Goal: Task Accomplishment & Management: Complete application form

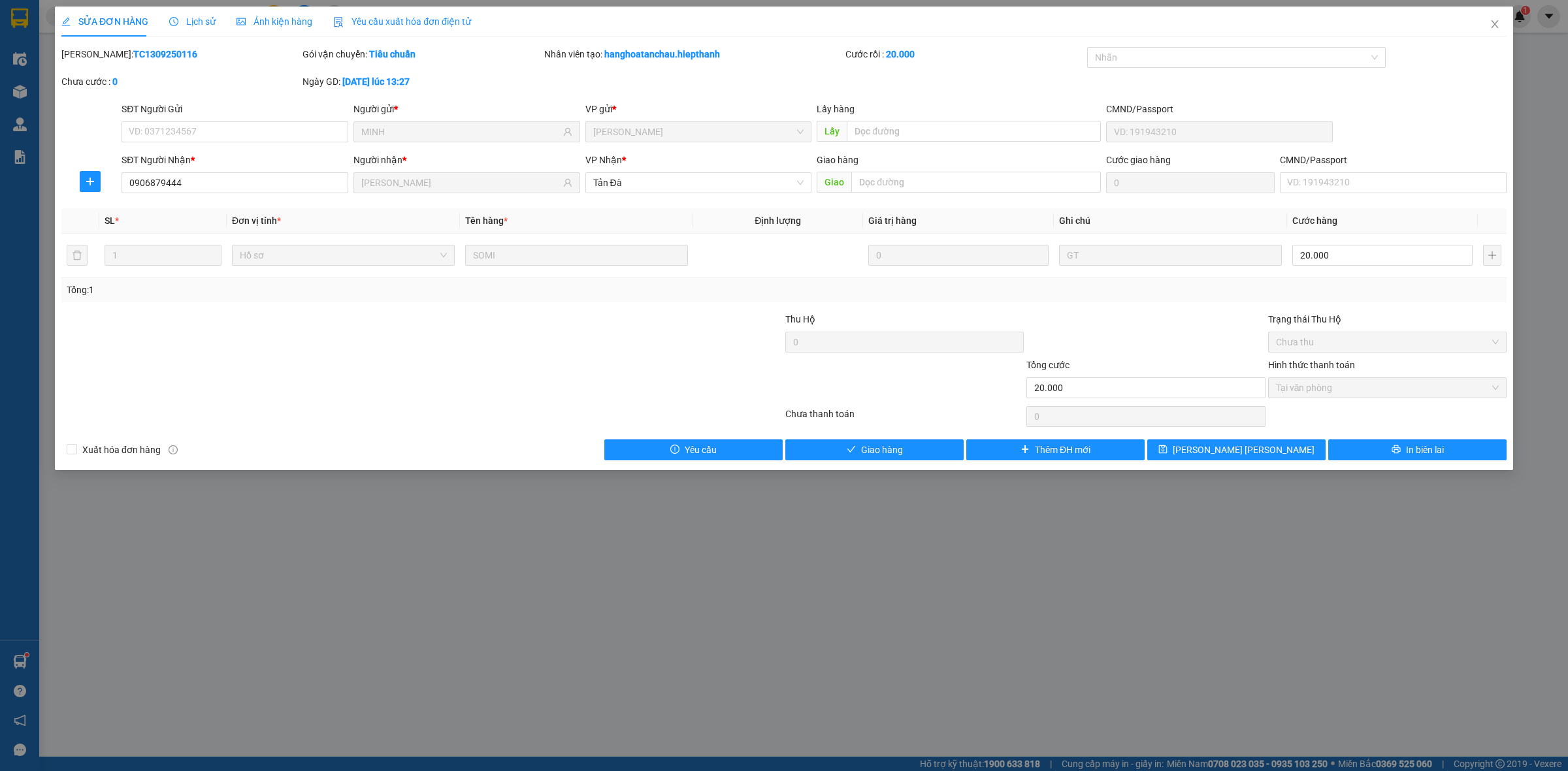
drag, startPoint x: 0, startPoint y: 0, endPoint x: 655, endPoint y: 317, distance: 727.7
click at [655, 317] on div at bounding box center [663, 334] width 241 height 46
click at [877, 465] on div "SỬA ĐƠN HÀNG Lịch sử [PERSON_NAME] hàng Yêu cầu xuất [PERSON_NAME] điện tử Tota…" at bounding box center [784, 238] width 1458 height 464
click at [897, 458] on button "Giao hàng" at bounding box center [874, 450] width 178 height 20
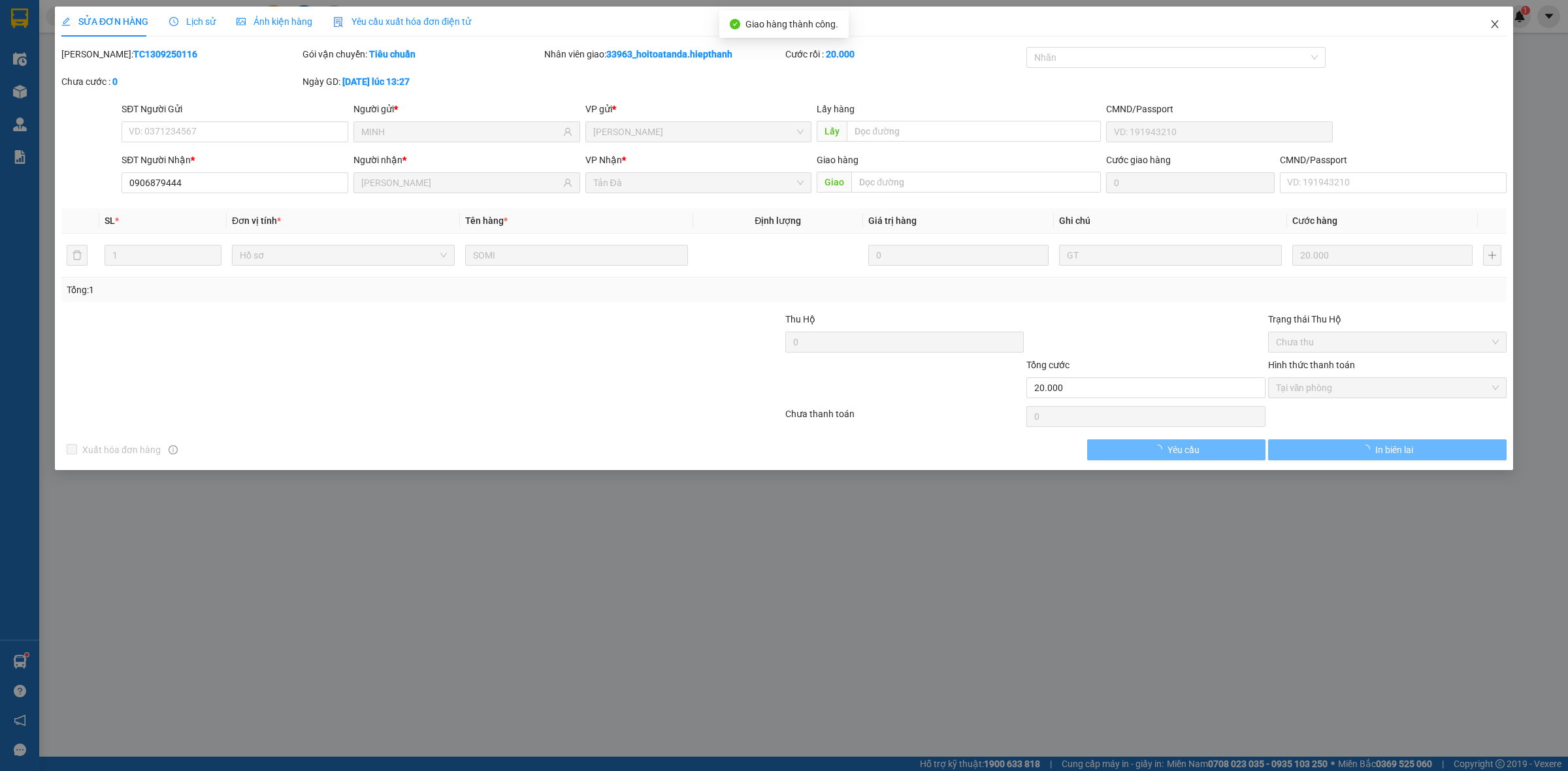
click at [1487, 27] on span "Close" at bounding box center [1494, 24] width 36 height 36
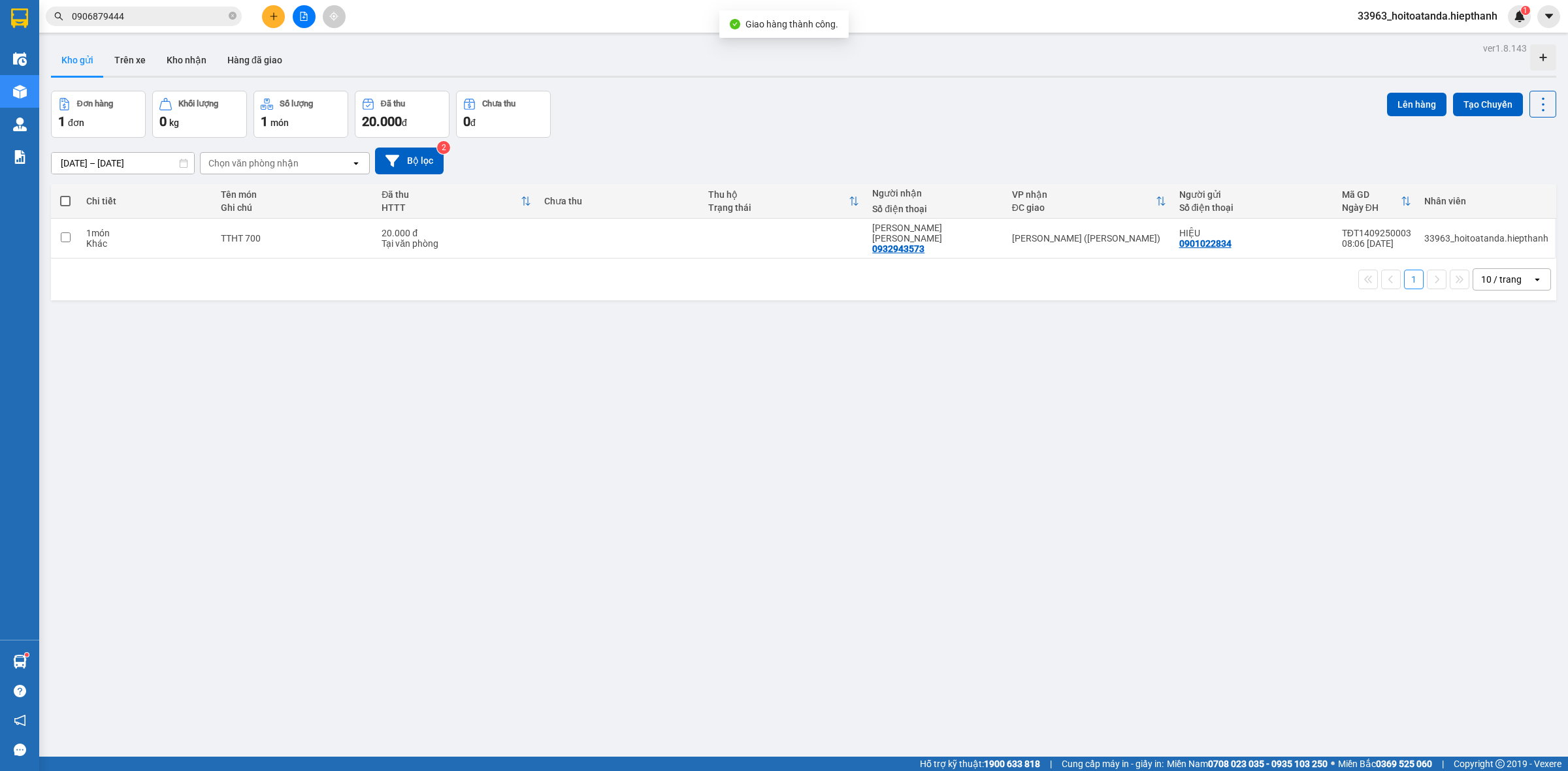
click at [1057, 139] on div "[DATE] – [DATE] Press the down arrow key to interact with the calendar and sele…" at bounding box center [803, 161] width 1505 height 47
click at [298, 7] on button at bounding box center [304, 17] width 23 height 23
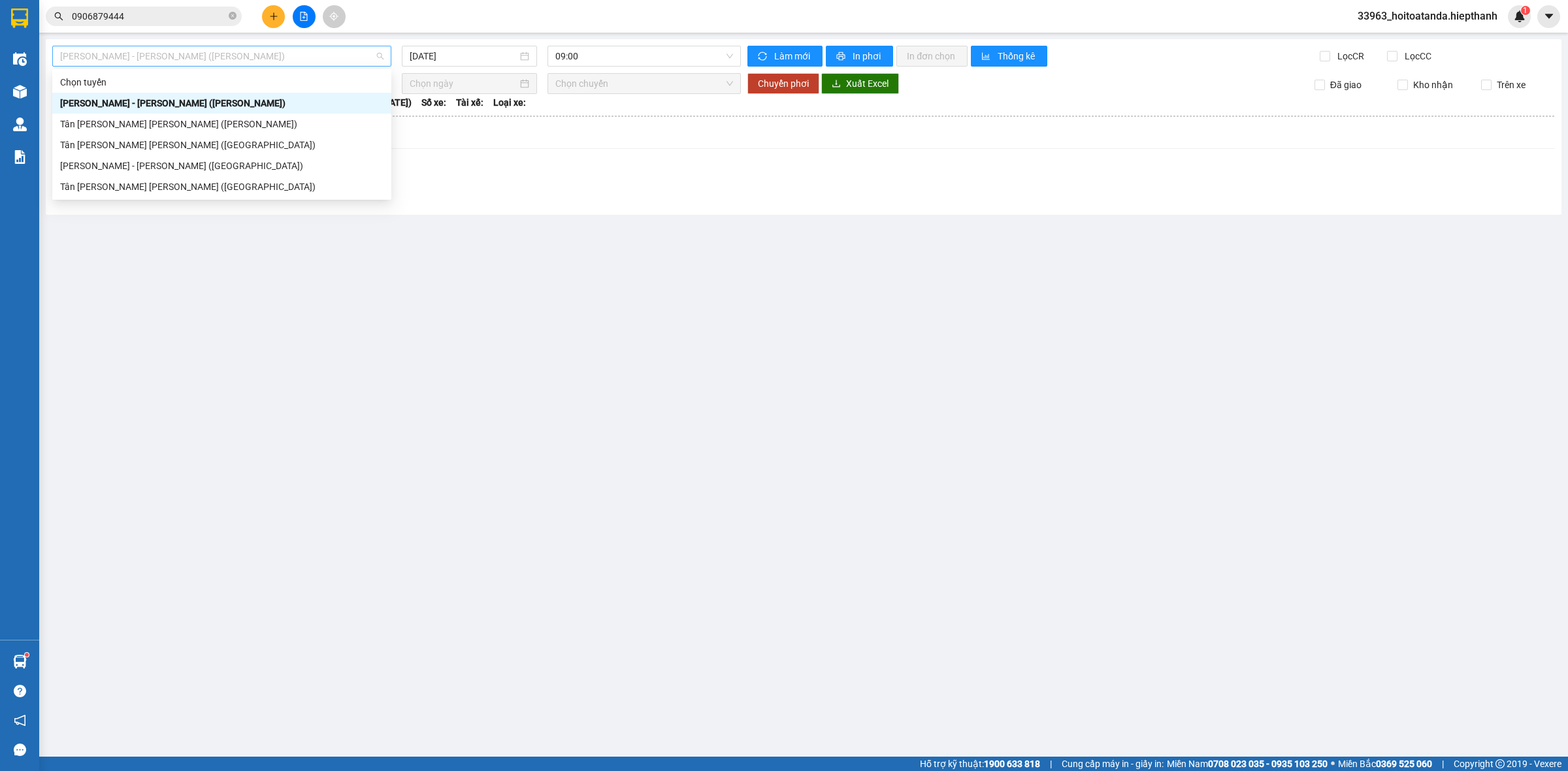
click at [257, 54] on span "[PERSON_NAME] - [PERSON_NAME] ([PERSON_NAME])" at bounding box center [222, 56] width 323 height 20
click at [247, 158] on div "[PERSON_NAME] - [PERSON_NAME] ([GEOGRAPHIC_DATA])" at bounding box center [222, 165] width 323 height 14
type input "[DATE]"
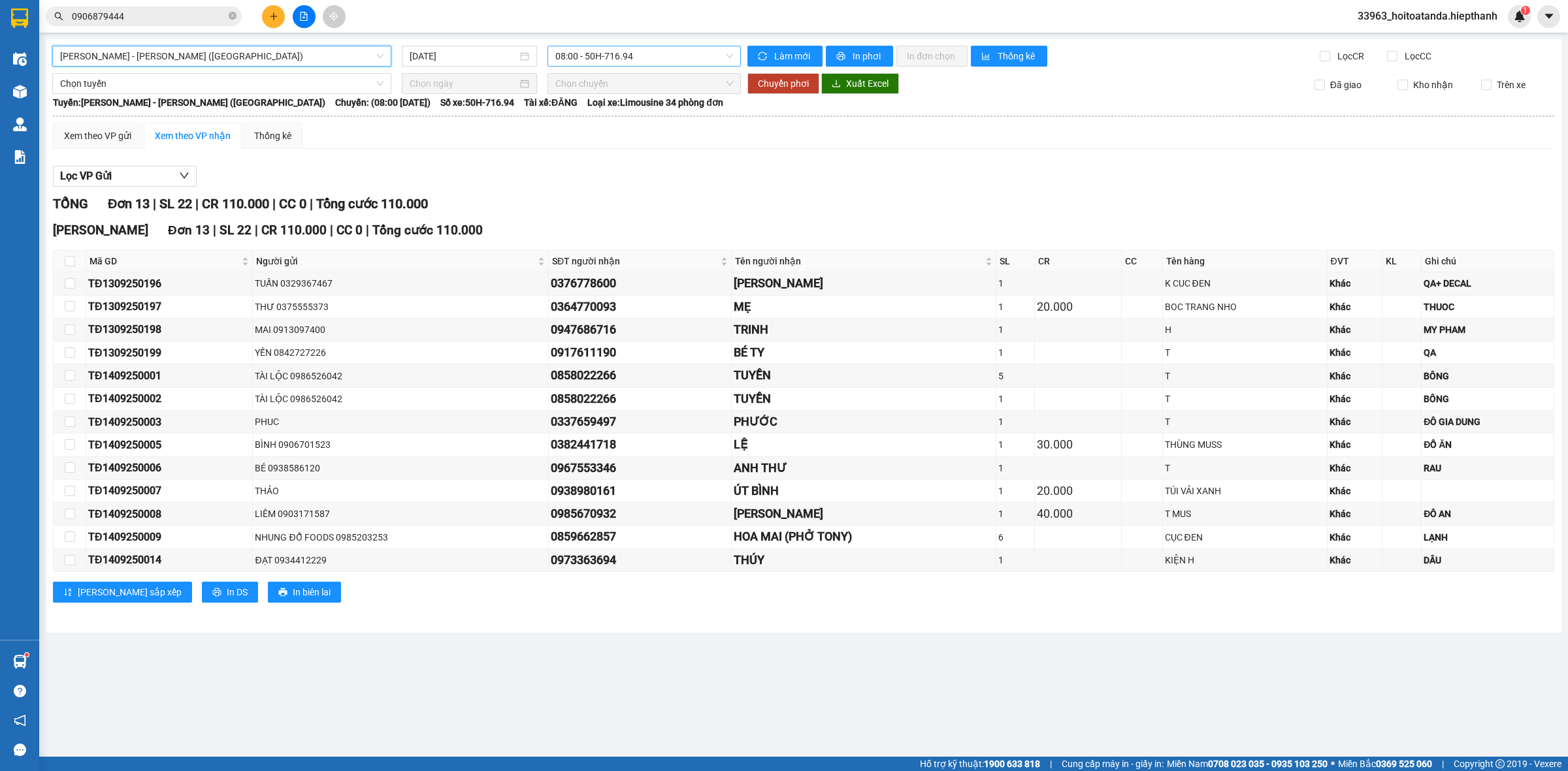
drag, startPoint x: 605, startPoint y: 53, endPoint x: 609, endPoint y: 63, distance: 10.8
click at [605, 53] on span "08:00 - 50H-716.94" at bounding box center [644, 56] width 178 height 20
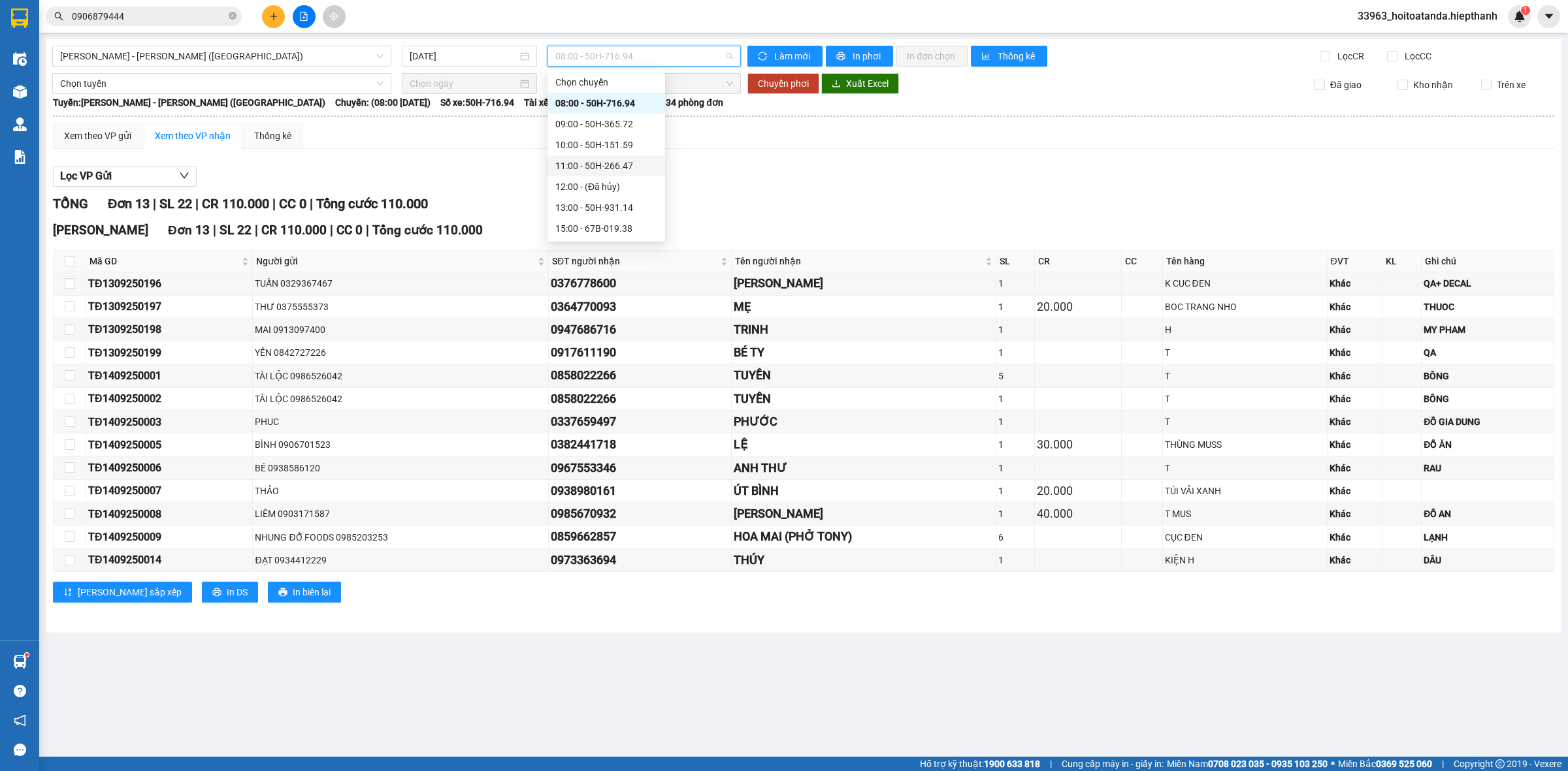
click at [605, 160] on div "11:00 - 50H-266.47" at bounding box center [606, 165] width 102 height 14
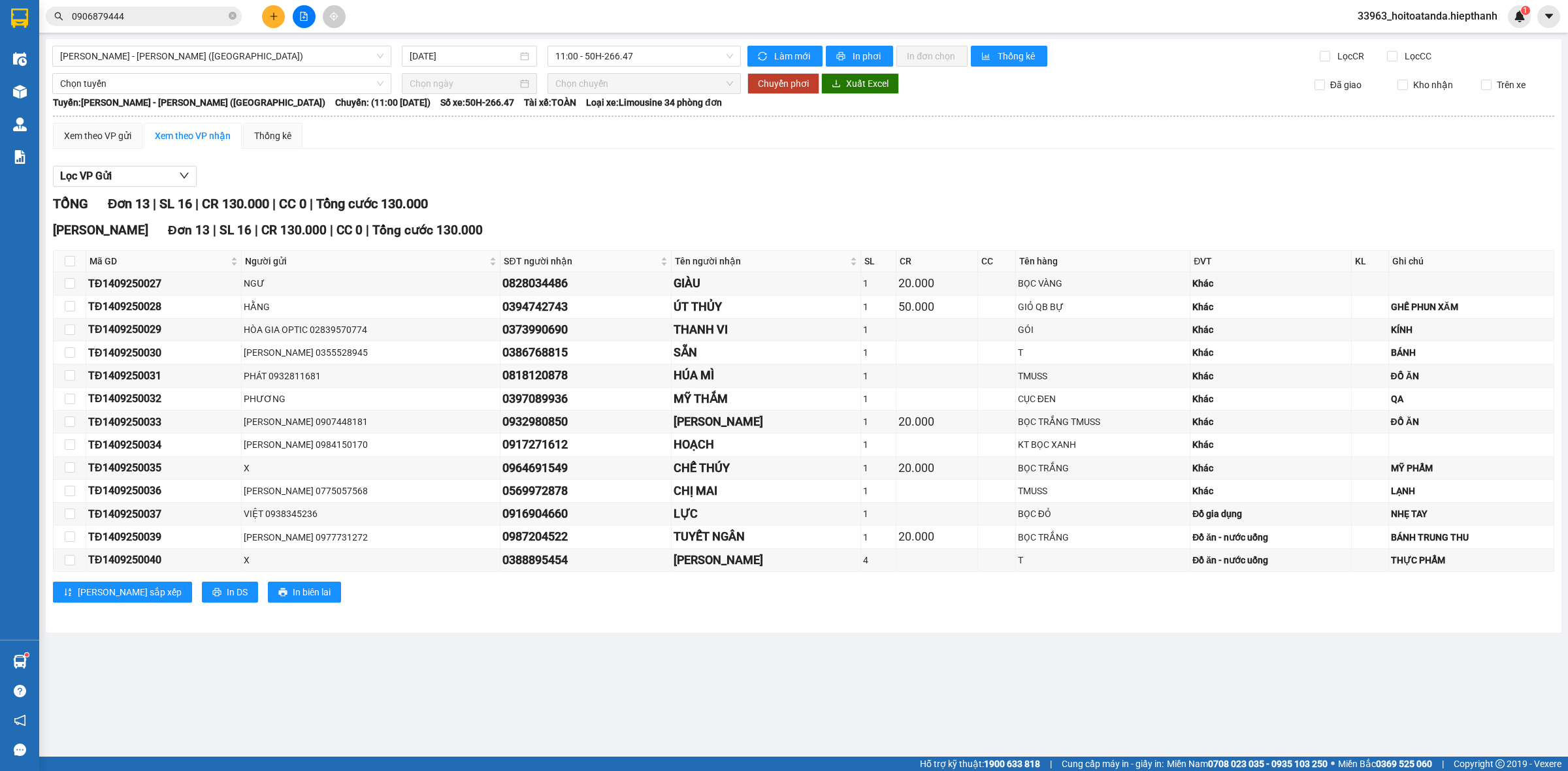
click at [700, 174] on div "Lọc VP Gửi" at bounding box center [803, 176] width 1501 height 21
click at [231, 17] on icon "close-circle" at bounding box center [232, 16] width 7 height 7
drag, startPoint x: 220, startPoint y: 14, endPoint x: 197, endPoint y: 10, distance: 23.3
click at [213, 12] on input "text" at bounding box center [148, 16] width 154 height 14
click at [197, 10] on input "text" at bounding box center [148, 16] width 154 height 14
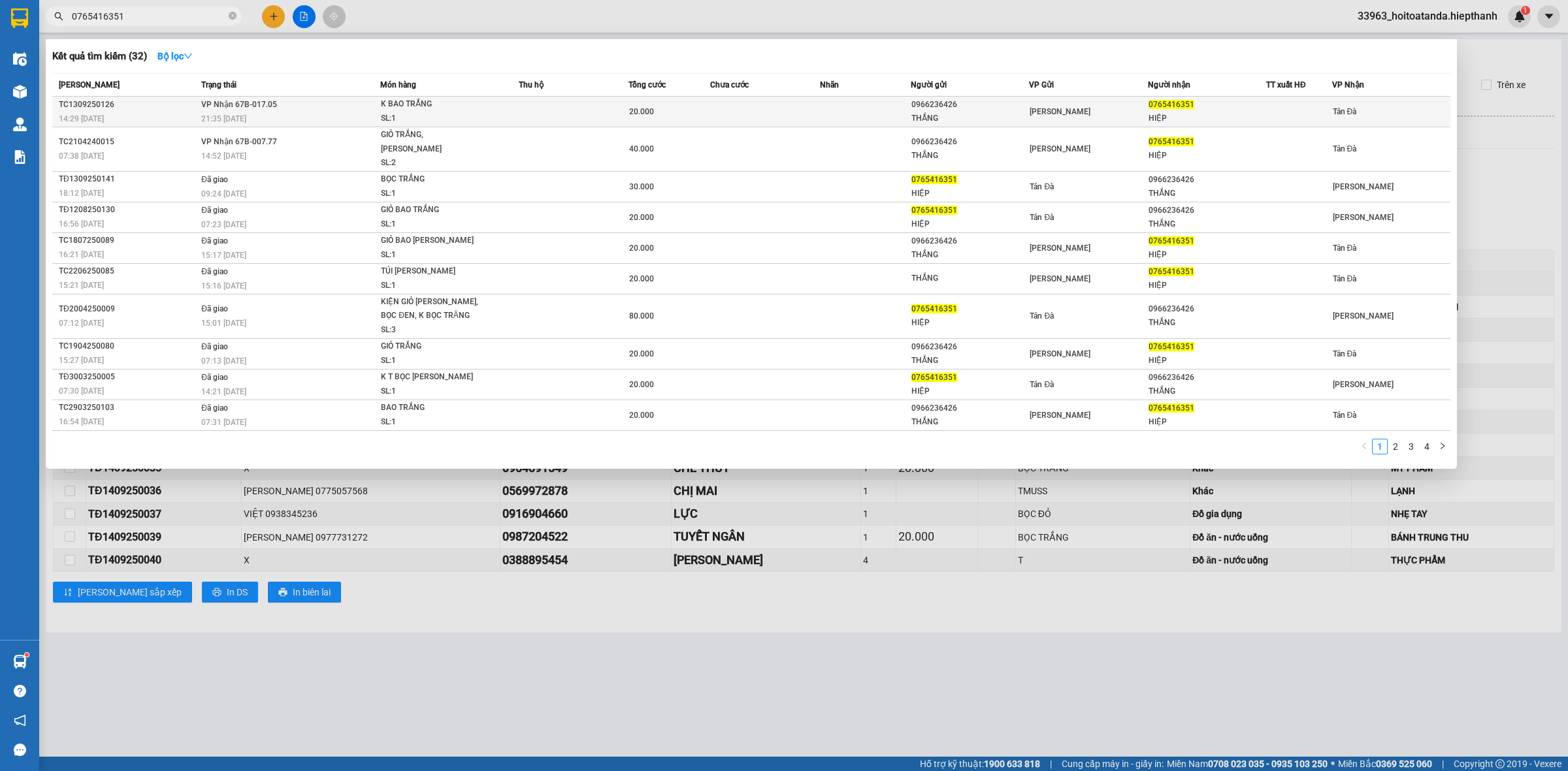
type input "0765416351"
click at [821, 121] on td at bounding box center [866, 112] width 91 height 31
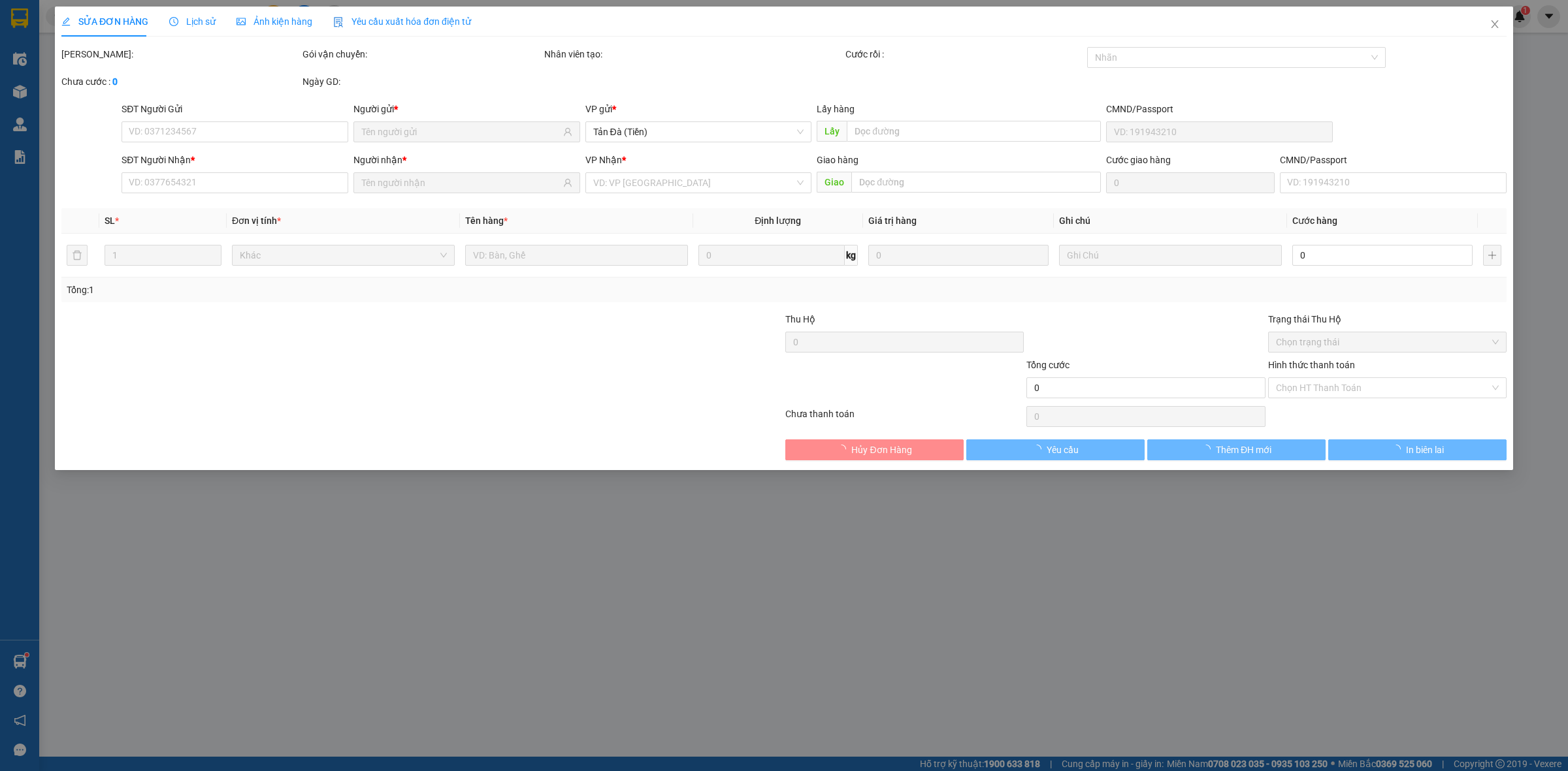
type input "0966236426"
type input "THẮNG"
type input "0765416351"
type input "HIỆP"
type input "20.000"
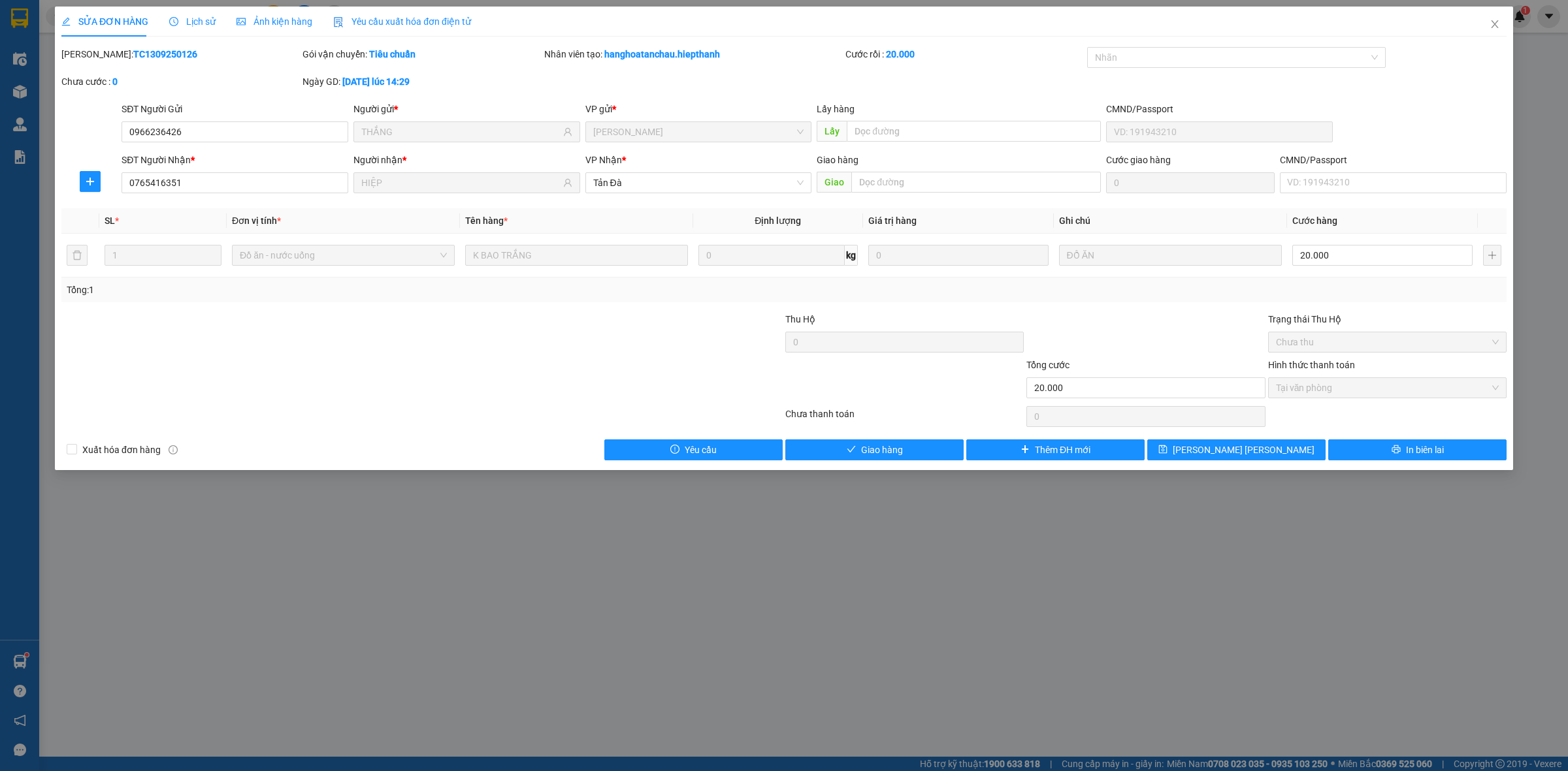
drag, startPoint x: 637, startPoint y: 330, endPoint x: 661, endPoint y: 321, distance: 25.6
click at [638, 330] on div at bounding box center [663, 334] width 241 height 46
click at [930, 447] on button "Giao hàng" at bounding box center [874, 450] width 178 height 20
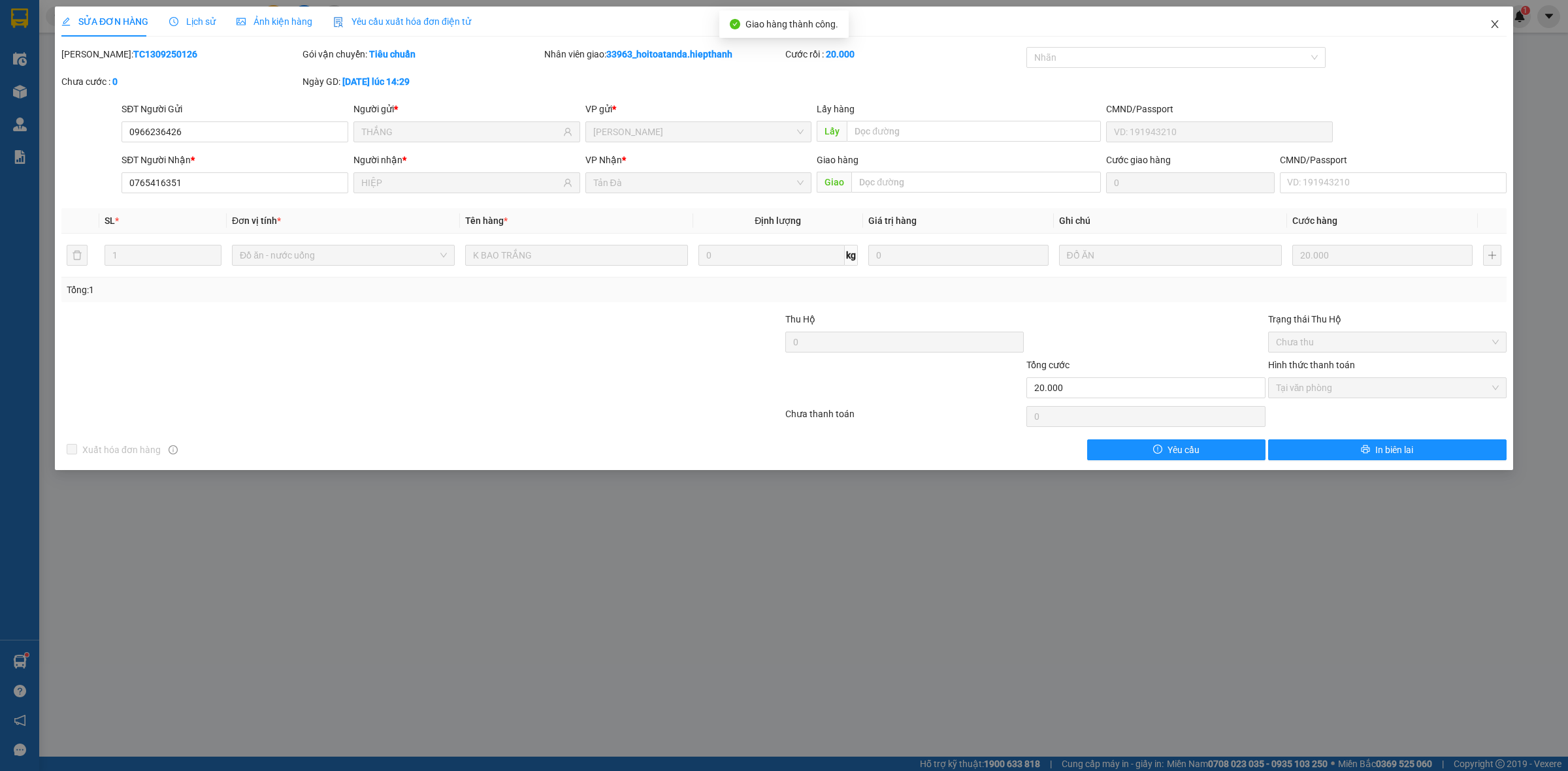
click at [1506, 25] on span "Close" at bounding box center [1494, 24] width 36 height 36
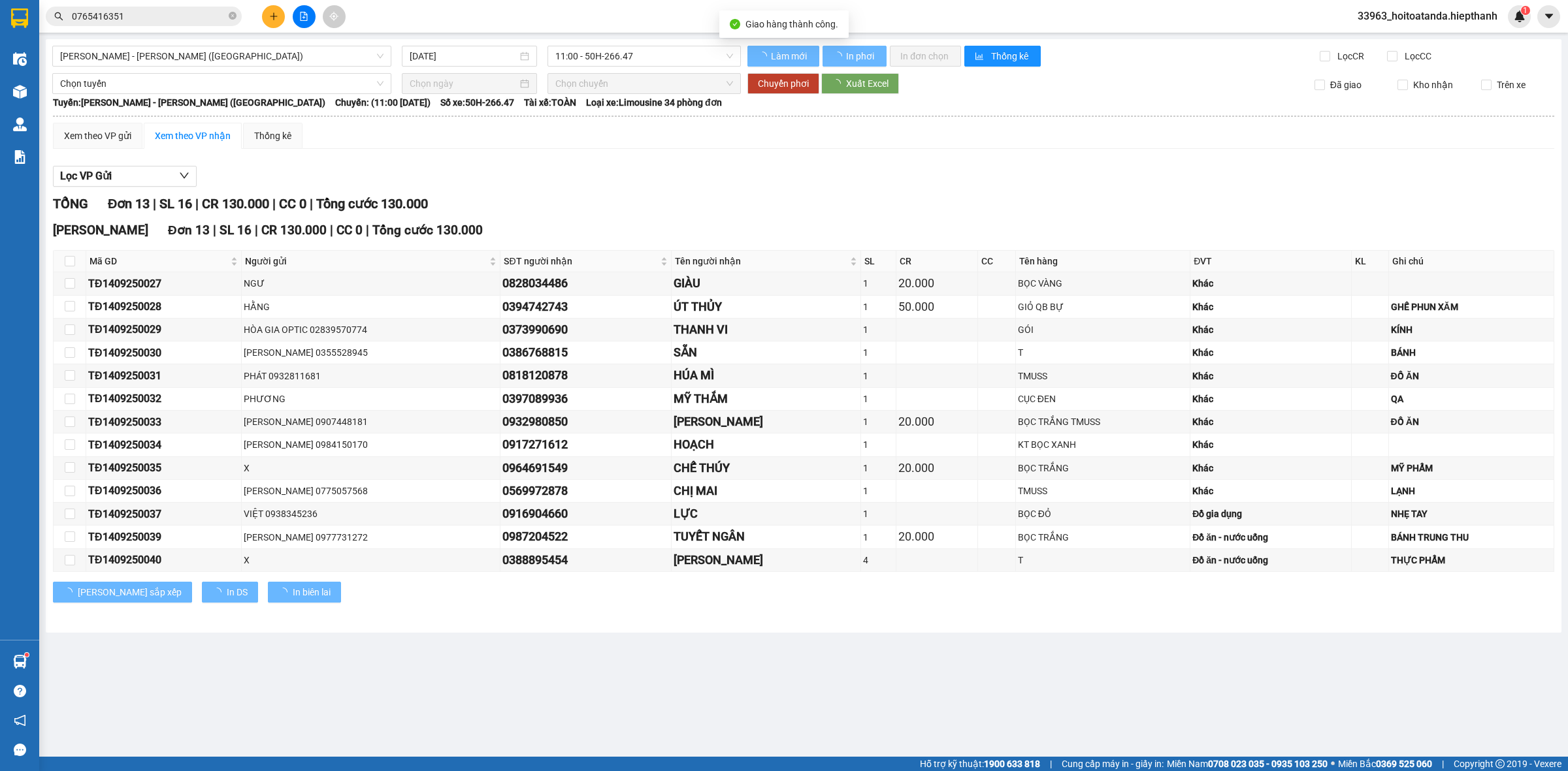
click at [1199, 171] on div "Lọc VP Gửi" at bounding box center [803, 176] width 1501 height 21
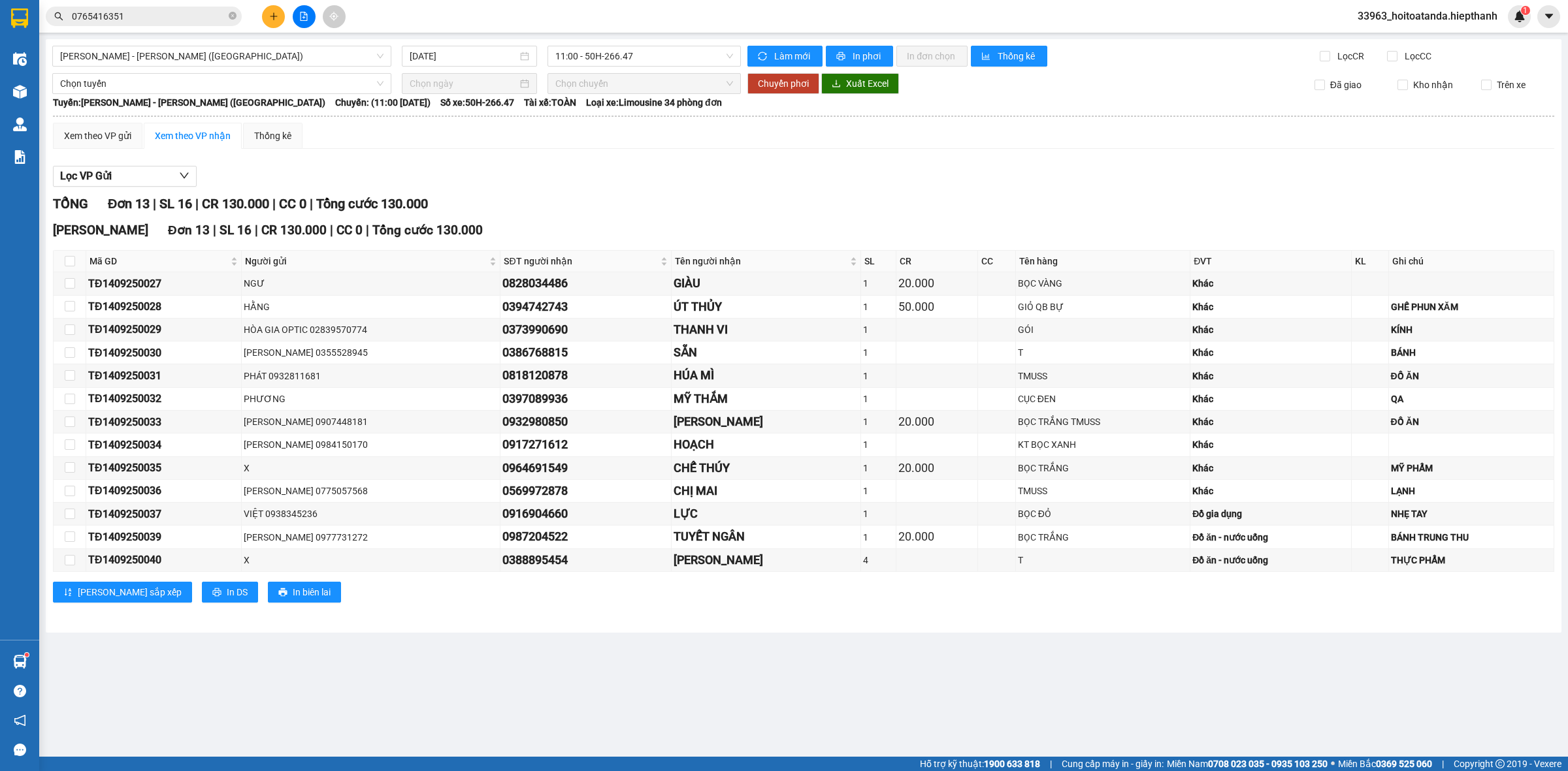
drag, startPoint x: 167, startPoint y: 30, endPoint x: 184, endPoint y: 21, distance: 19.2
click at [168, 30] on div "Kết quả [PERSON_NAME] ( 32 ) Bộ lọc Mã ĐH Trạng thái Món hàng Thu hộ Tổng [PERS…" at bounding box center [784, 16] width 1568 height 33
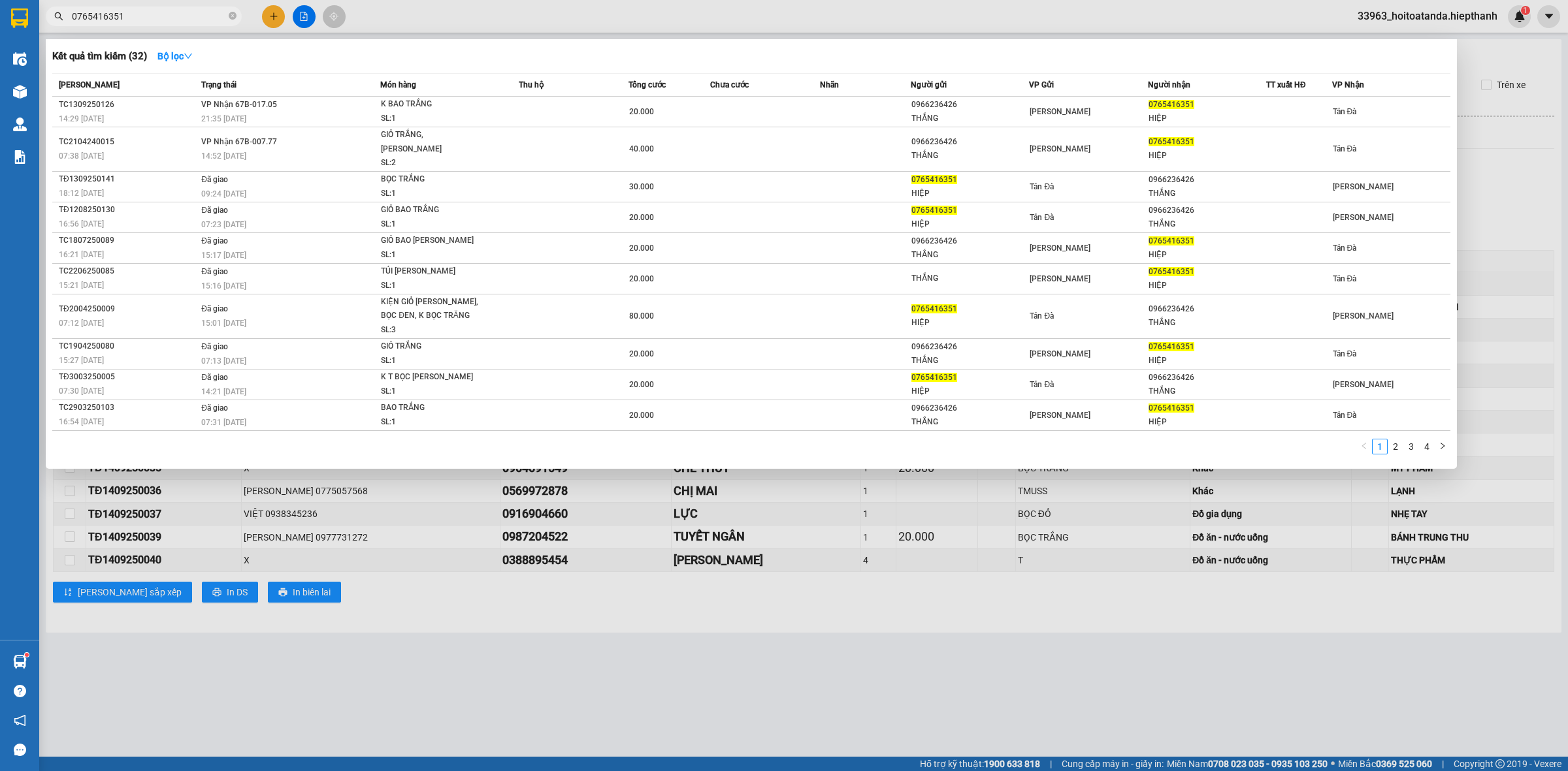
click at [184, 21] on input "0765416351" at bounding box center [148, 16] width 154 height 14
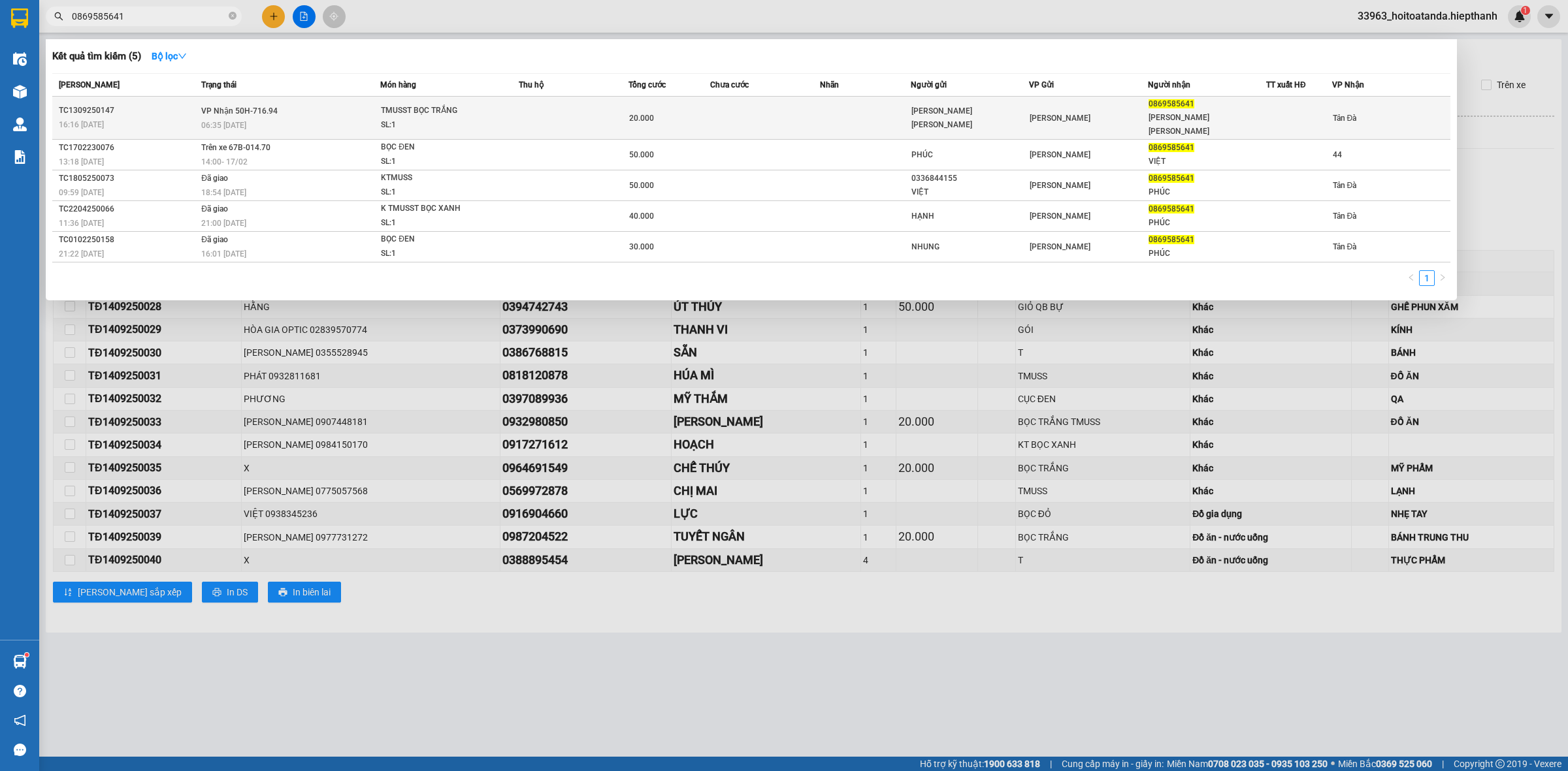
type input "0869585641"
click at [298, 118] on div "06:35 [DATE]" at bounding box center [290, 125] width 178 height 14
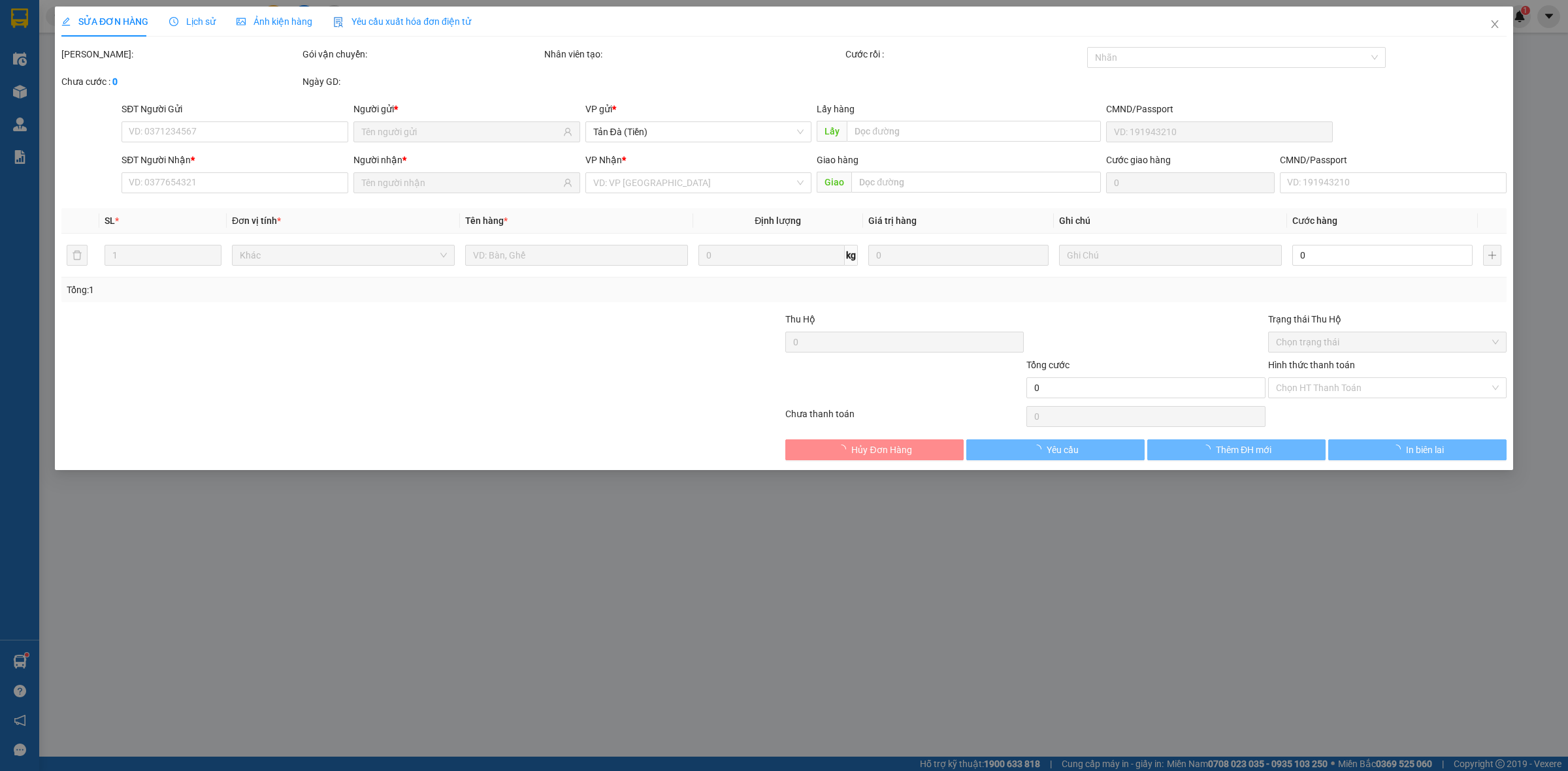
type input "[PERSON_NAME] [PERSON_NAME]"
type input "0869585641"
type input "[PERSON_NAME] [PERSON_NAME]"
type input "20.000"
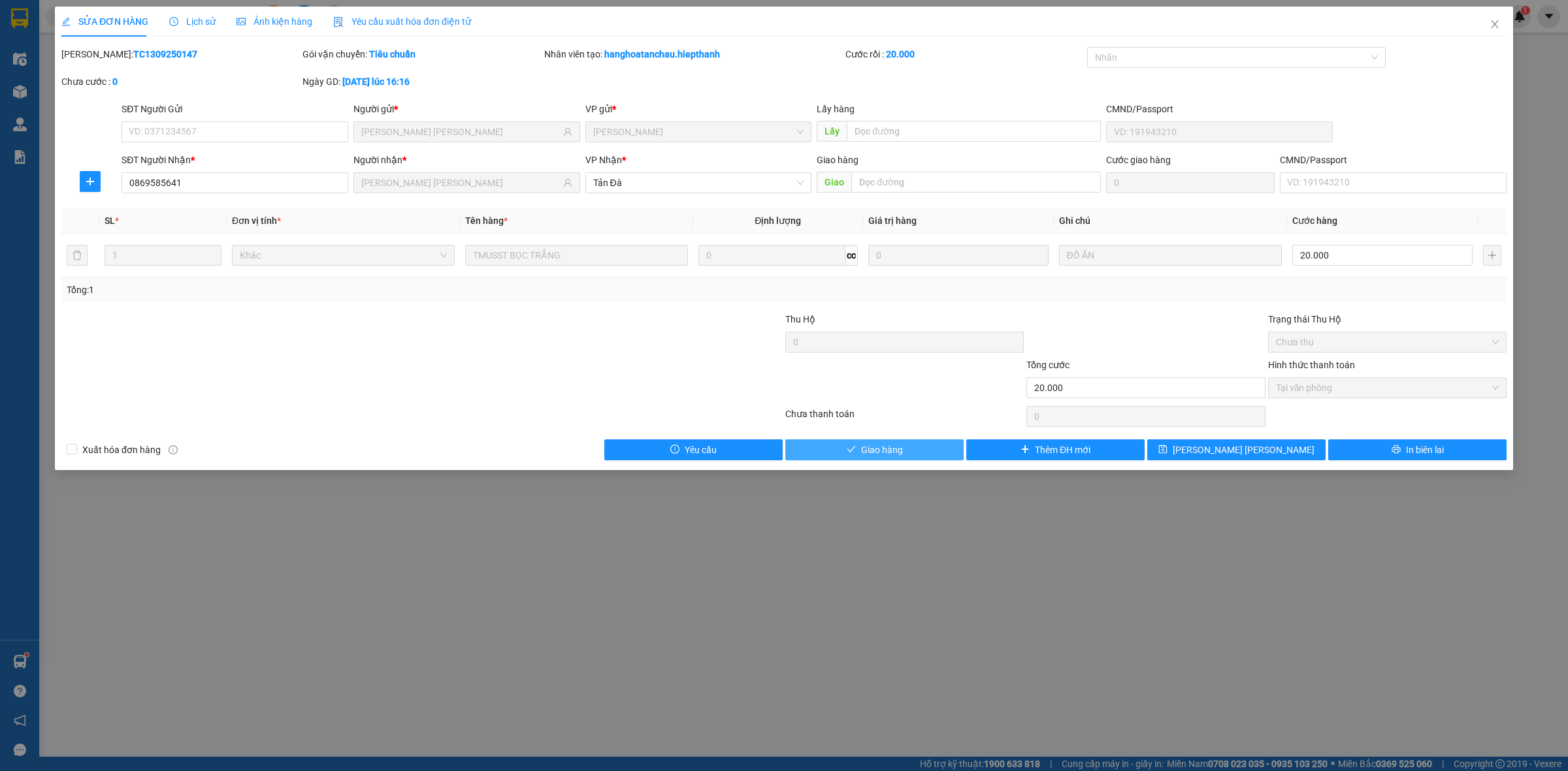
click at [852, 459] on button "Giao hàng" at bounding box center [874, 450] width 178 height 20
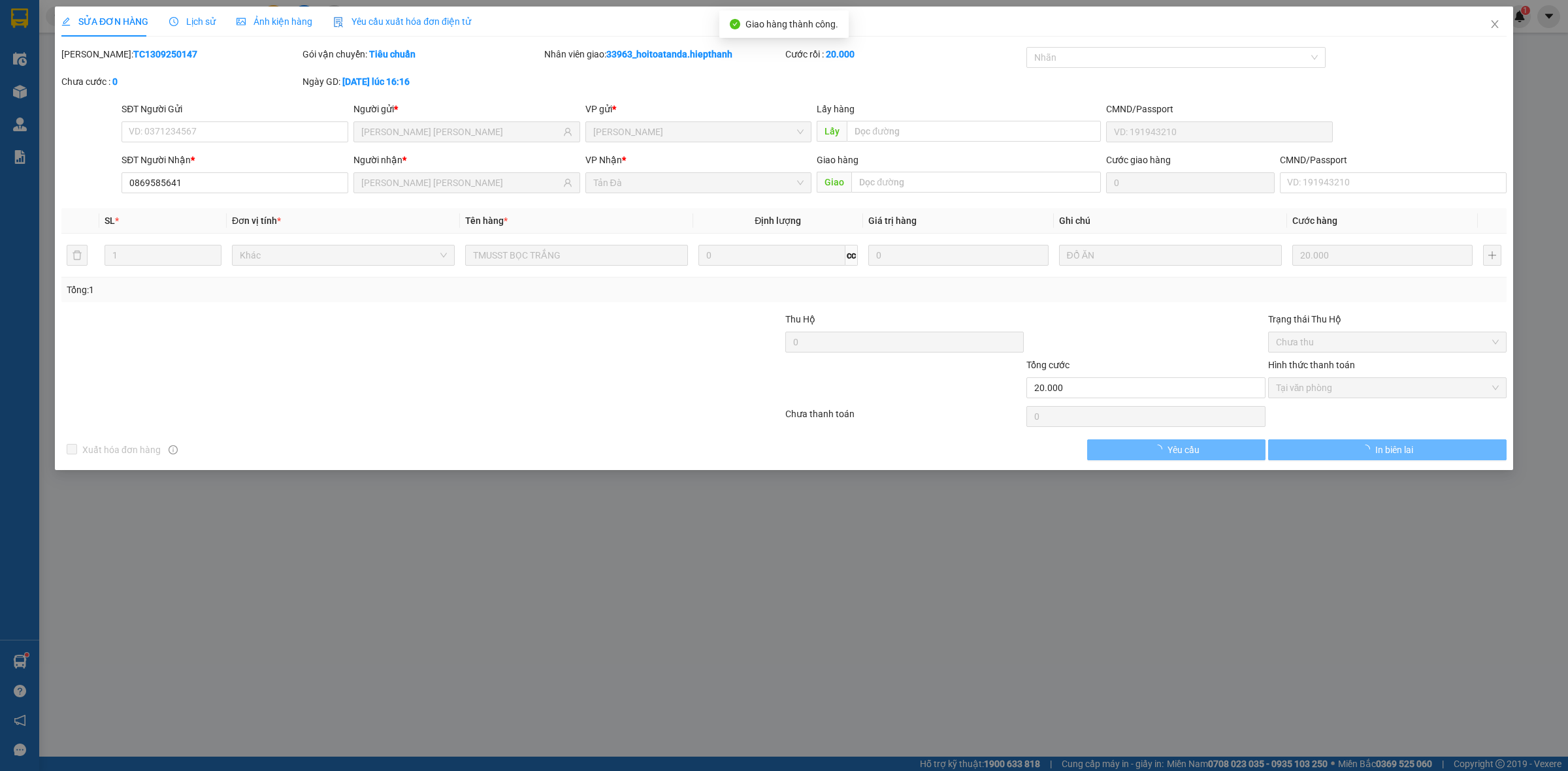
click at [608, 354] on div at bounding box center [663, 334] width 241 height 46
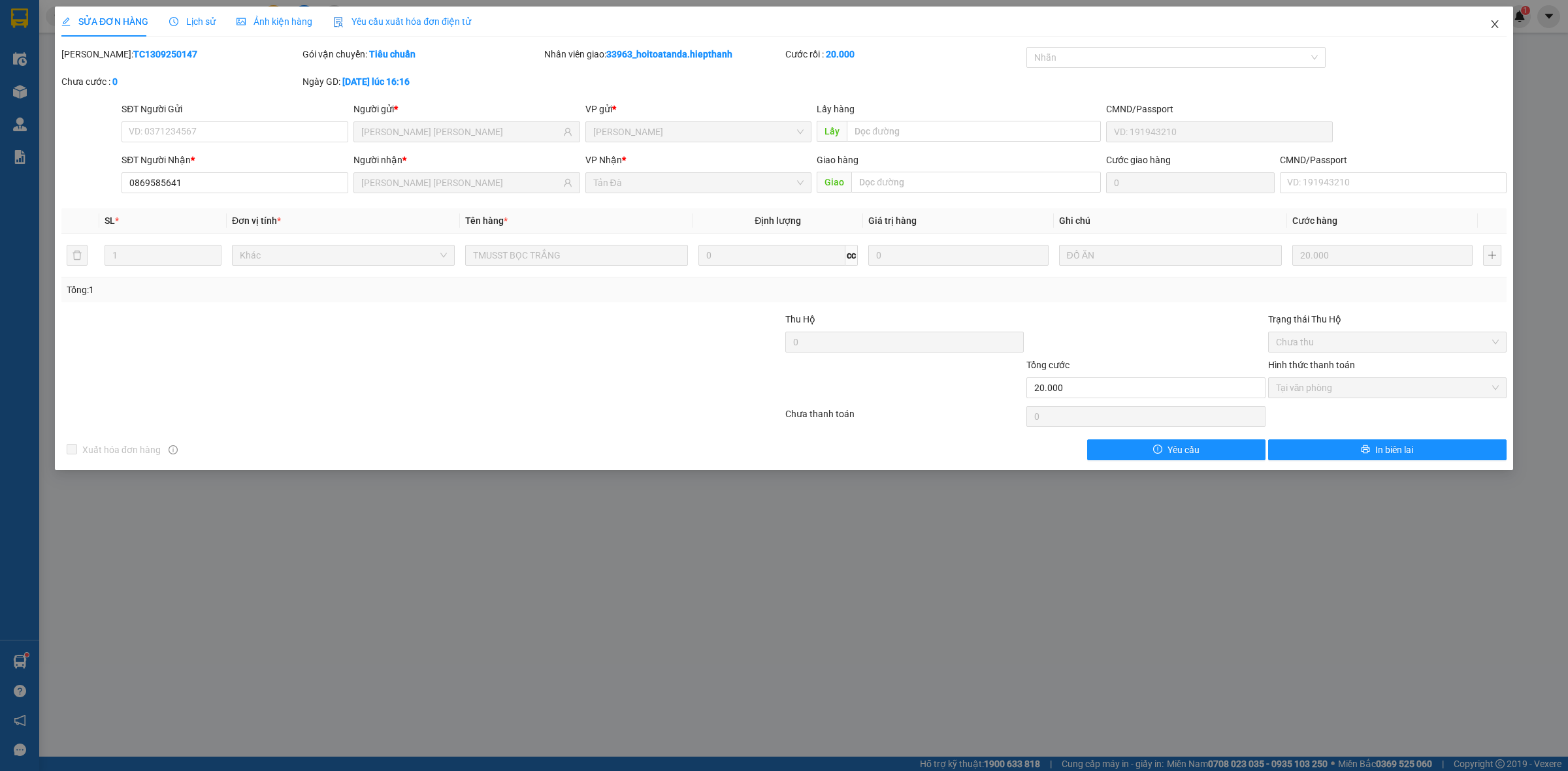
click at [1494, 21] on icon "close" at bounding box center [1494, 23] width 10 height 10
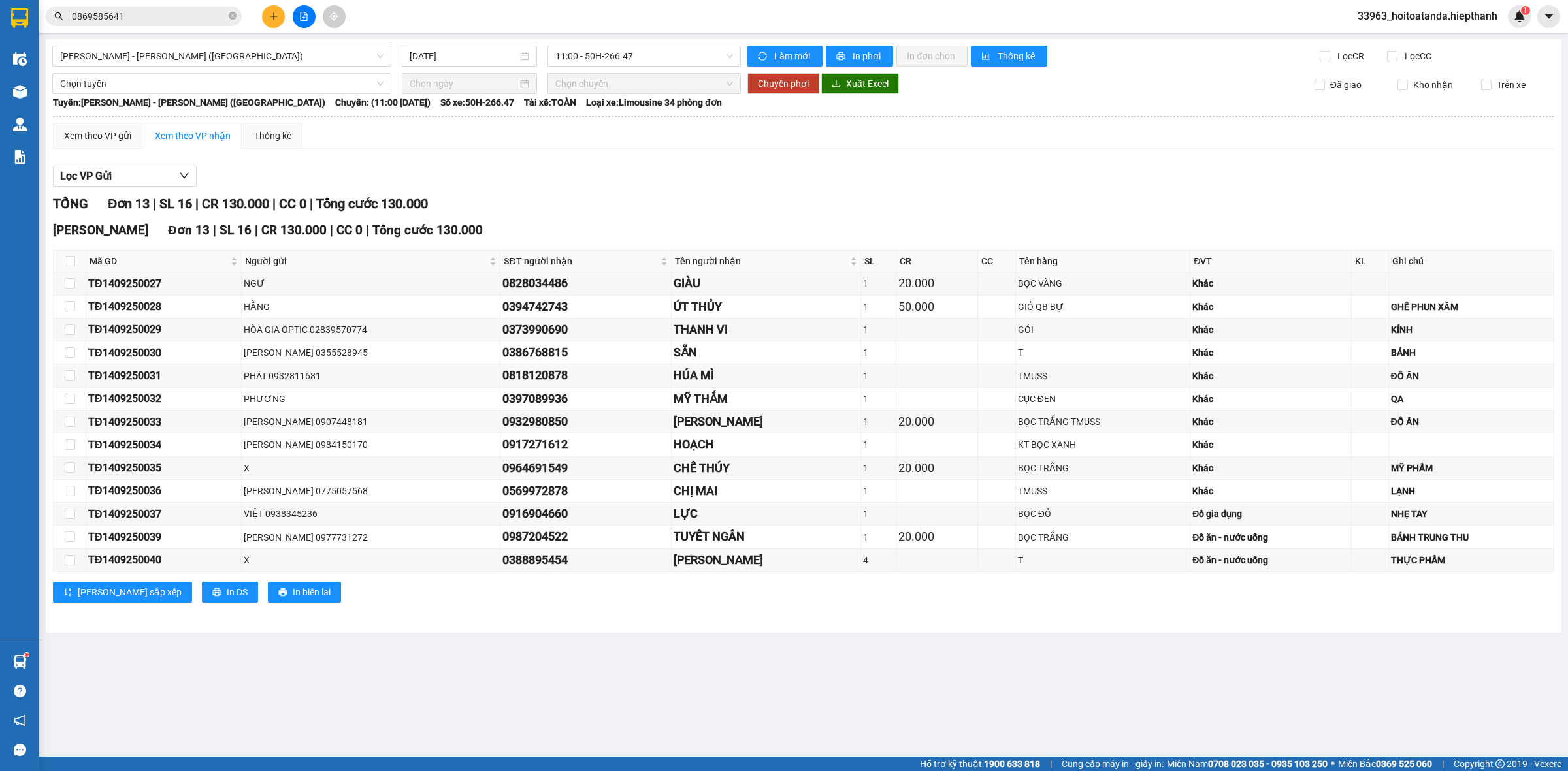
click at [310, 20] on button at bounding box center [304, 17] width 23 height 23
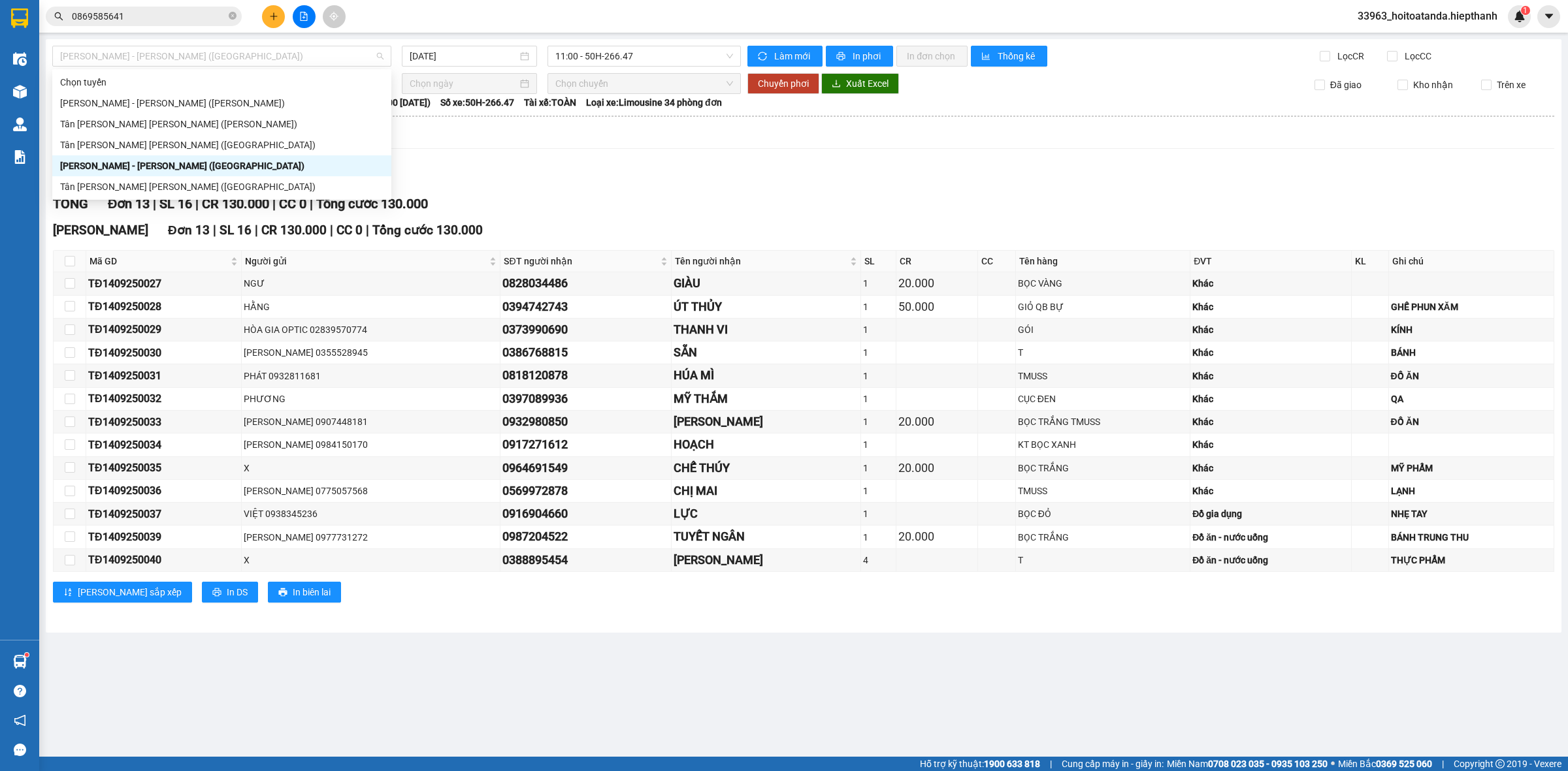
drag, startPoint x: 187, startPoint y: 62, endPoint x: 178, endPoint y: 173, distance: 111.4
click at [188, 62] on span "[PERSON_NAME] - [PERSON_NAME] ([GEOGRAPHIC_DATA])" at bounding box center [222, 56] width 323 height 20
drag, startPoint x: 174, startPoint y: 187, endPoint x: 182, endPoint y: 184, distance: 8.5
click at [182, 184] on div "Tân [PERSON_NAME] [PERSON_NAME] ([GEOGRAPHIC_DATA])" at bounding box center [222, 186] width 323 height 14
type input "[DATE]"
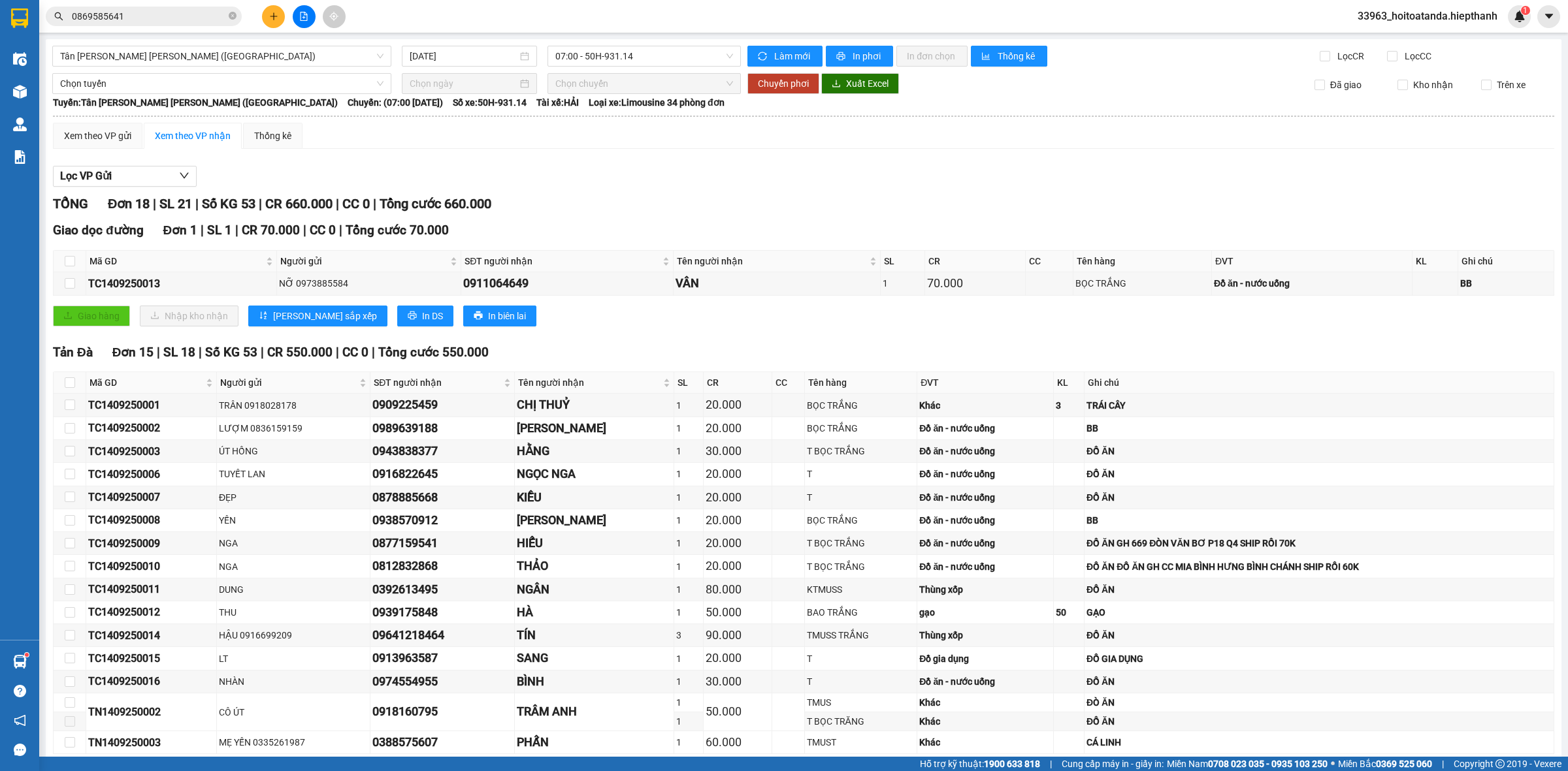
click at [581, 169] on div "Lọc VP Gửi" at bounding box center [803, 176] width 1501 height 21
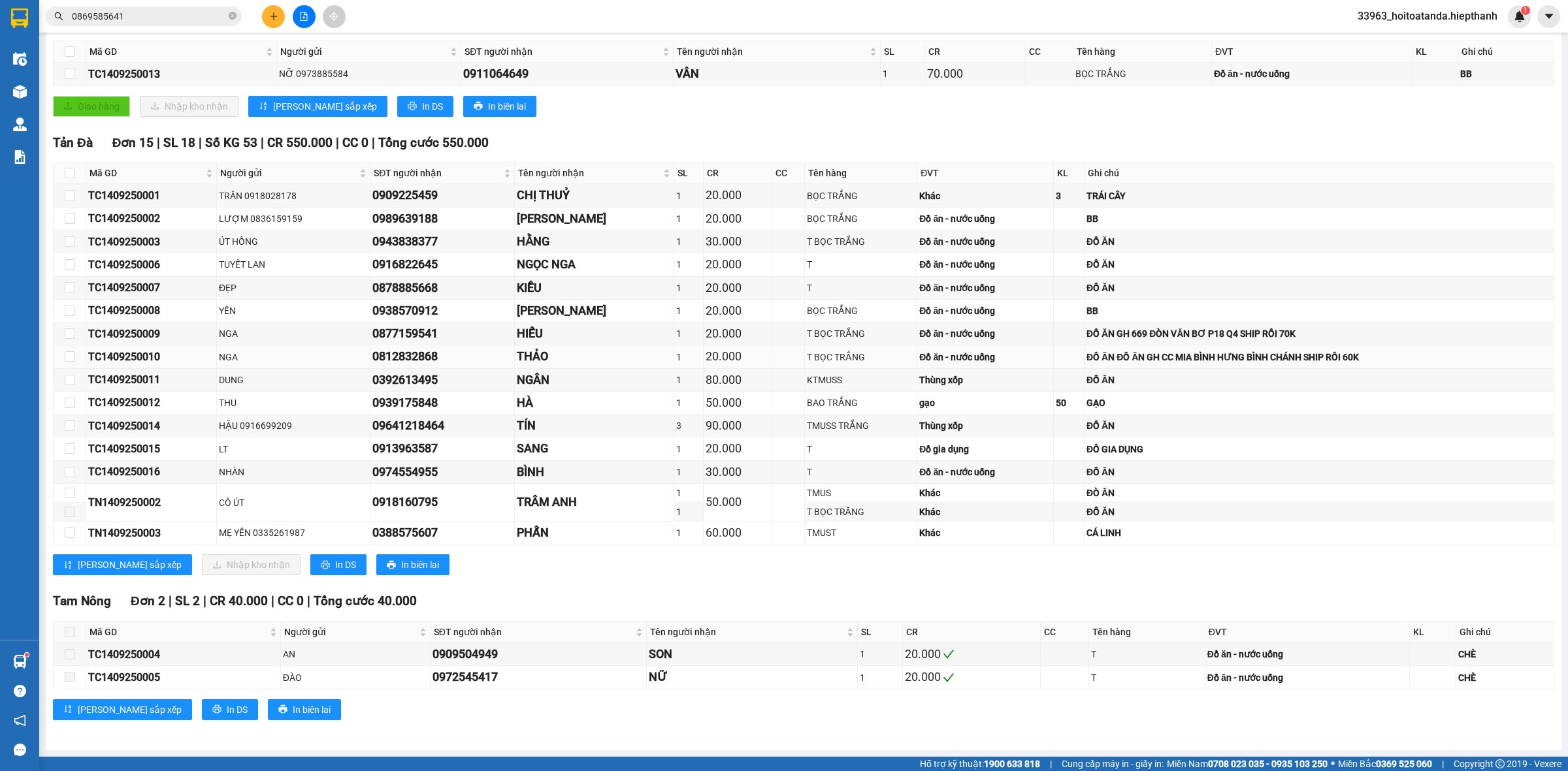
scroll to position [132, 0]
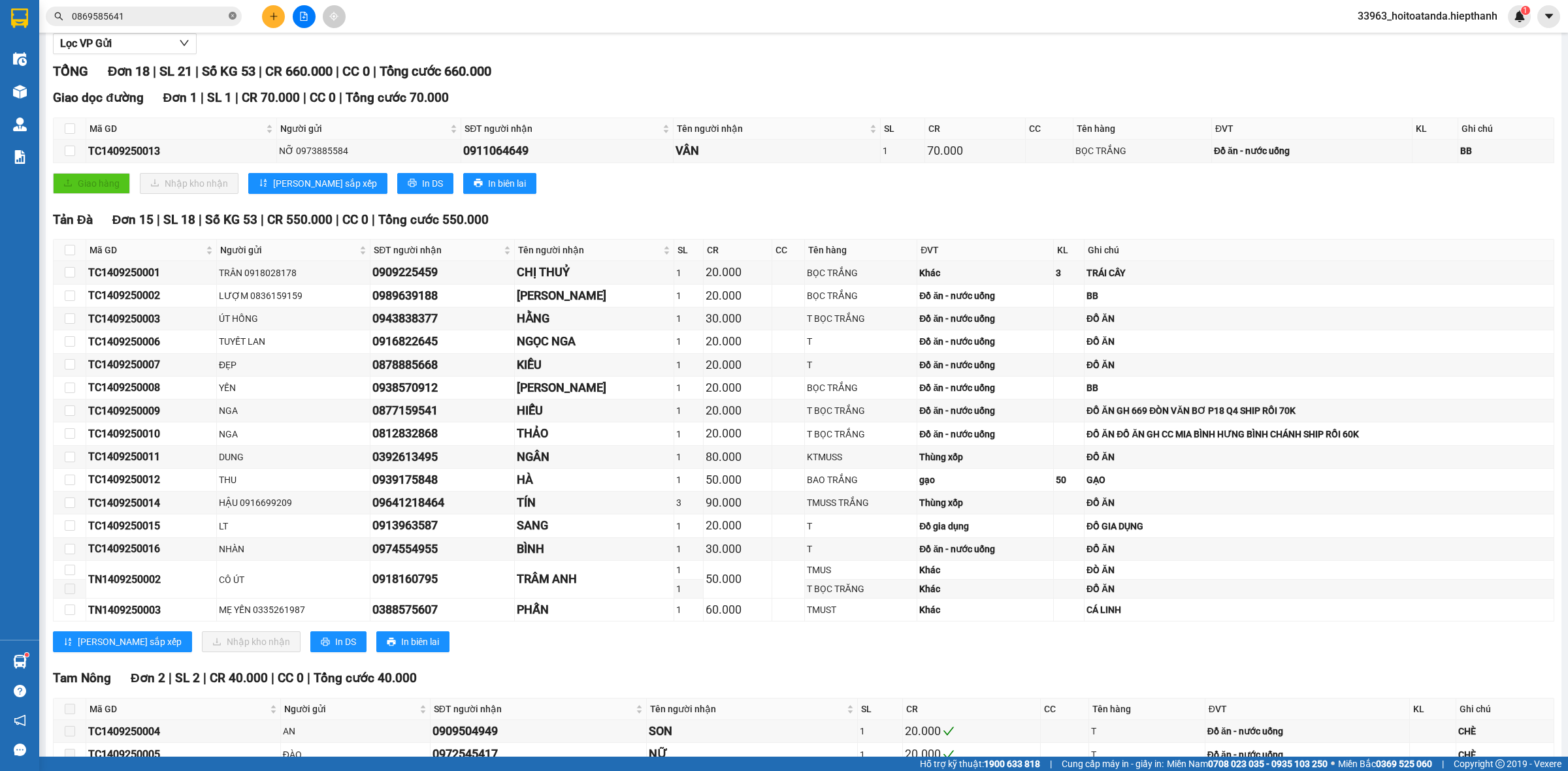
click at [231, 17] on icon "close-circle" at bounding box center [232, 16] width 7 height 7
click at [204, 18] on input "text" at bounding box center [148, 16] width 154 height 14
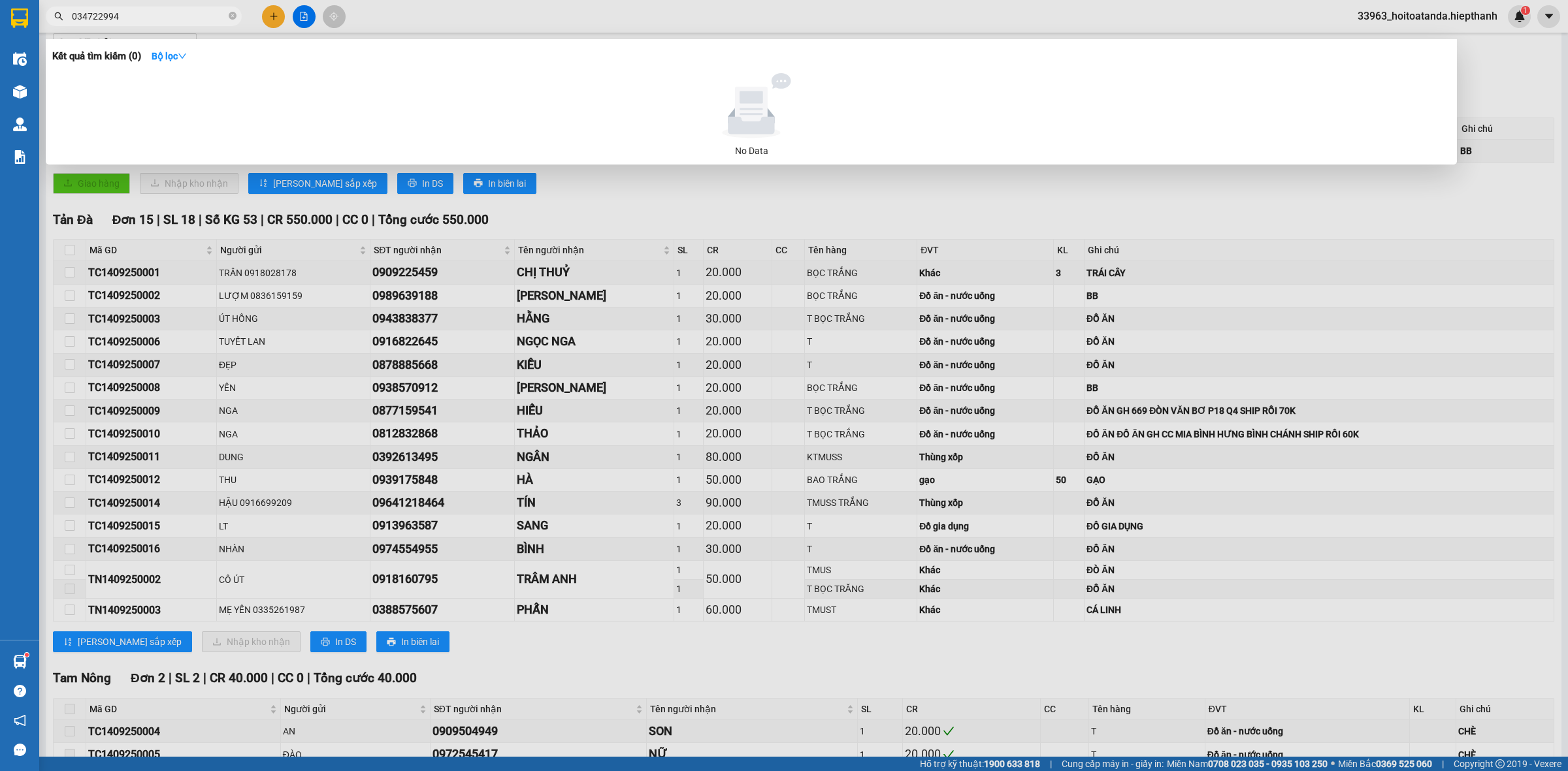
type input "0347229946"
click at [230, 14] on icon "close-circle" at bounding box center [232, 16] width 7 height 7
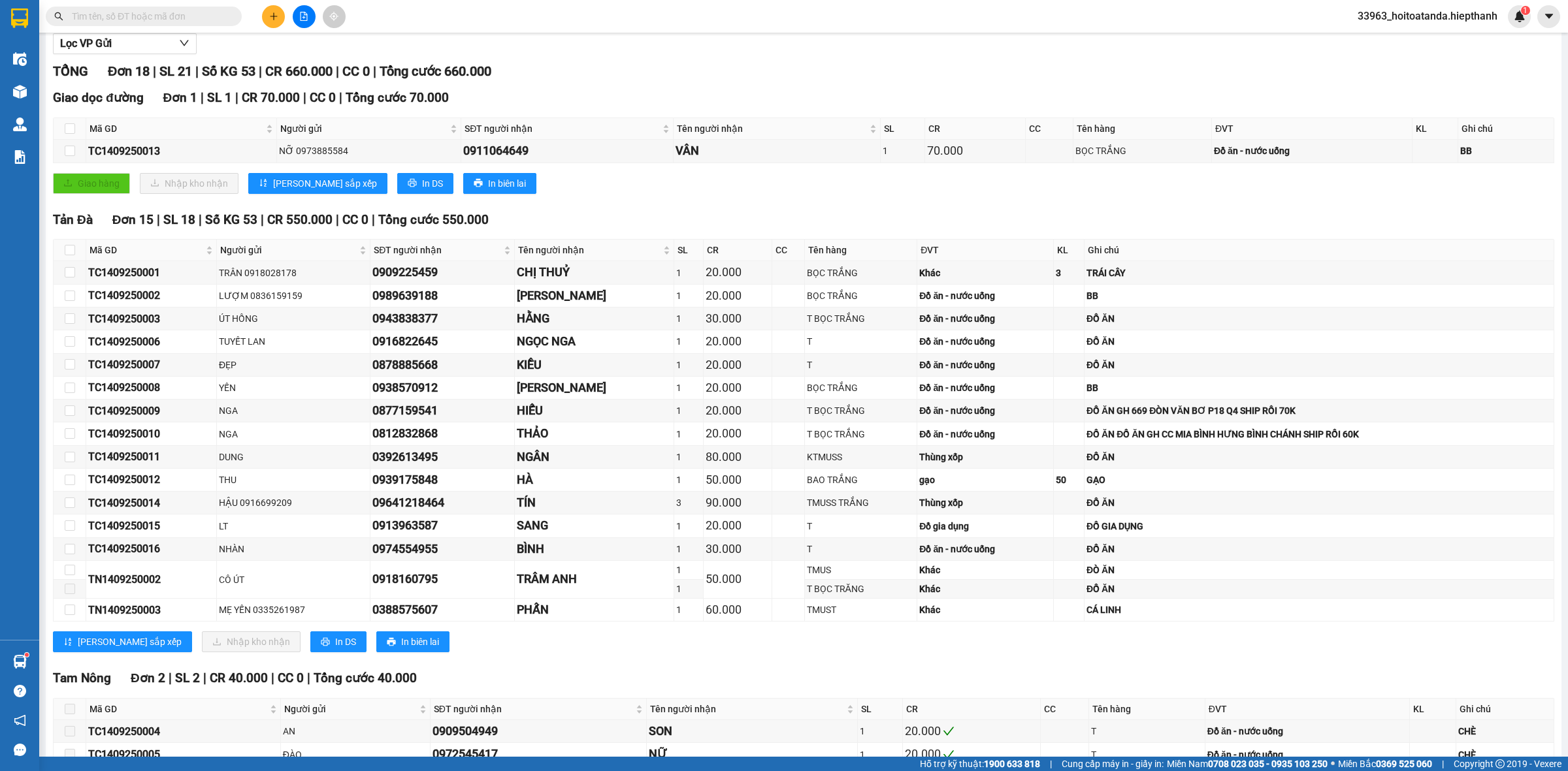
click at [187, 20] on input "text" at bounding box center [148, 16] width 154 height 14
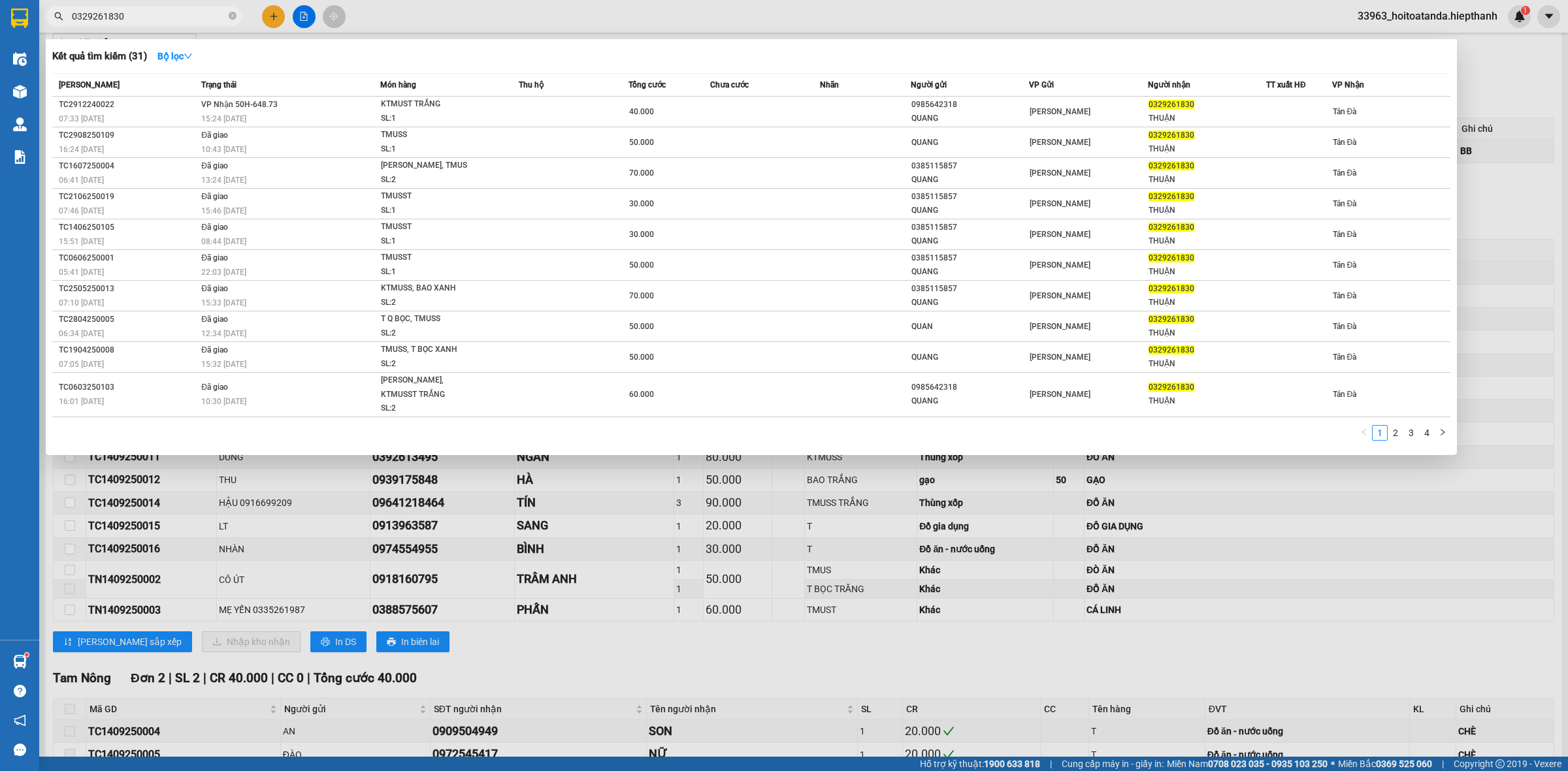
click at [187, 20] on input "0329261830" at bounding box center [148, 16] width 154 height 14
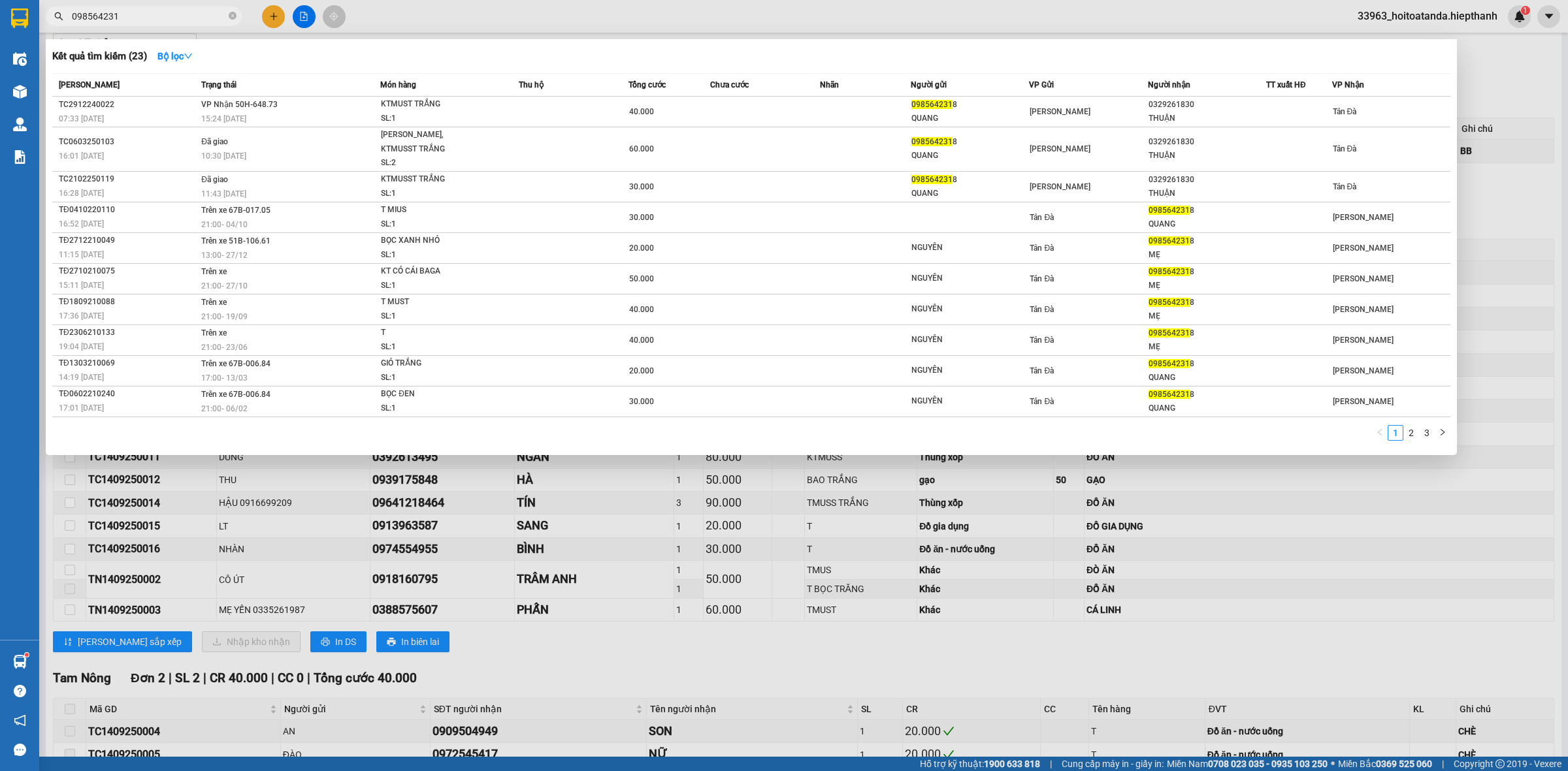
type input "0985642318"
click at [228, 14] on icon "close-circle" at bounding box center [232, 16] width 7 height 7
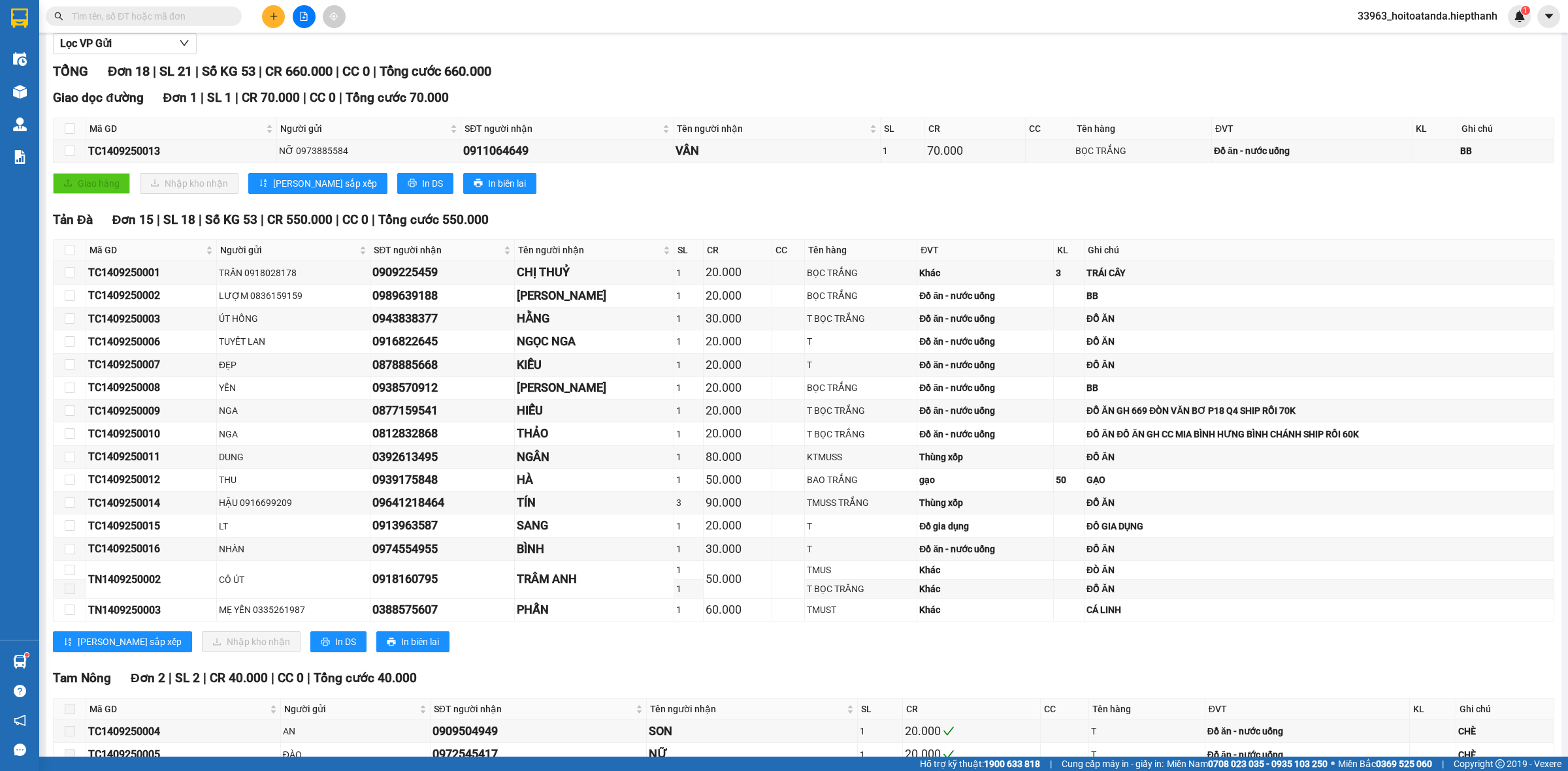
click at [206, 19] on input "text" at bounding box center [148, 16] width 154 height 14
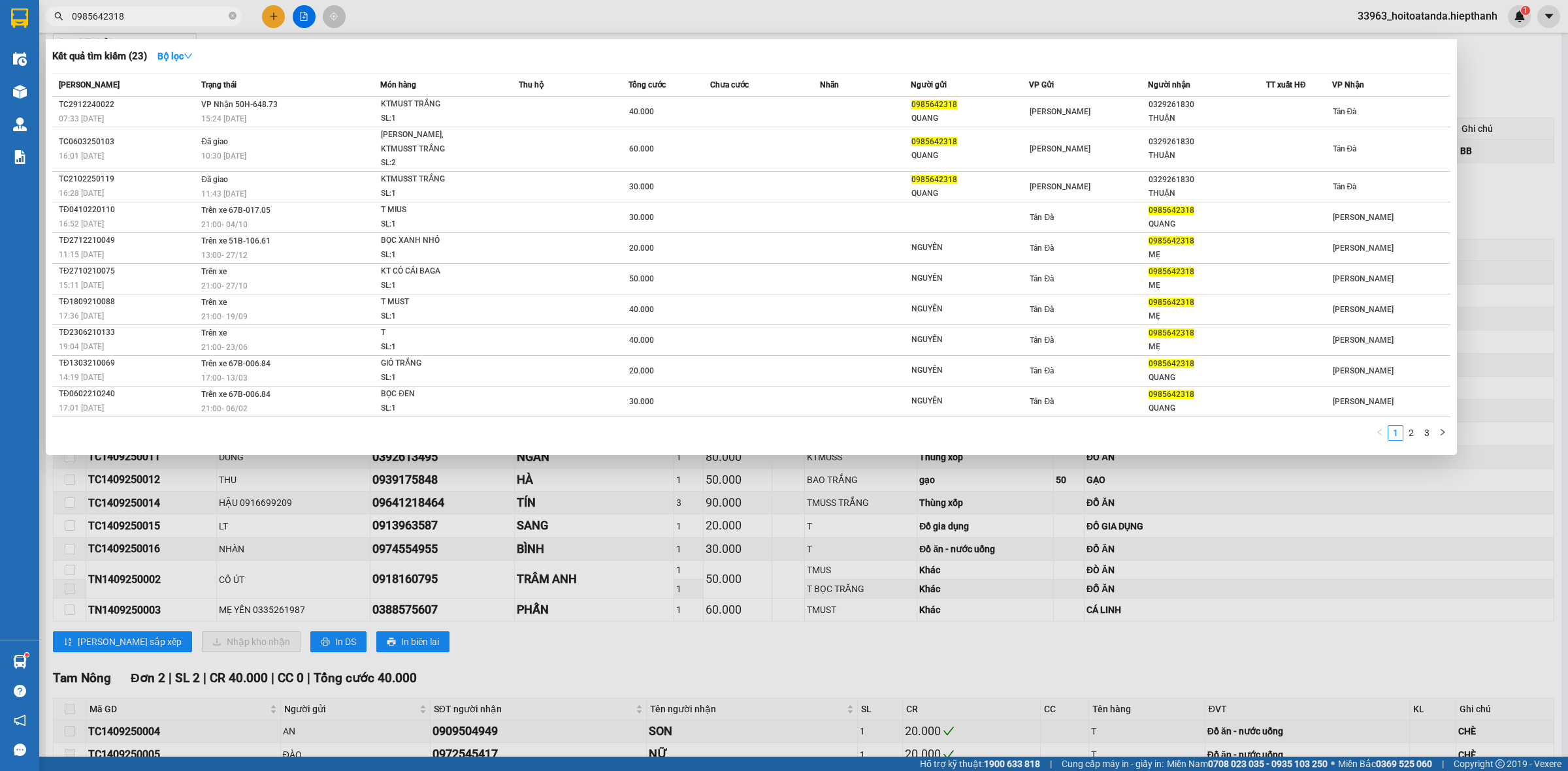
type input "0985642318"
click at [613, 608] on div at bounding box center [784, 386] width 1568 height 771
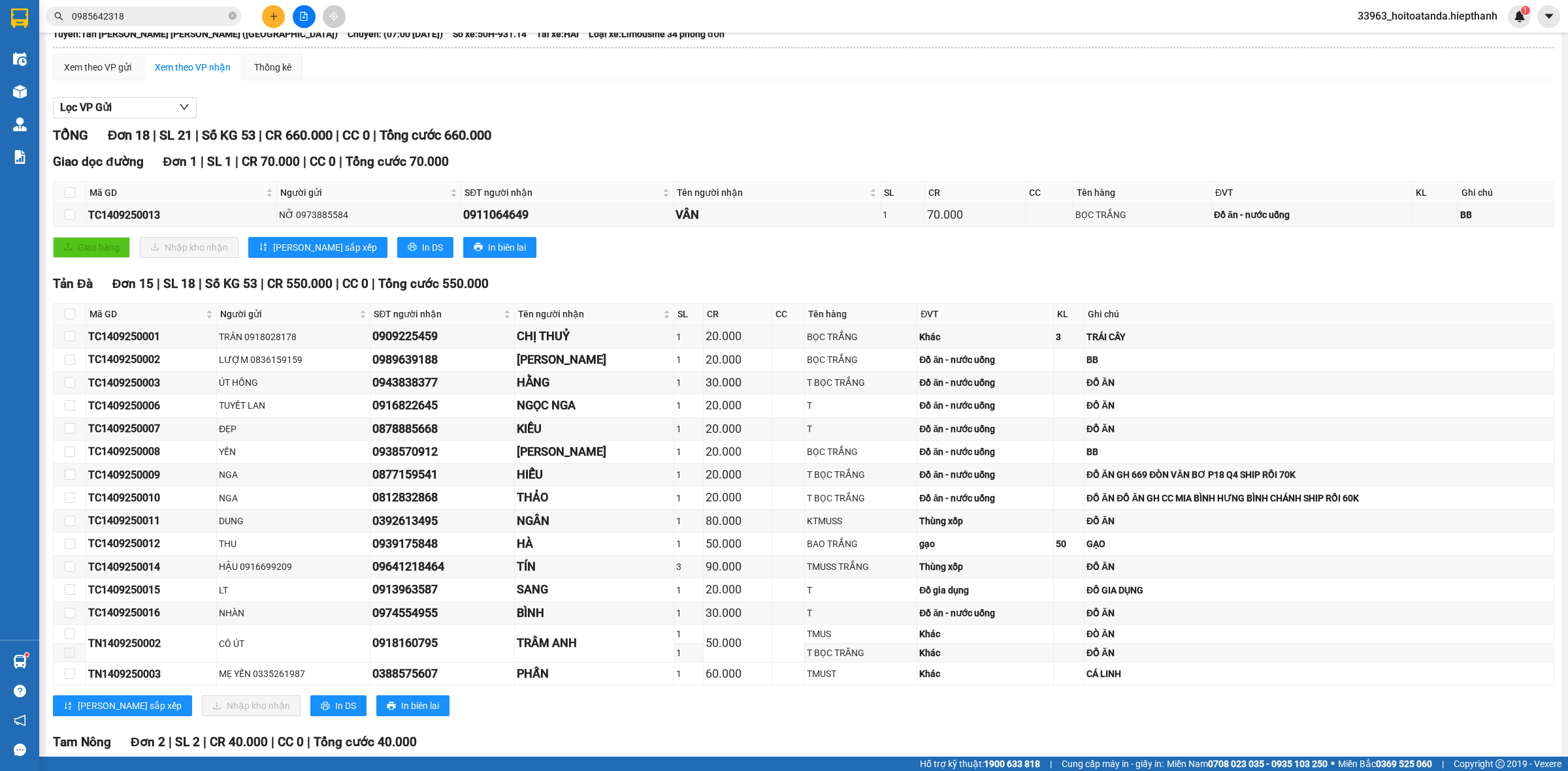
scroll to position [0, 0]
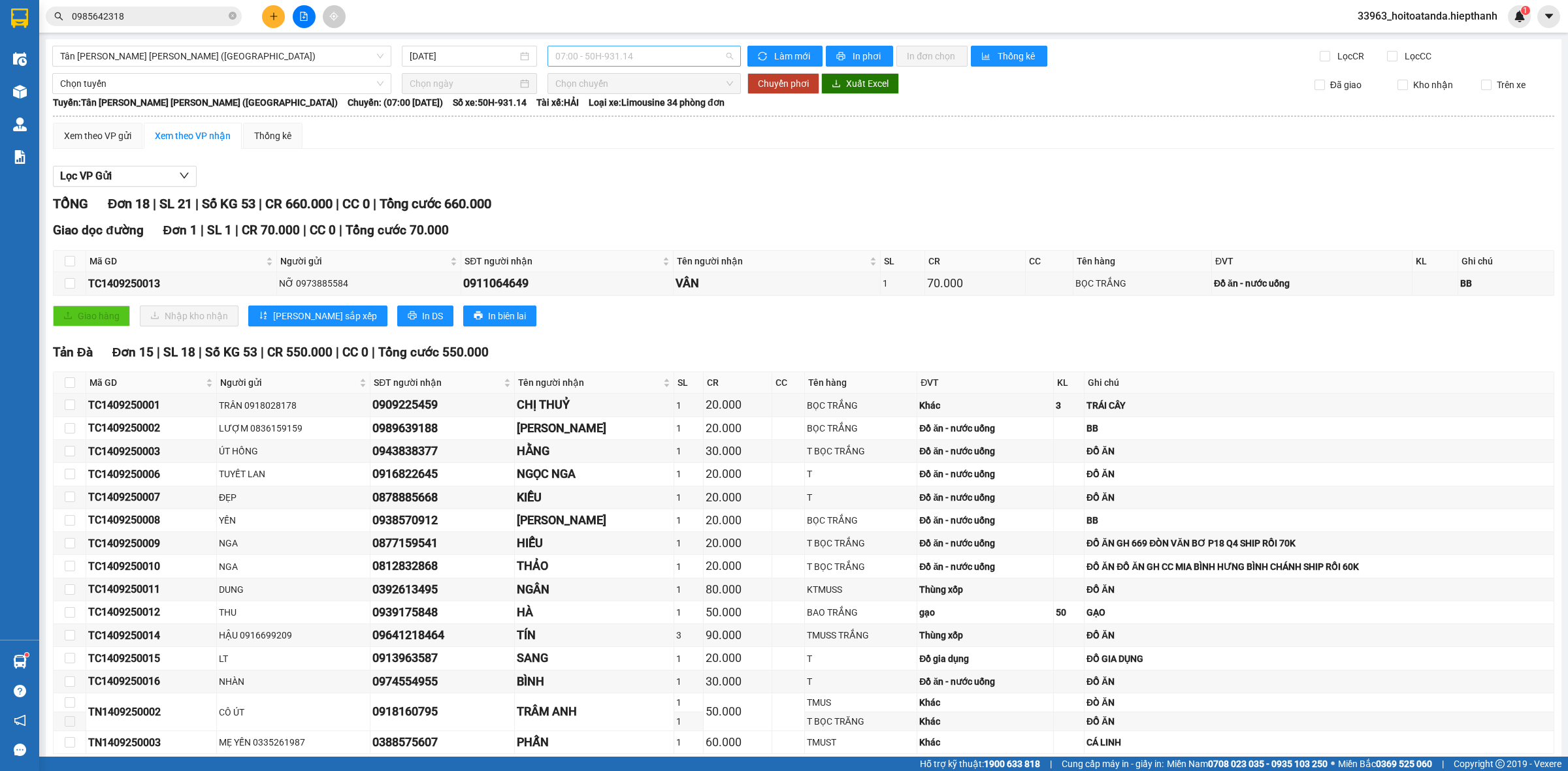
click at [634, 58] on span "07:00 - 50H-931.14" at bounding box center [644, 56] width 178 height 20
click at [596, 129] on div "09:00 - 67B-019.38" at bounding box center [602, 124] width 102 height 14
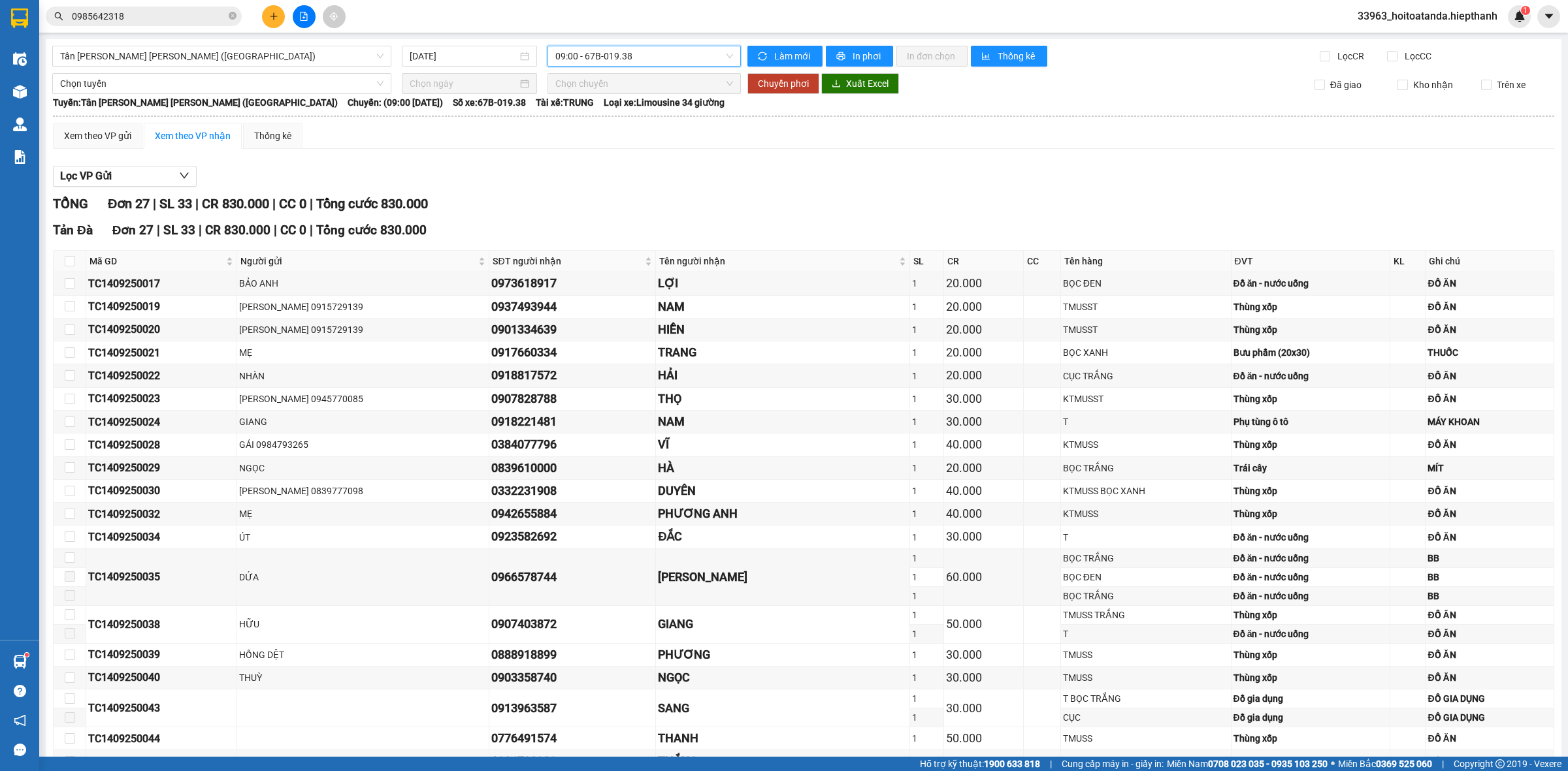
click at [723, 206] on div "[PERSON_NAME] 27 | SL 33 | CR 830.000 | CC 0 | [PERSON_NAME] 830.000" at bounding box center [803, 204] width 1501 height 20
click at [580, 43] on div "[GEOGRAPHIC_DATA][PERSON_NAME][GEOGRAPHIC_DATA][PERSON_NAME] ([GEOGRAPHIC_DATA]…" at bounding box center [803, 529] width 1516 height 980
drag, startPoint x: 595, startPoint y: 52, endPoint x: 608, endPoint y: 63, distance: 17.0
click at [595, 52] on span "09:00 - 67B-019.38" at bounding box center [644, 56] width 178 height 20
drag, startPoint x: 577, startPoint y: 164, endPoint x: 585, endPoint y: 135, distance: 30.1
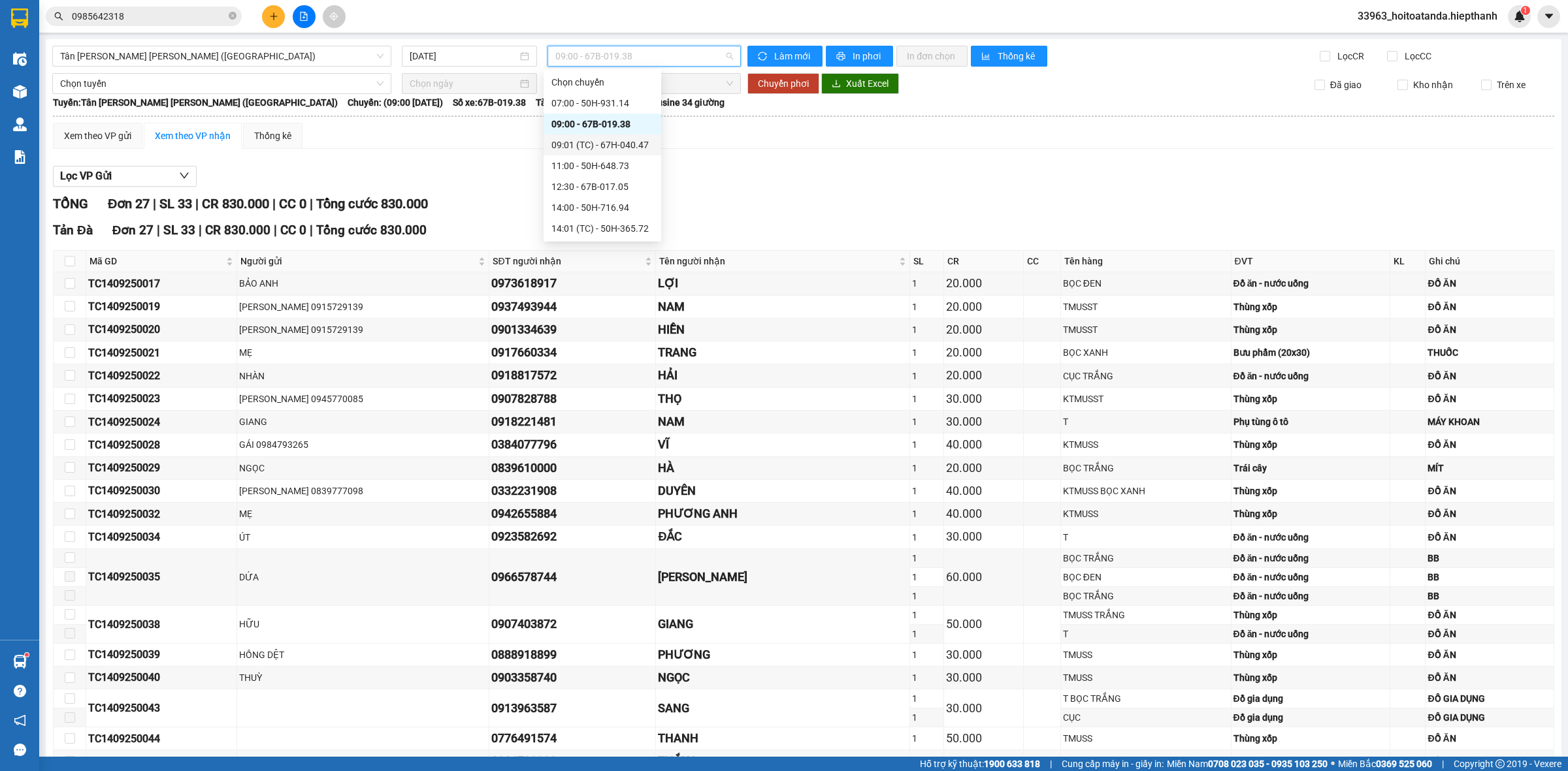
click at [585, 135] on div "[PERSON_NAME] 07:00 - 50H-931.14 09:00 - 67B-019.38 09:01 (TC) - 67H-040.47 11:…" at bounding box center [602, 238] width 117 height 334
click at [585, 135] on div "09:01 (TC) - 67H-040.47" at bounding box center [602, 144] width 117 height 20
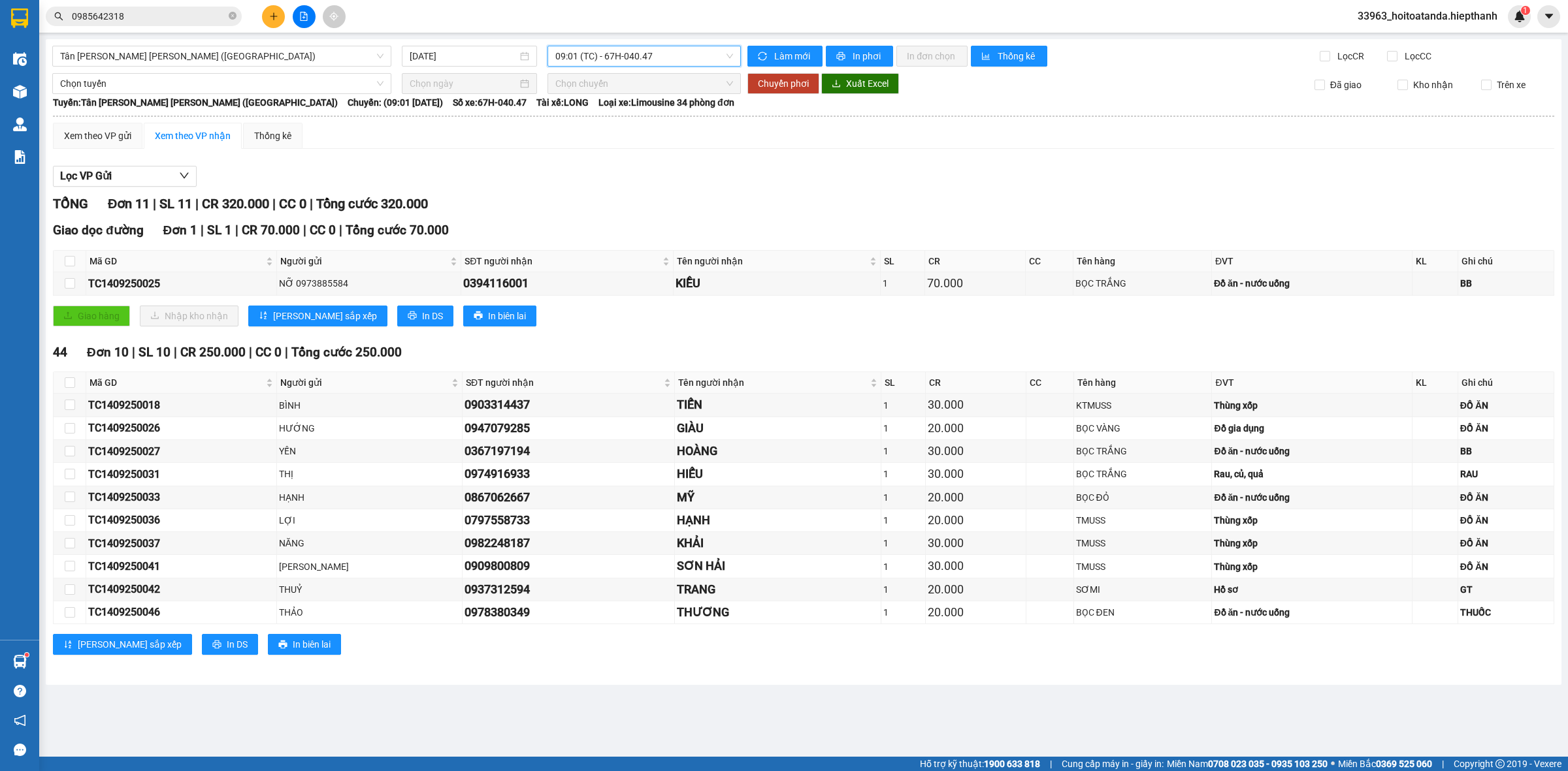
click at [602, 53] on span "09:01 (TC) - 67H-040.47" at bounding box center [644, 56] width 178 height 20
drag, startPoint x: 589, startPoint y: 163, endPoint x: 598, endPoint y: 119, distance: 44.9
click at [598, 119] on div "[PERSON_NAME] 07:00 - 50H-931.14 09:00 - 67B-019.38 09:01 (TC) - 67H-040.47 11:…" at bounding box center [607, 238] width 117 height 334
click at [598, 119] on div "09:00 - 67B-019.38" at bounding box center [606, 124] width 102 height 14
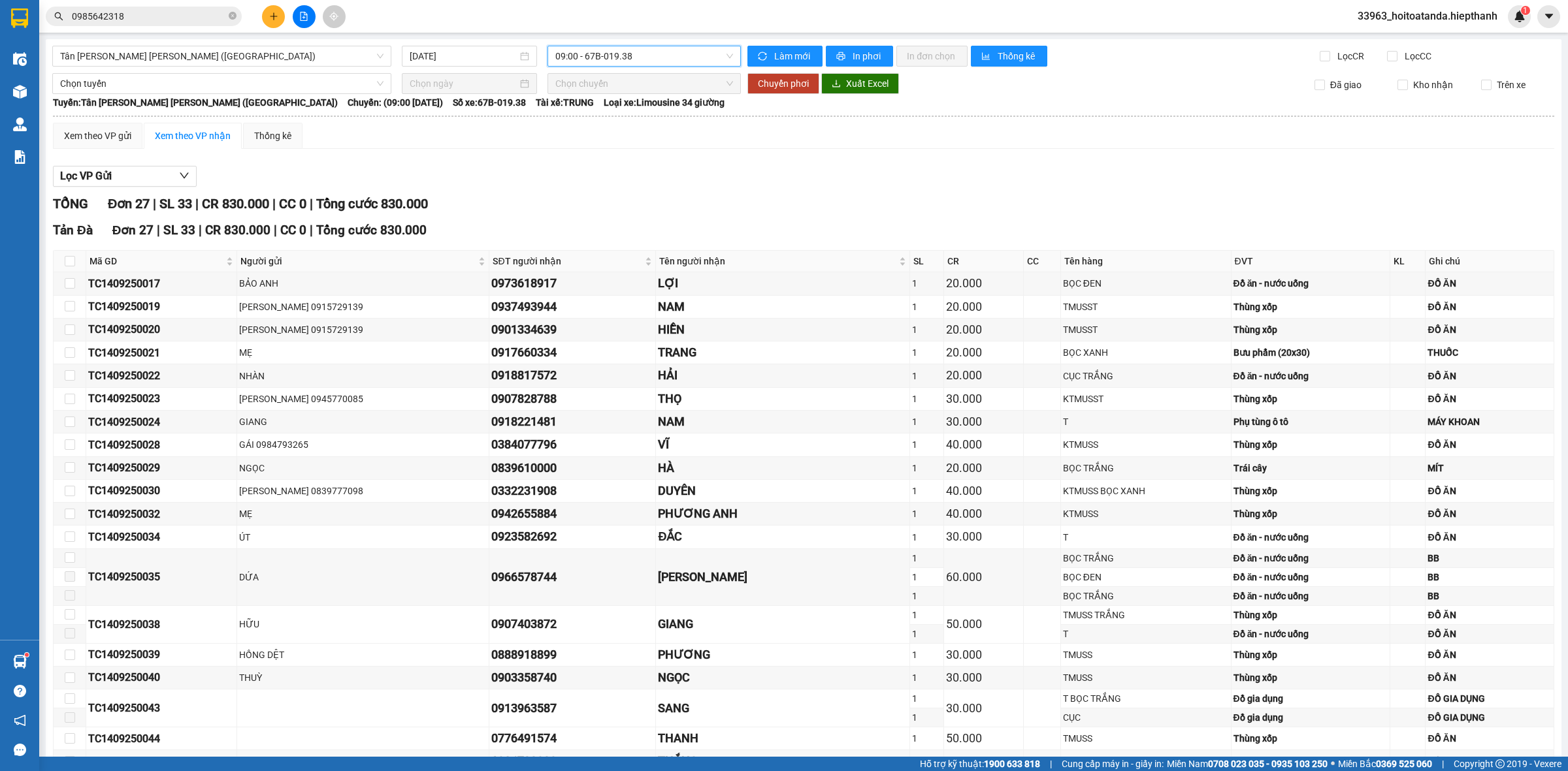
click at [626, 58] on span "09:00 - 67B-019.38" at bounding box center [644, 56] width 178 height 20
click at [598, 165] on div "11:00 - 50H-648.73" at bounding box center [602, 165] width 102 height 14
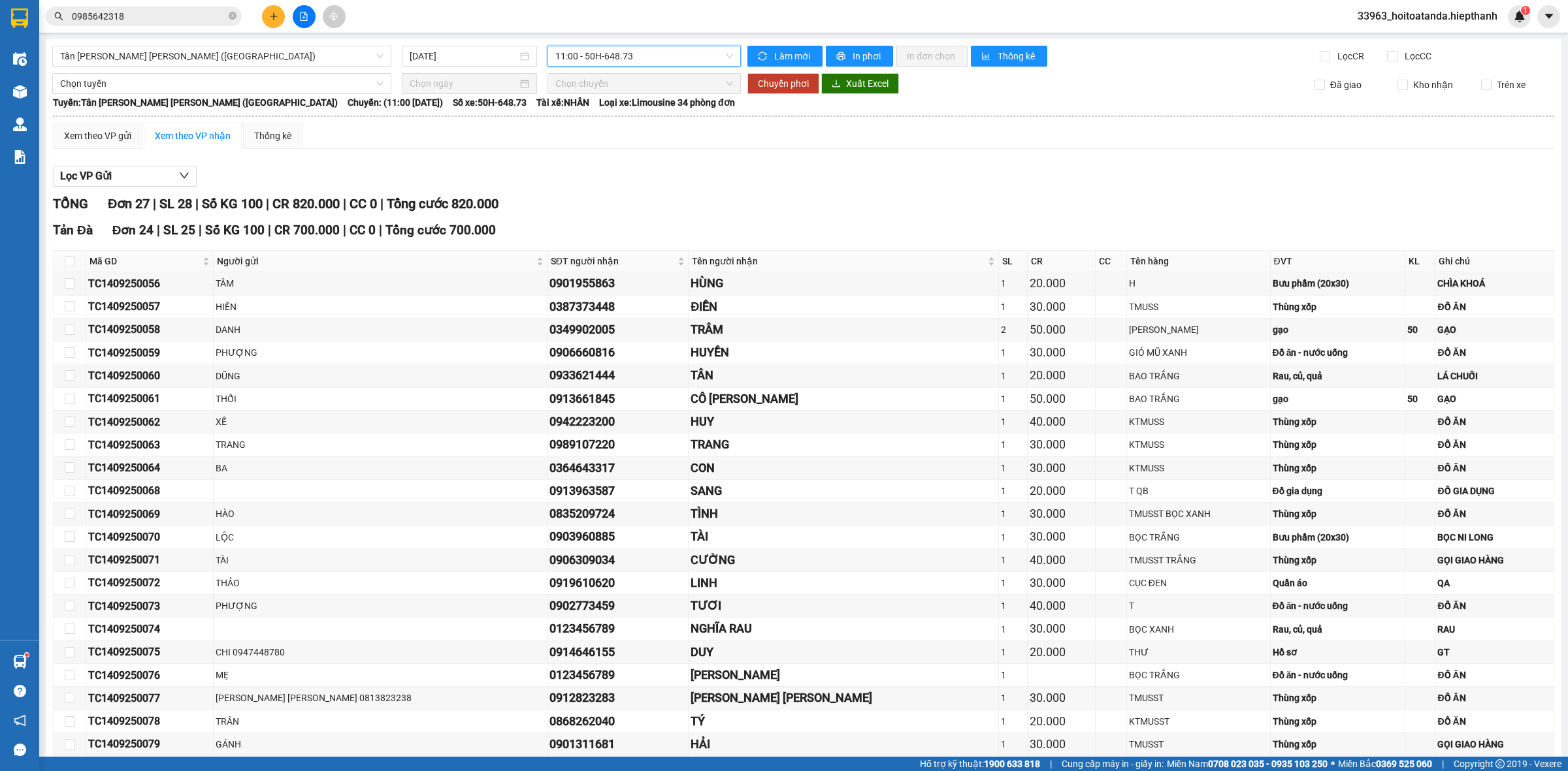
click at [711, 199] on div "[PERSON_NAME] 27 | SL 28 | Số KG 100 | CR 820.000 | CC 0 | [PERSON_NAME] 820.000" at bounding box center [803, 204] width 1501 height 20
click at [645, 60] on span "11:00 - 50H-648.73" at bounding box center [644, 56] width 178 height 20
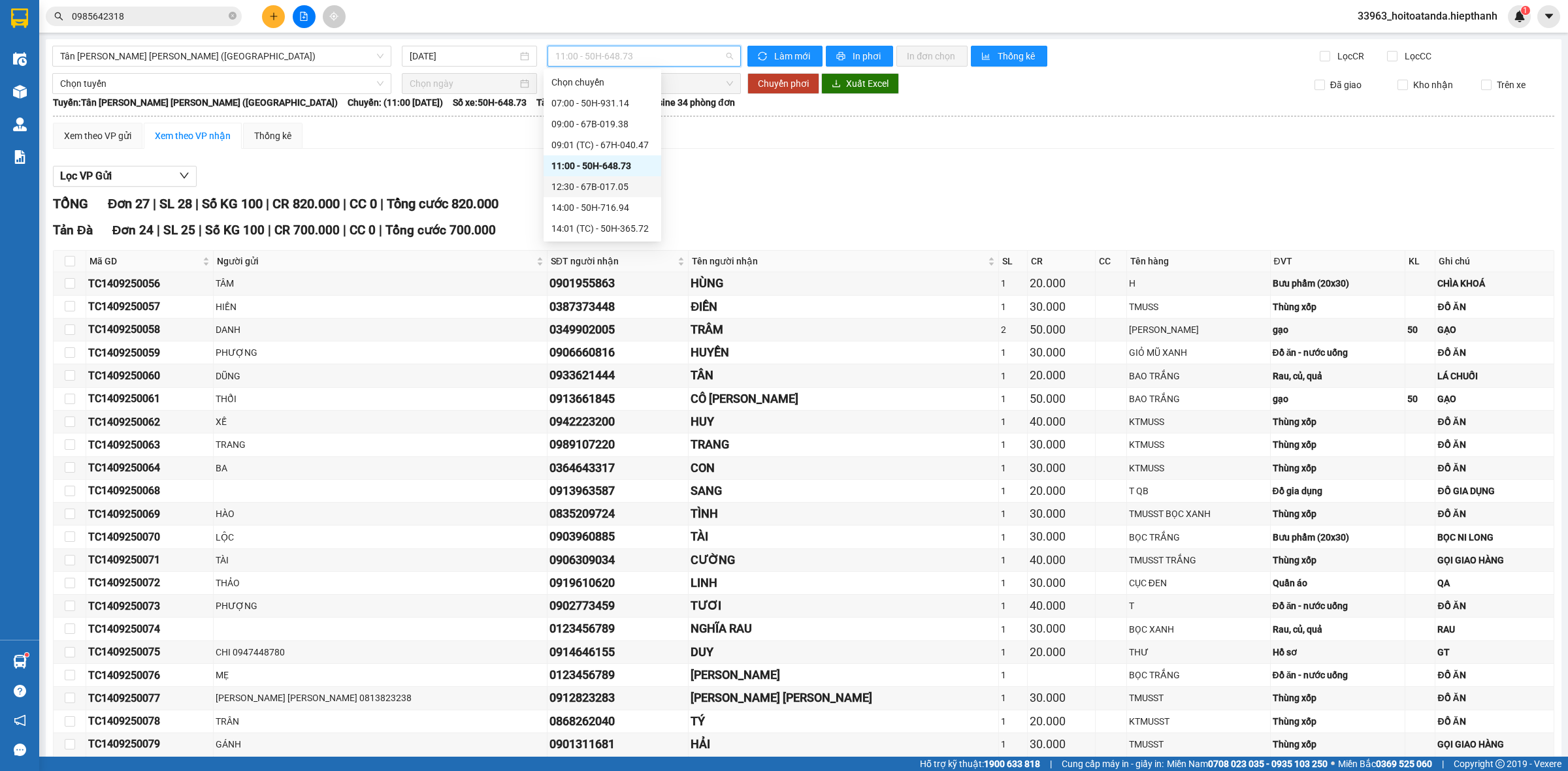
click at [598, 186] on div "12:30 - 67B-017.05" at bounding box center [602, 186] width 102 height 14
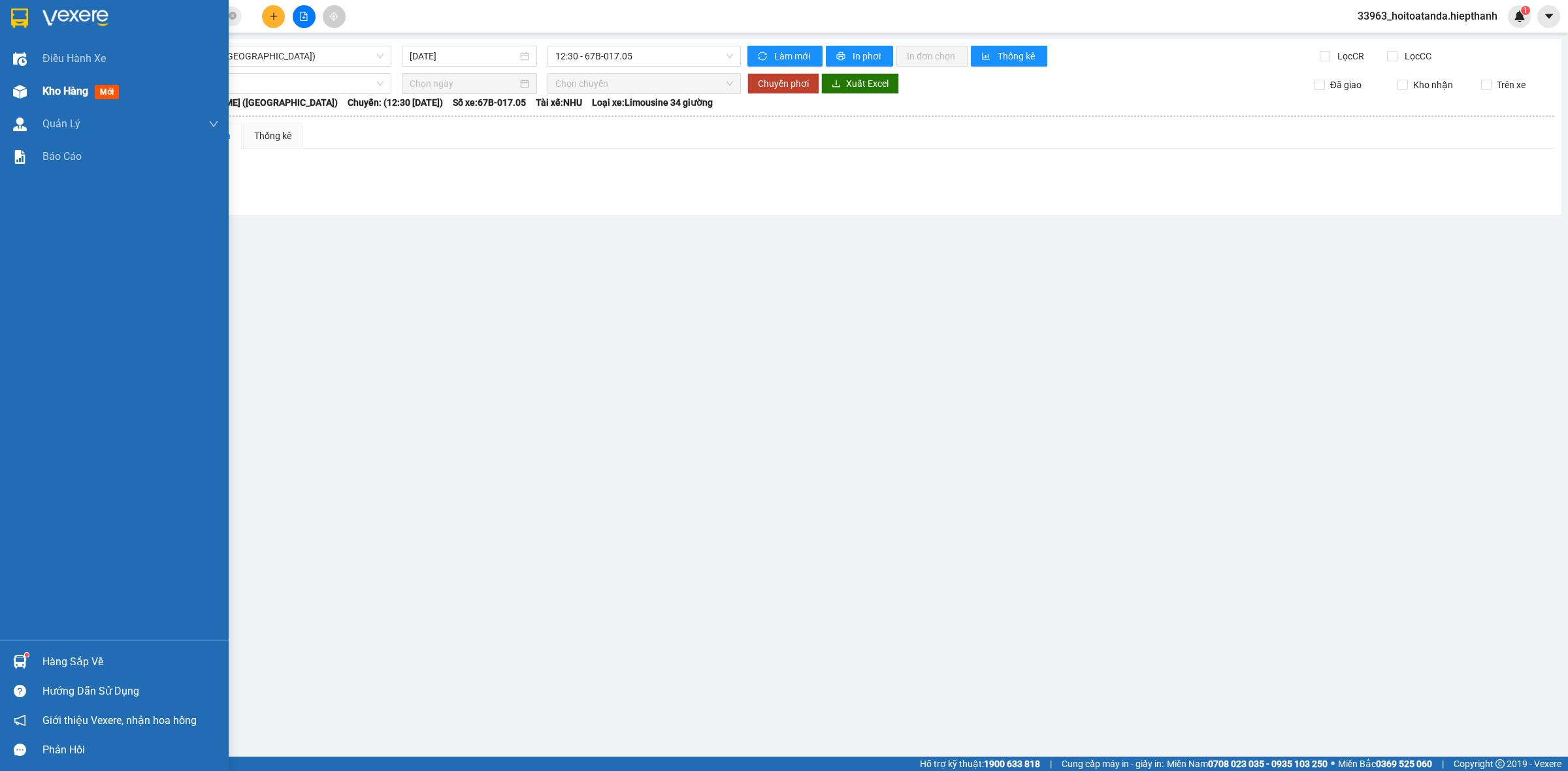
drag, startPoint x: 56, startPoint y: 97, endPoint x: 86, endPoint y: 105, distance: 31.0
click at [57, 97] on span "Kho hàng" at bounding box center [65, 90] width 46 height 12
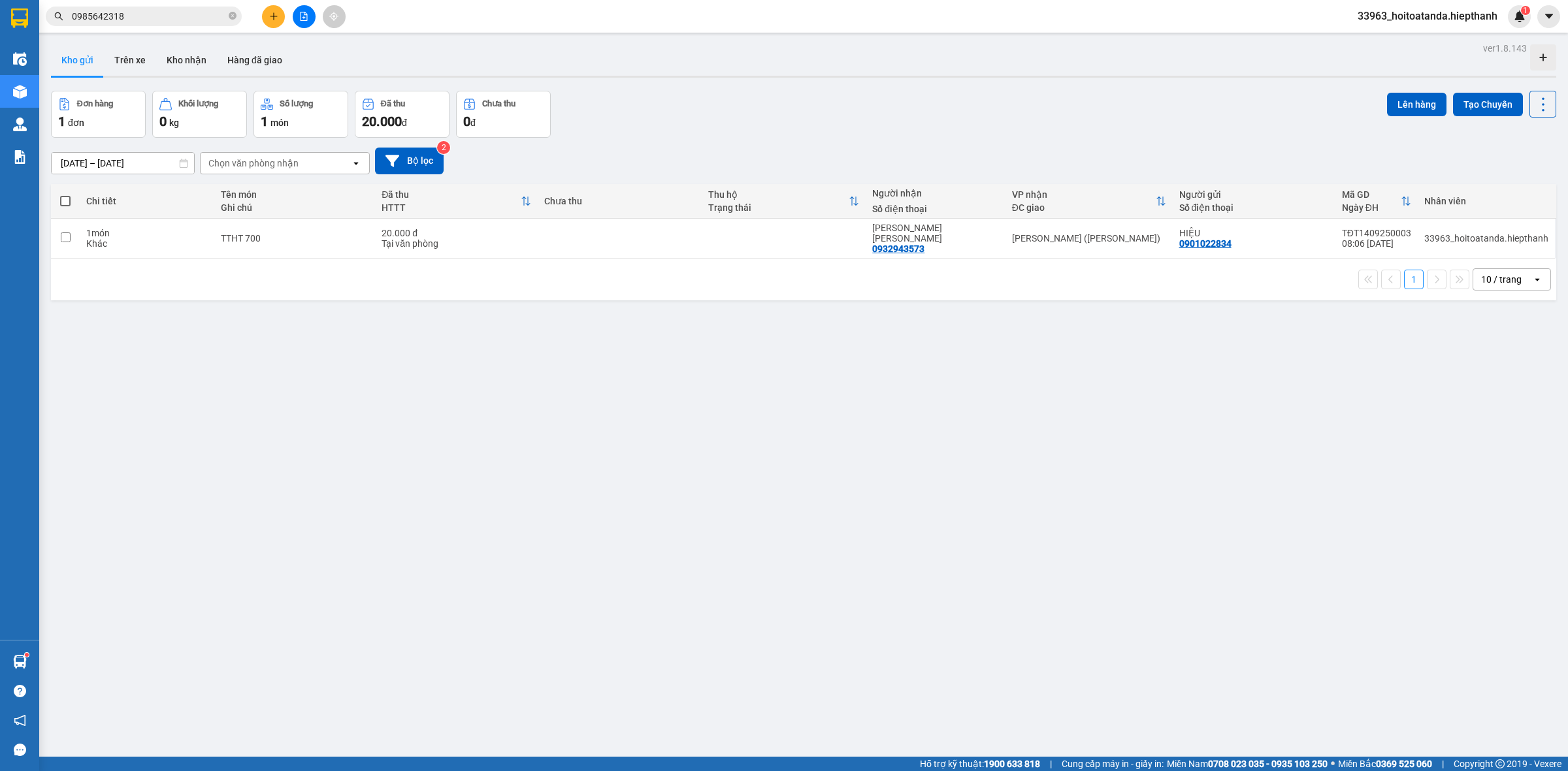
click at [227, 14] on span "0985642318" at bounding box center [143, 16] width 196 height 20
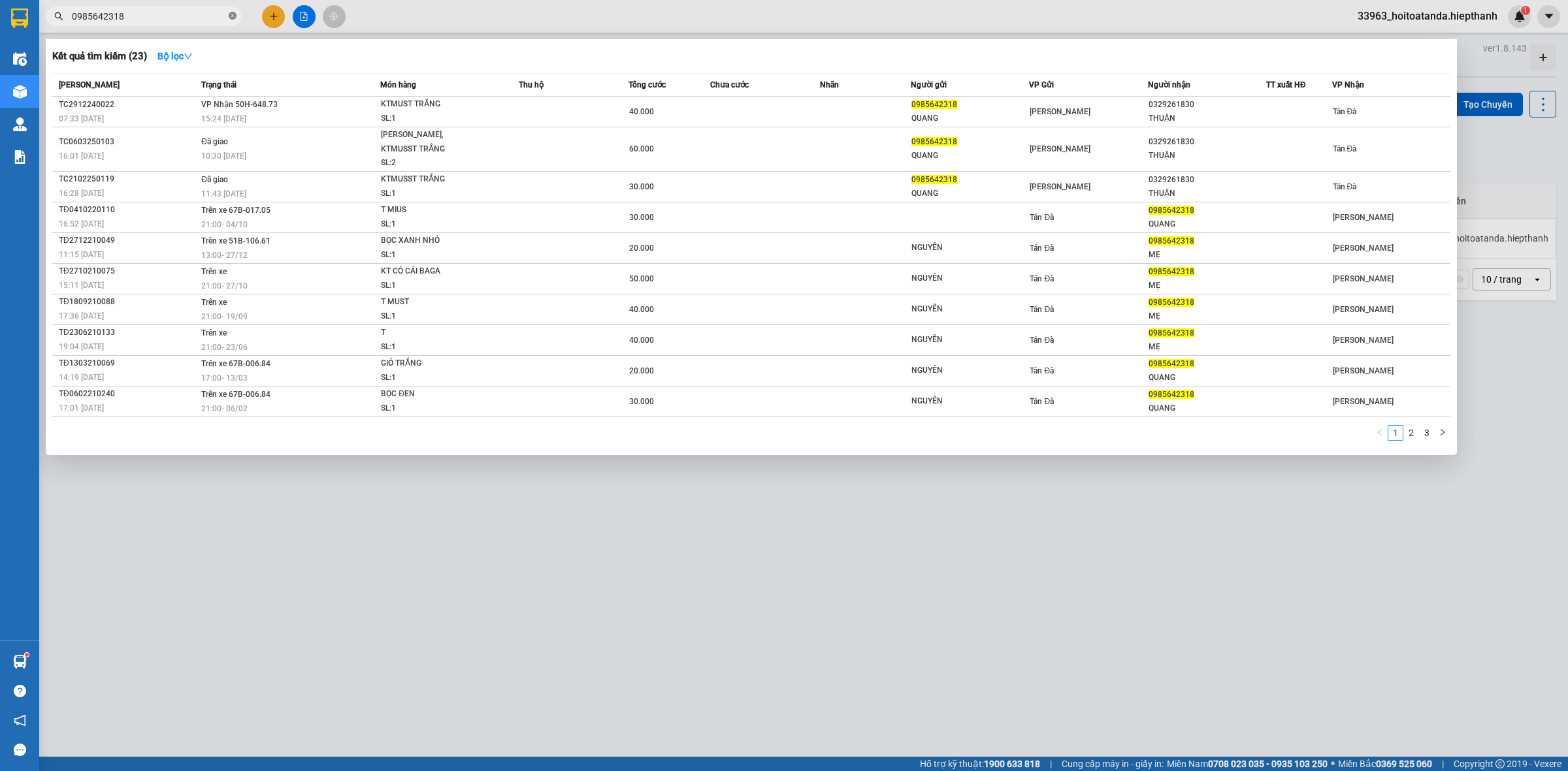
click at [233, 14] on icon "close-circle" at bounding box center [232, 16] width 7 height 7
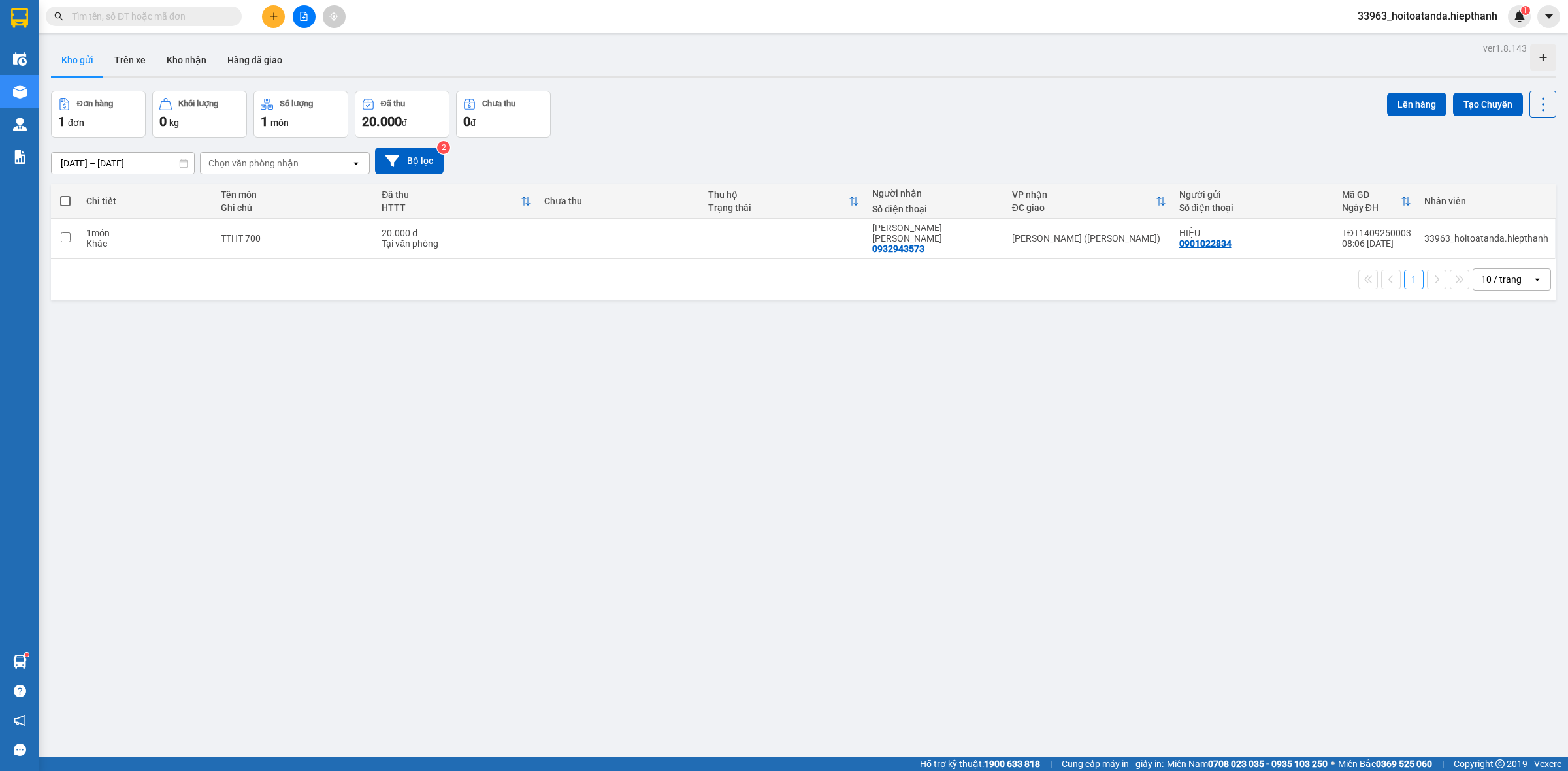
click at [182, 14] on input "text" at bounding box center [148, 16] width 154 height 14
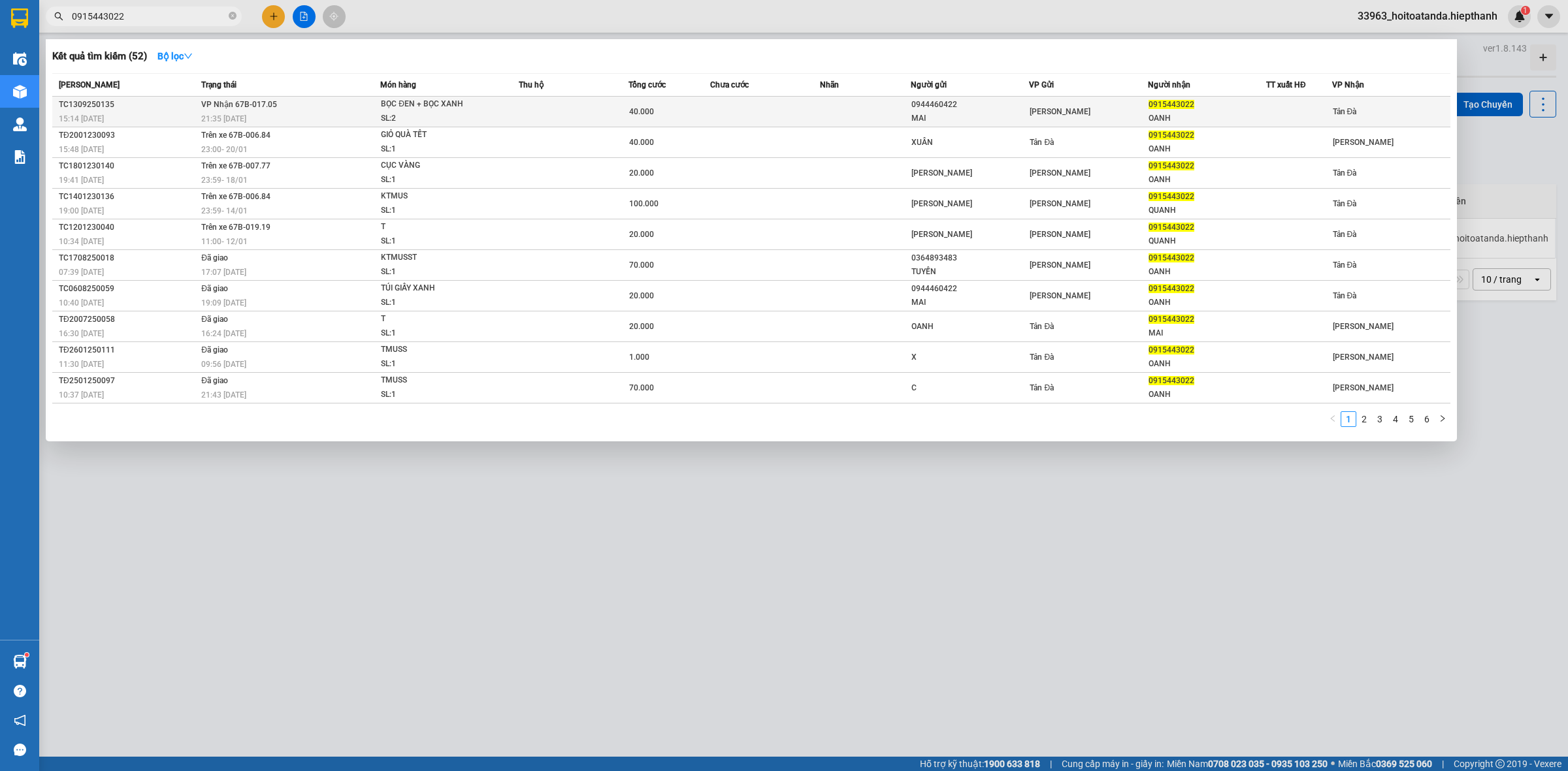
type input "0915443022"
click at [659, 105] on div "40.000" at bounding box center [669, 111] width 81 height 14
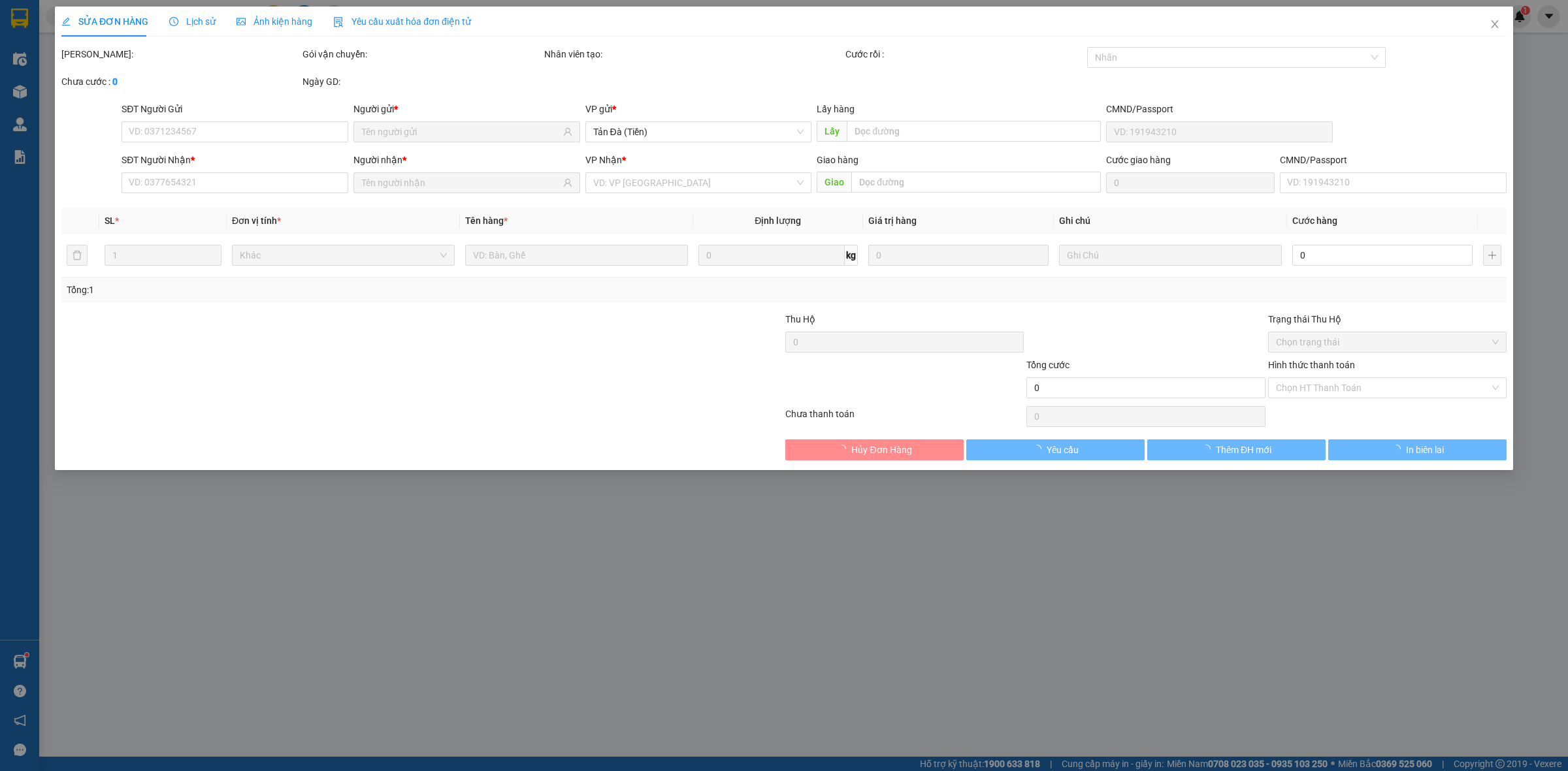
type input "0944460422"
type input "MAI"
type input "0915443022"
type input "OANH"
type input "40.000"
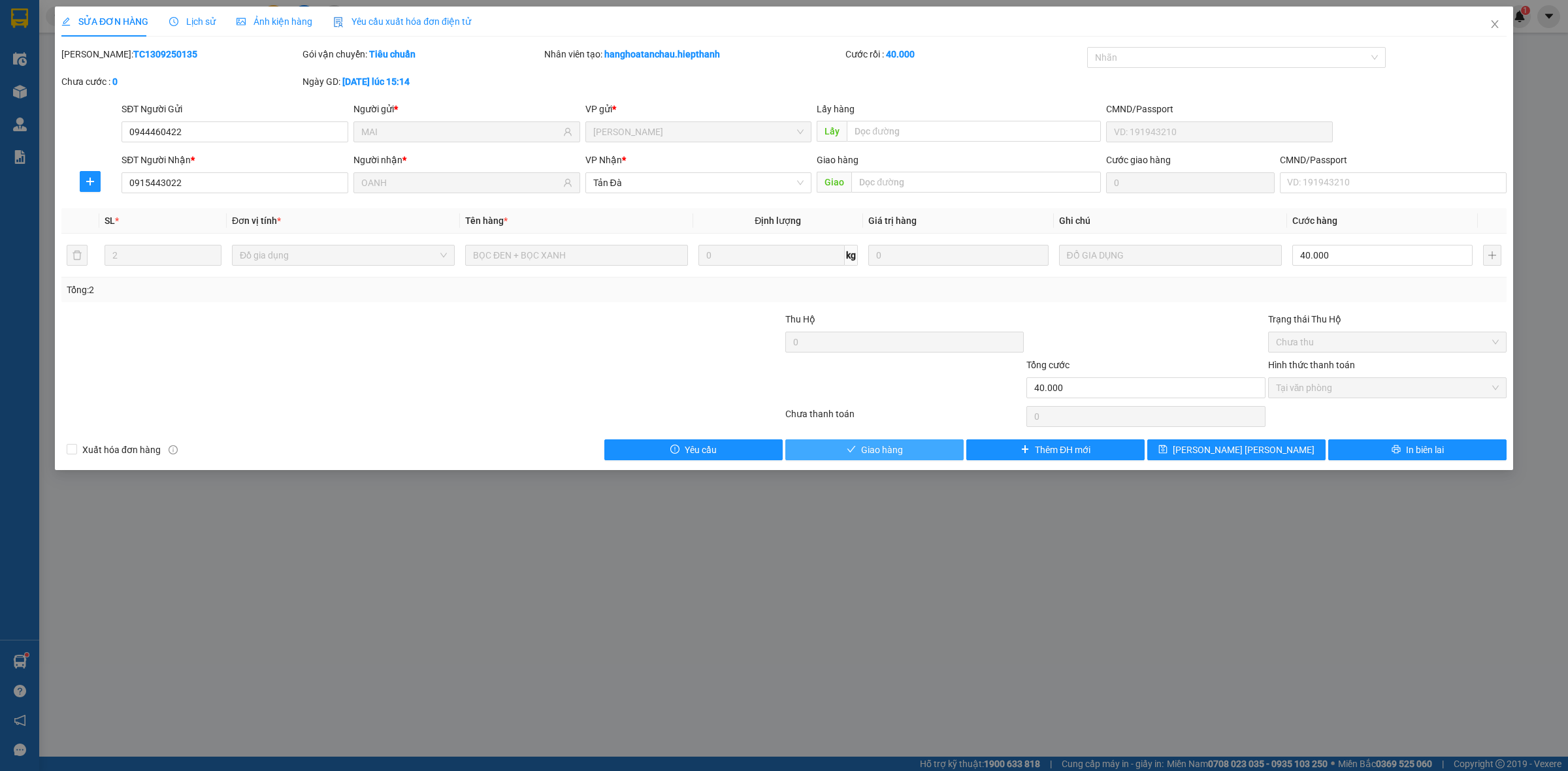
click at [859, 454] on button "Giao hàng" at bounding box center [874, 450] width 178 height 20
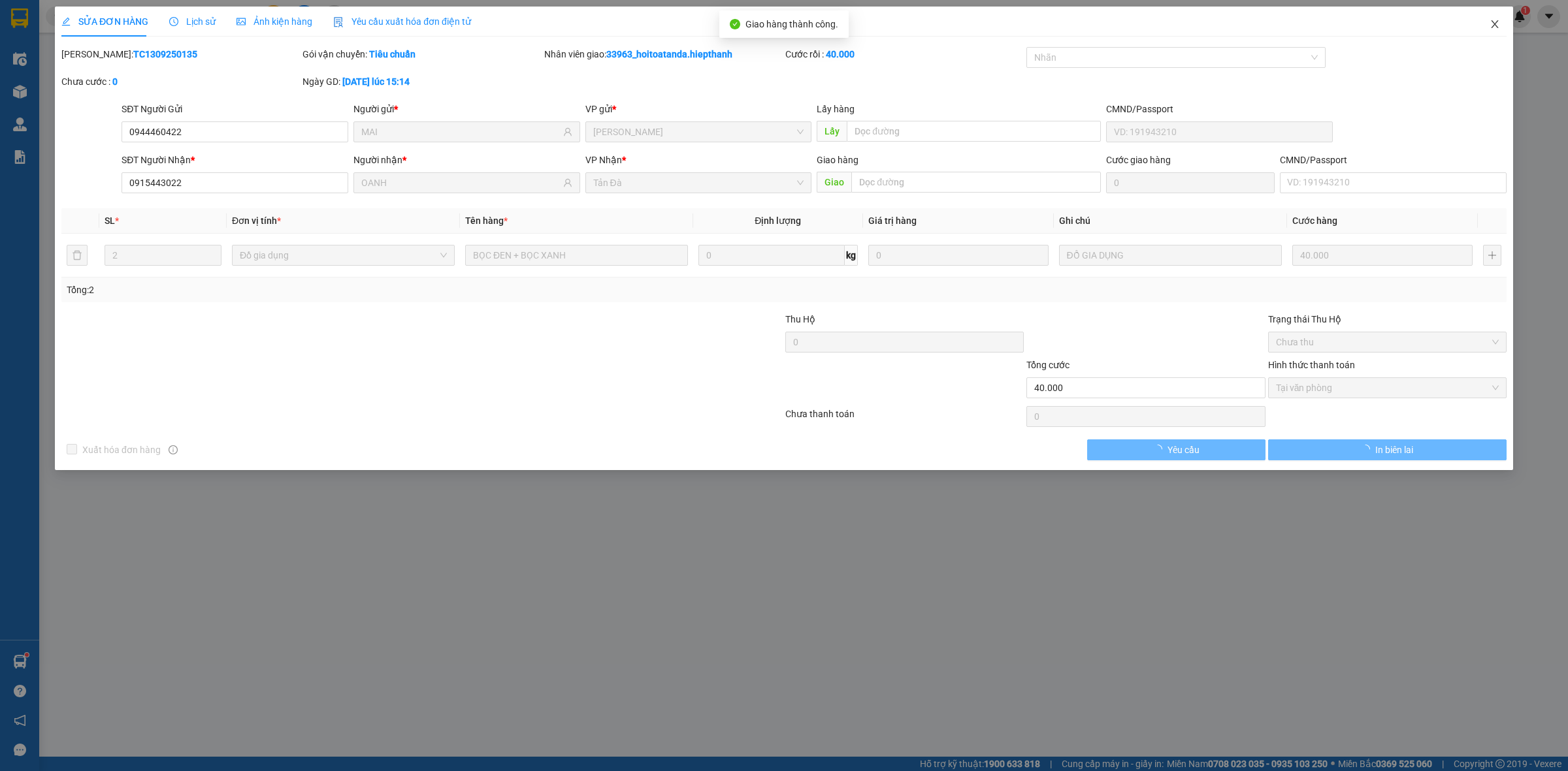
click at [1497, 27] on icon "close" at bounding box center [1494, 24] width 7 height 7
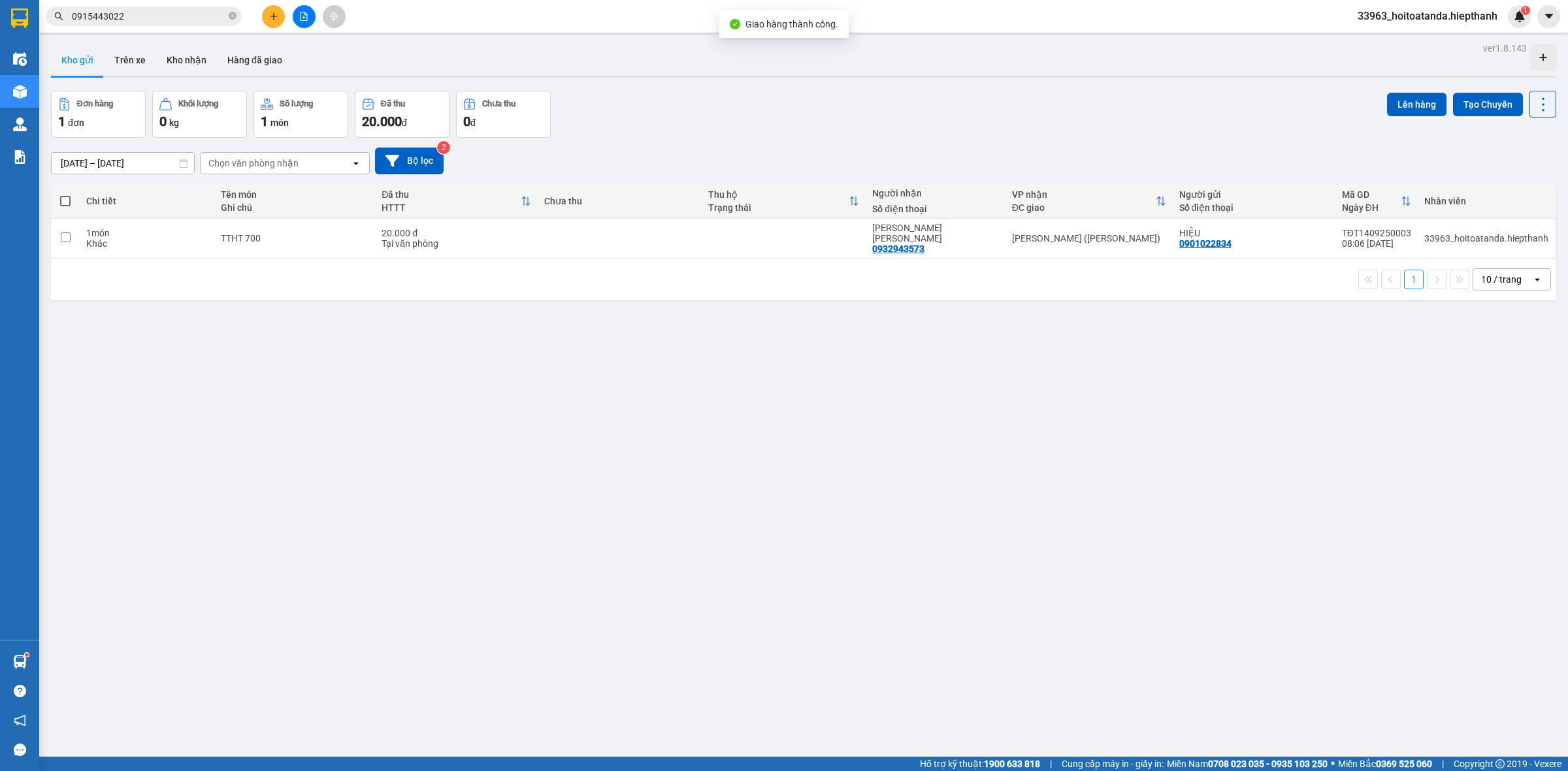
click at [824, 131] on div "Đơn hàng 1 đơn Khối lượng 0 kg Số lượng 1 món Đã thu 20.000 đ Chưa thu 0 đ Lên …" at bounding box center [803, 114] width 1505 height 47
click at [305, 10] on button at bounding box center [304, 17] width 23 height 23
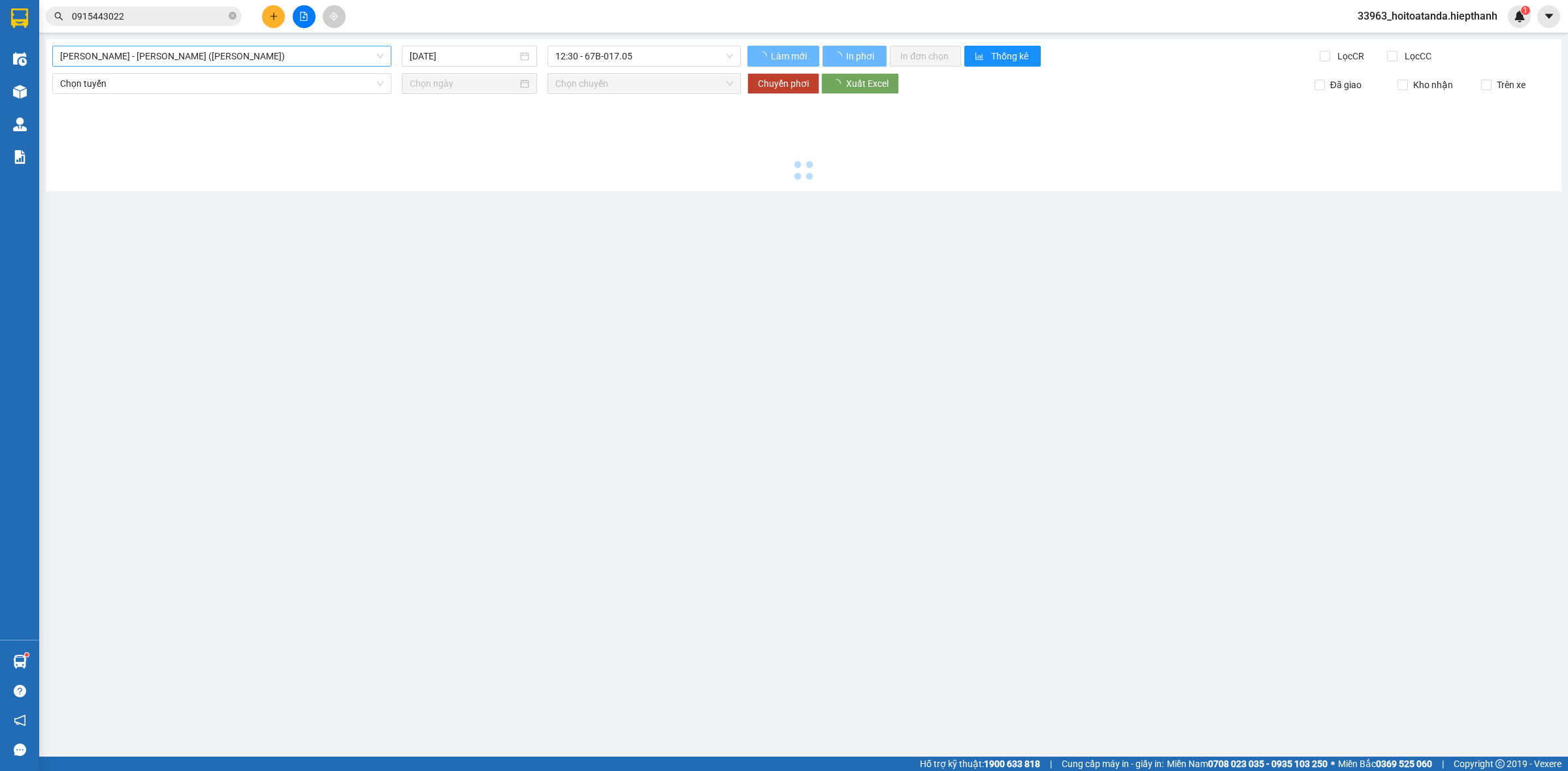
click at [224, 60] on span "[PERSON_NAME] - [PERSON_NAME] ([PERSON_NAME])" at bounding box center [222, 56] width 323 height 20
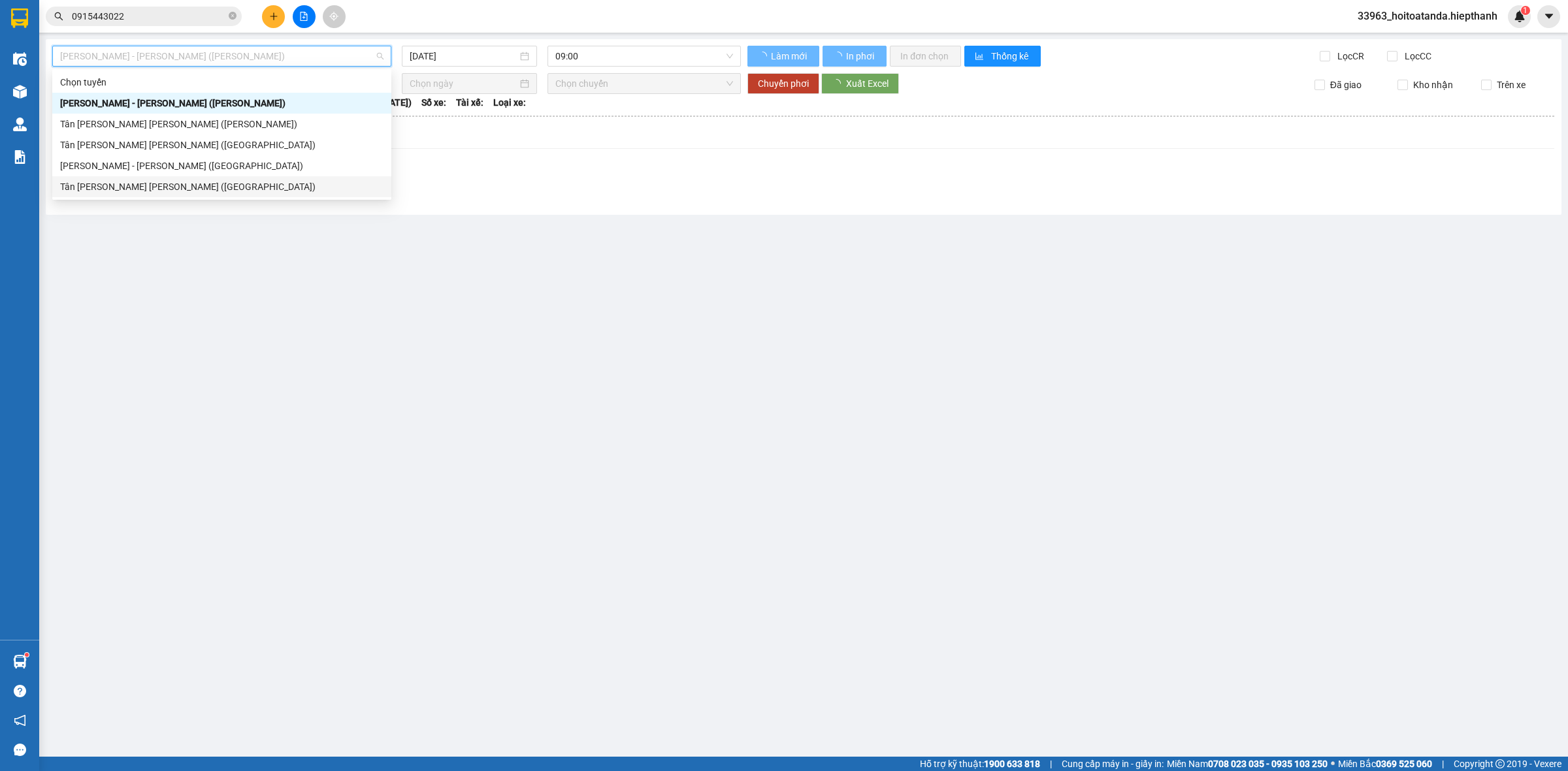
click at [190, 188] on div "Tân [PERSON_NAME] [PERSON_NAME] ([GEOGRAPHIC_DATA])" at bounding box center [222, 186] width 323 height 14
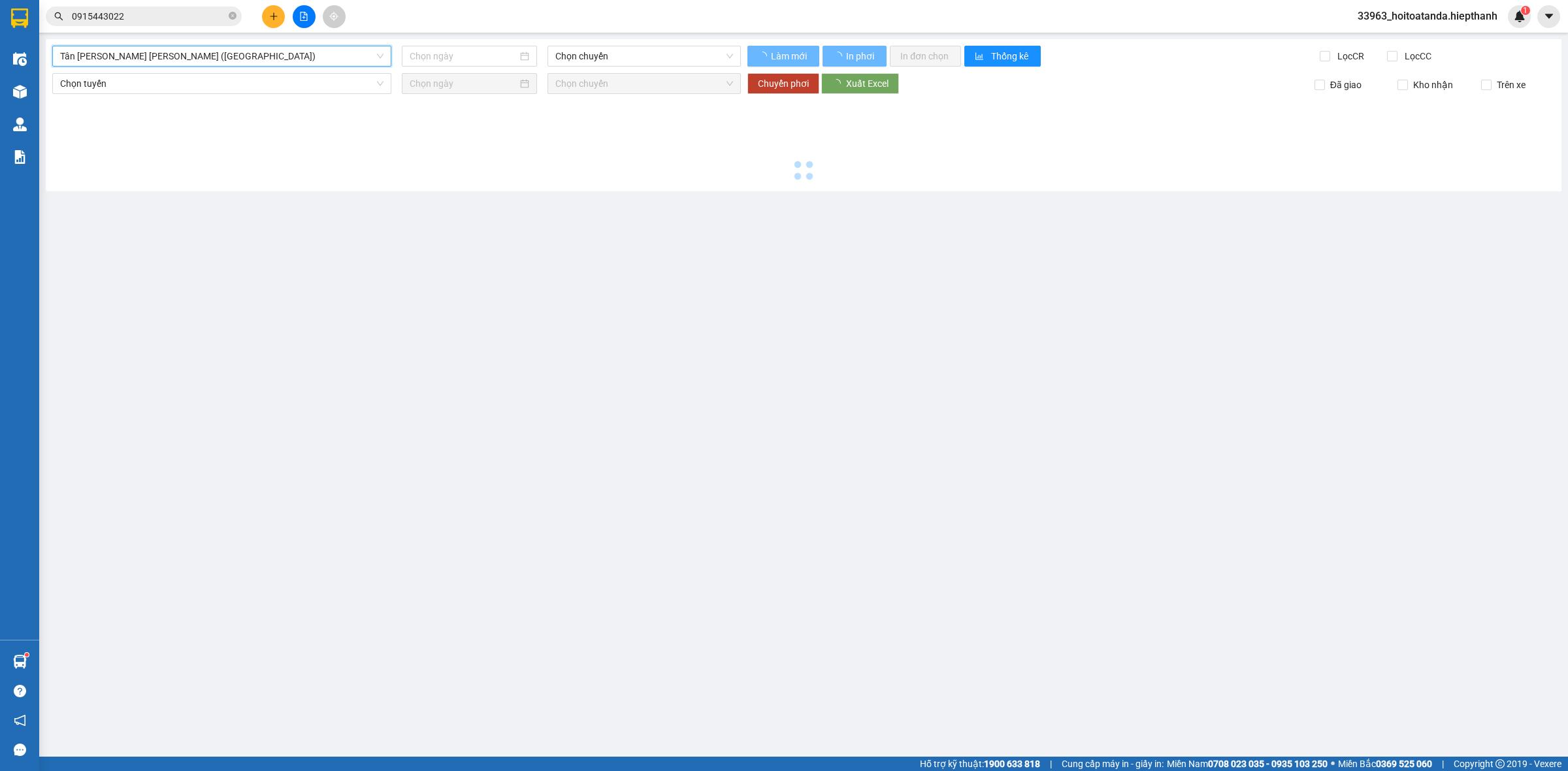
type input "[DATE]"
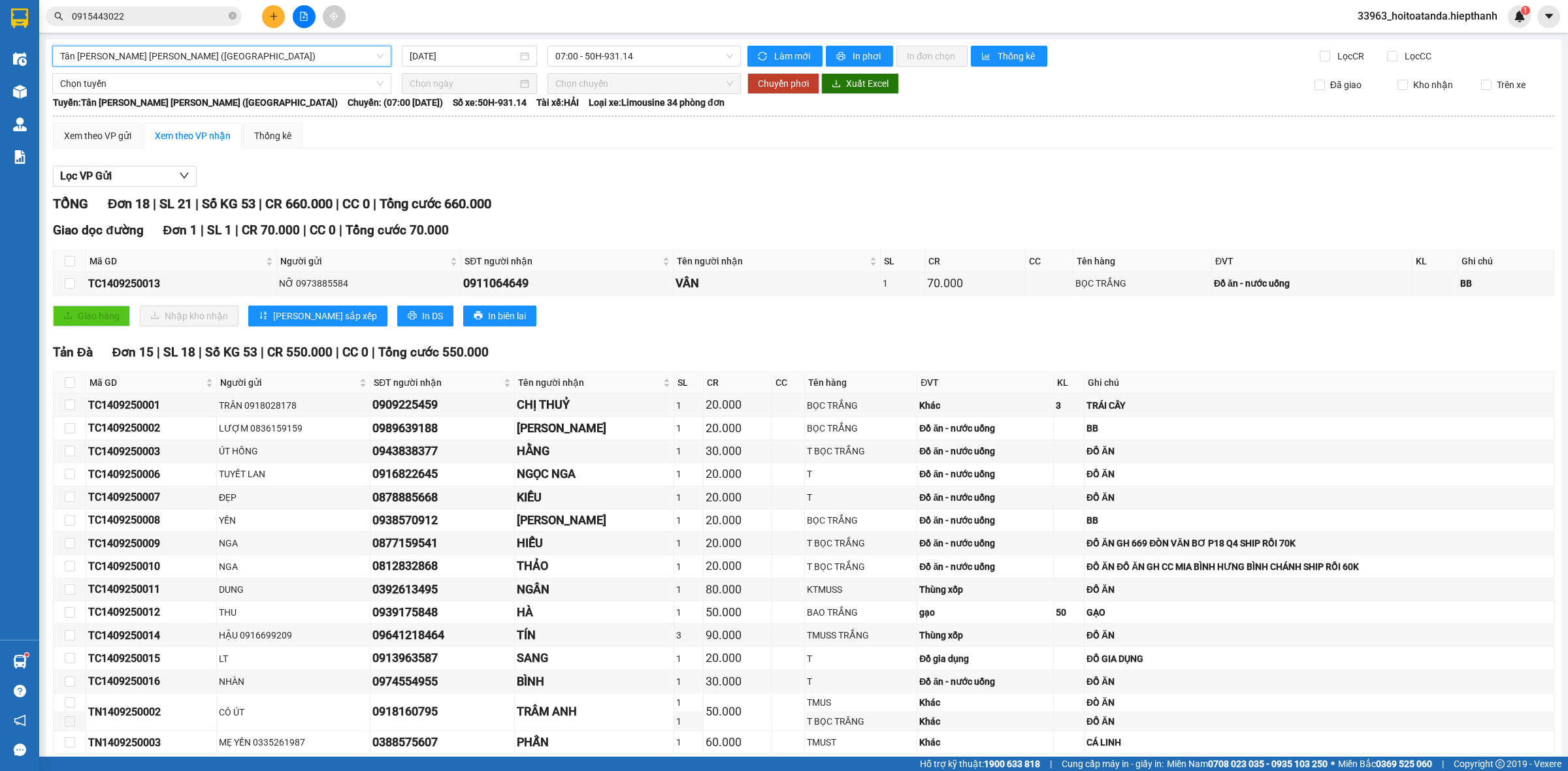
click at [337, 56] on span "Tân [PERSON_NAME] [PERSON_NAME] ([GEOGRAPHIC_DATA])" at bounding box center [222, 56] width 323 height 20
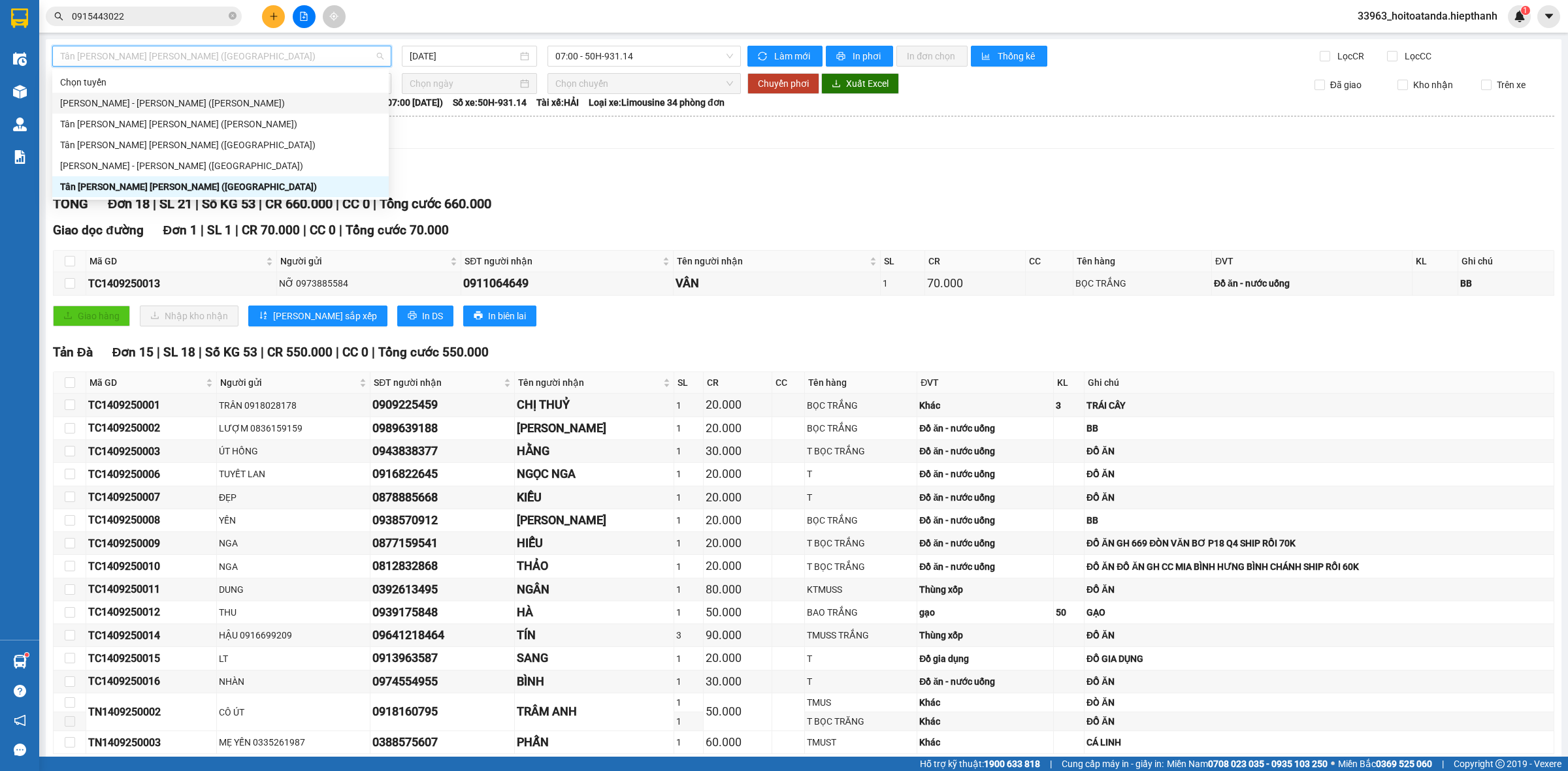
click at [188, 104] on div "[PERSON_NAME] - [PERSON_NAME] ([PERSON_NAME])" at bounding box center [221, 102] width 320 height 14
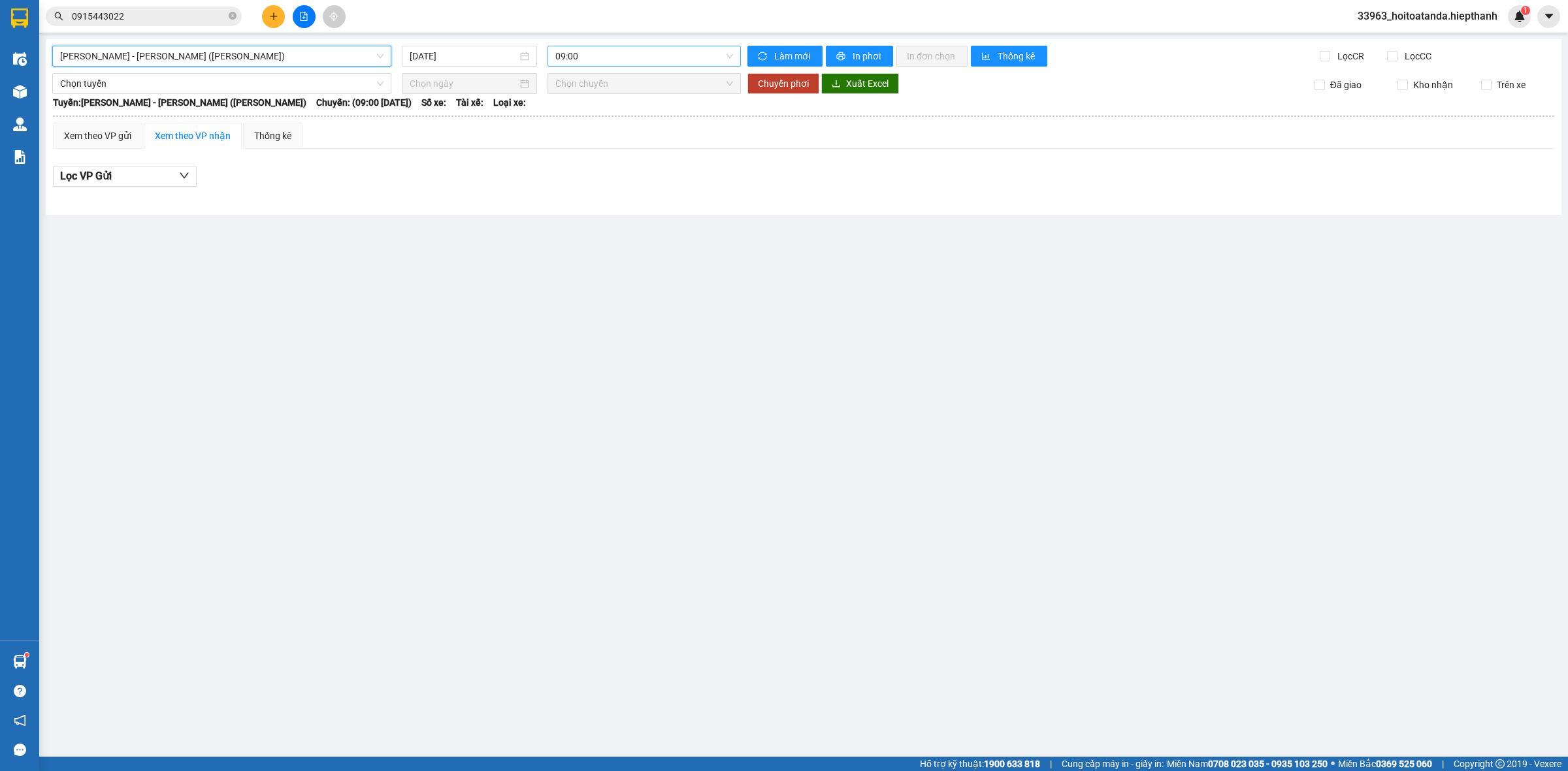
click at [625, 60] on span "09:00" at bounding box center [644, 56] width 178 height 20
click at [446, 53] on input "[DATE]" at bounding box center [464, 56] width 108 height 14
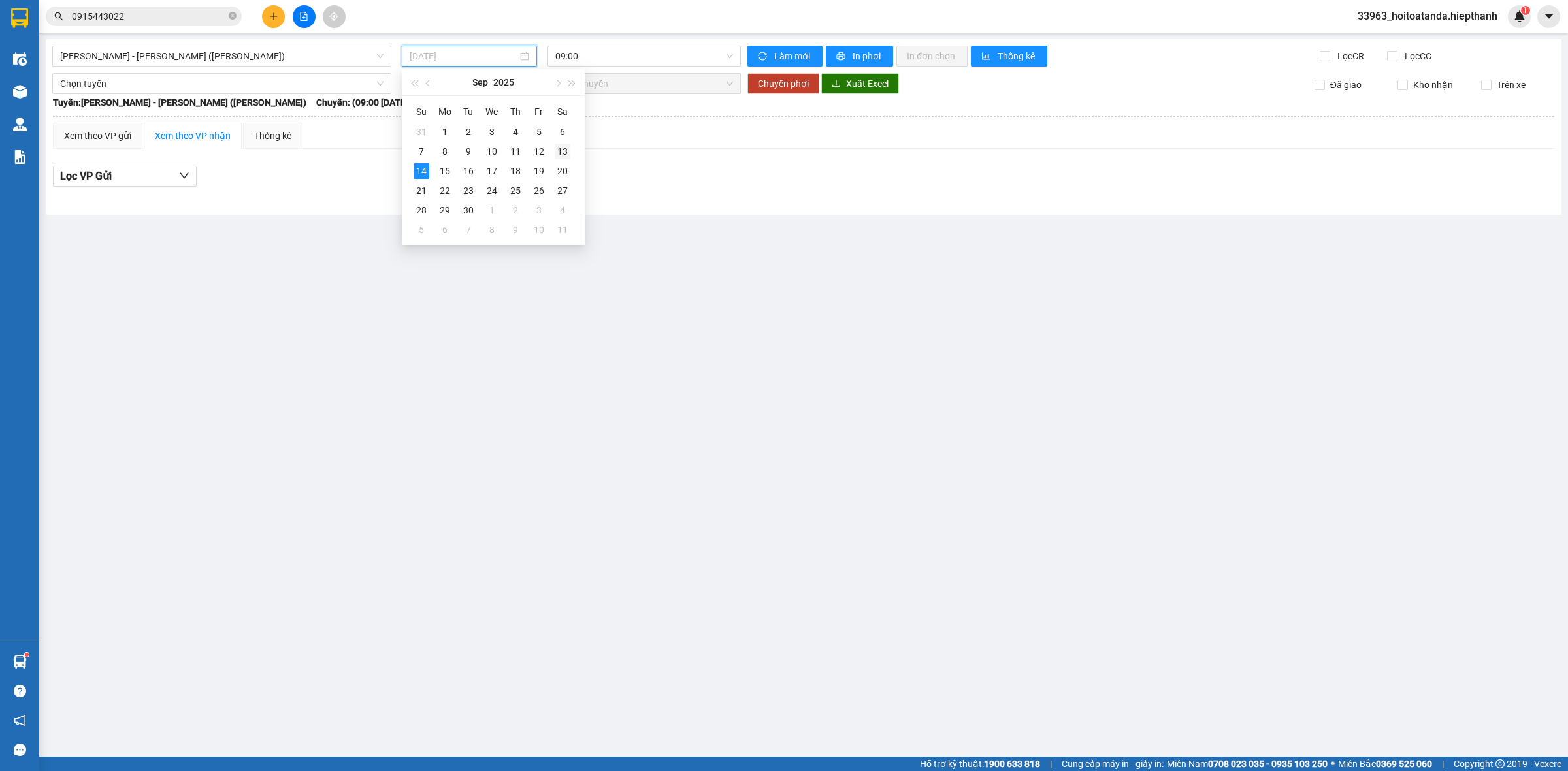
click at [563, 147] on div "13" at bounding box center [562, 151] width 16 height 16
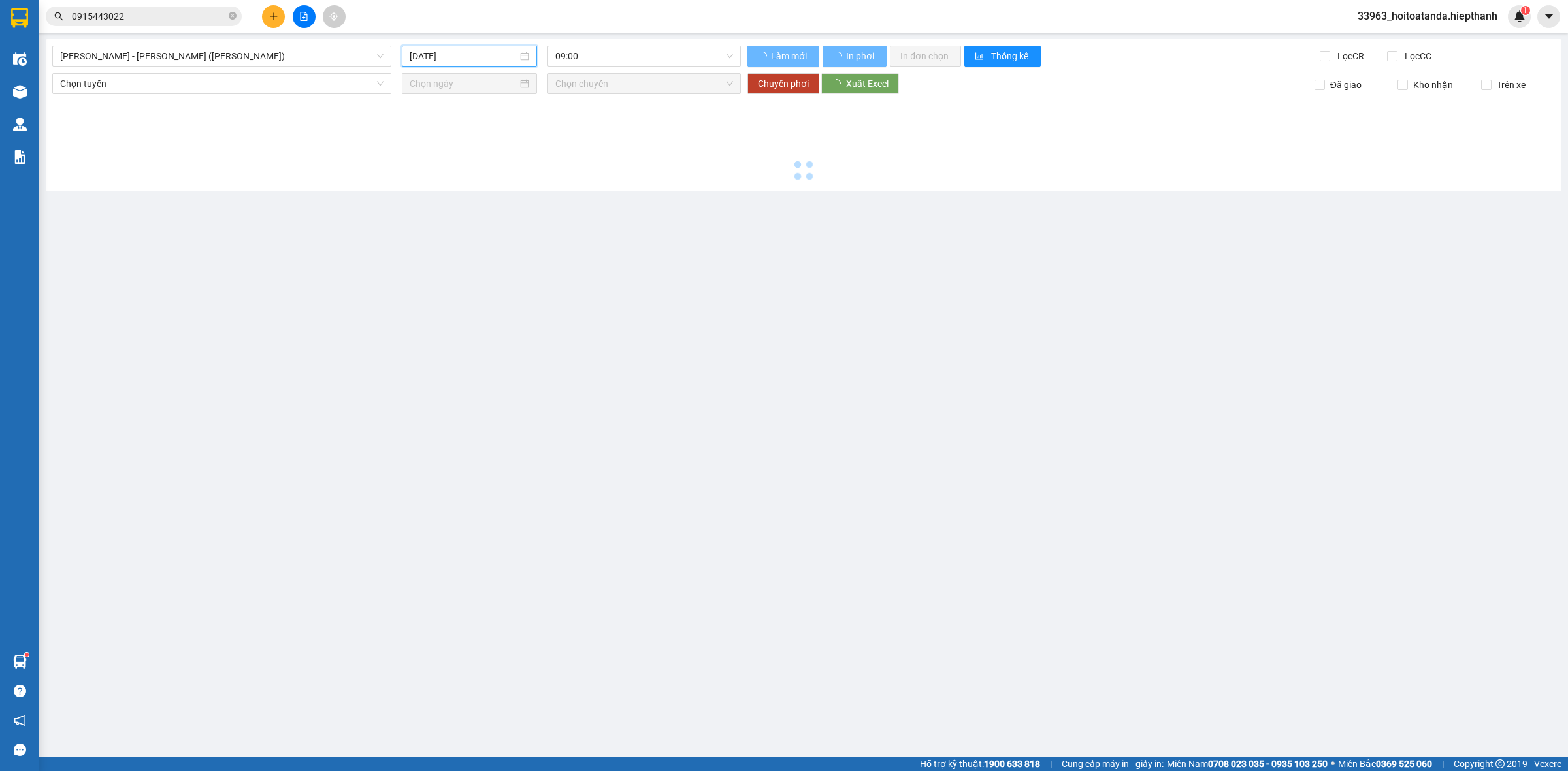
type input "[DATE]"
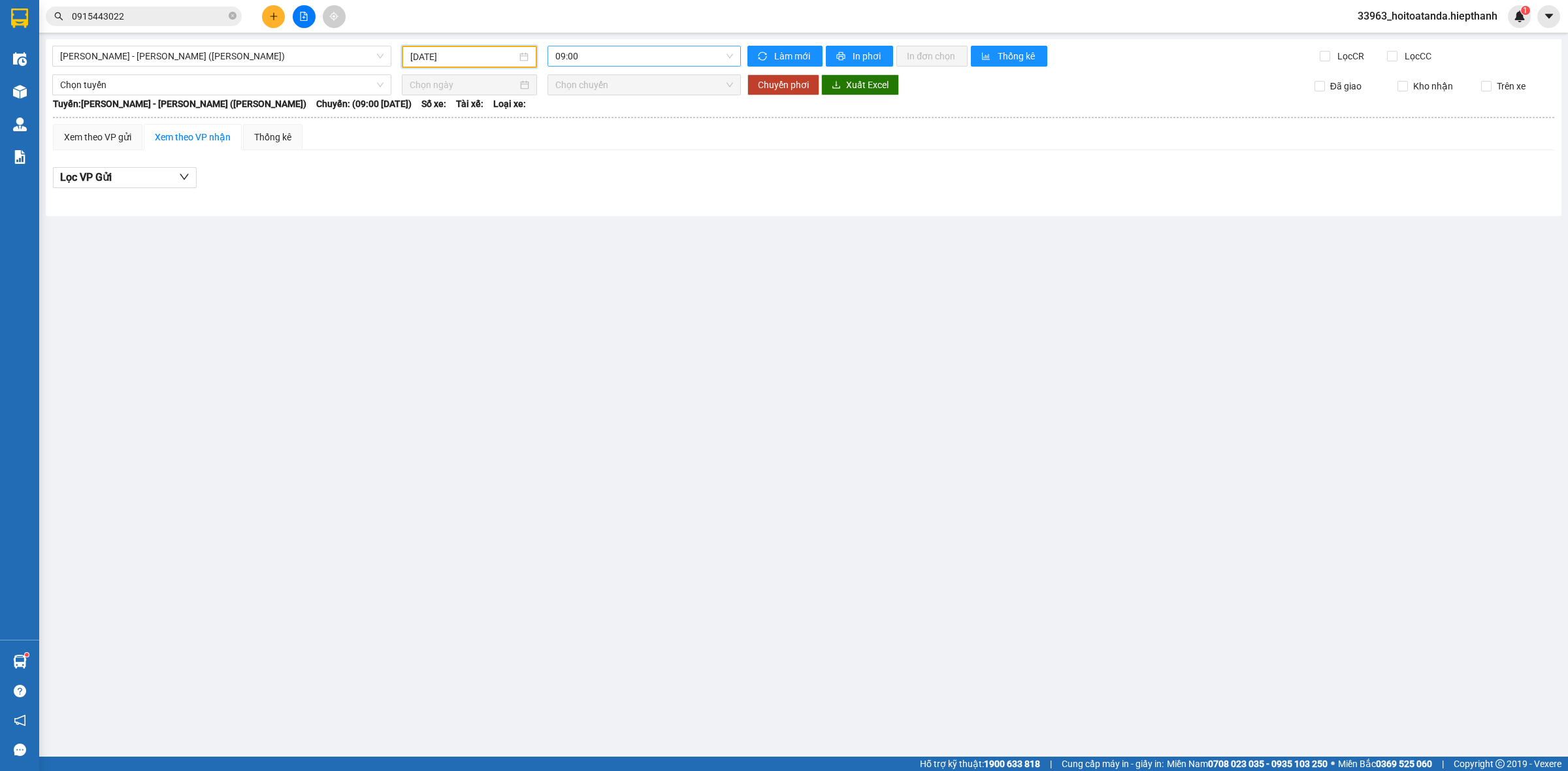
click at [625, 57] on span "09:00" at bounding box center [644, 56] width 178 height 20
click at [607, 145] on div "21:00" at bounding box center [606, 144] width 102 height 14
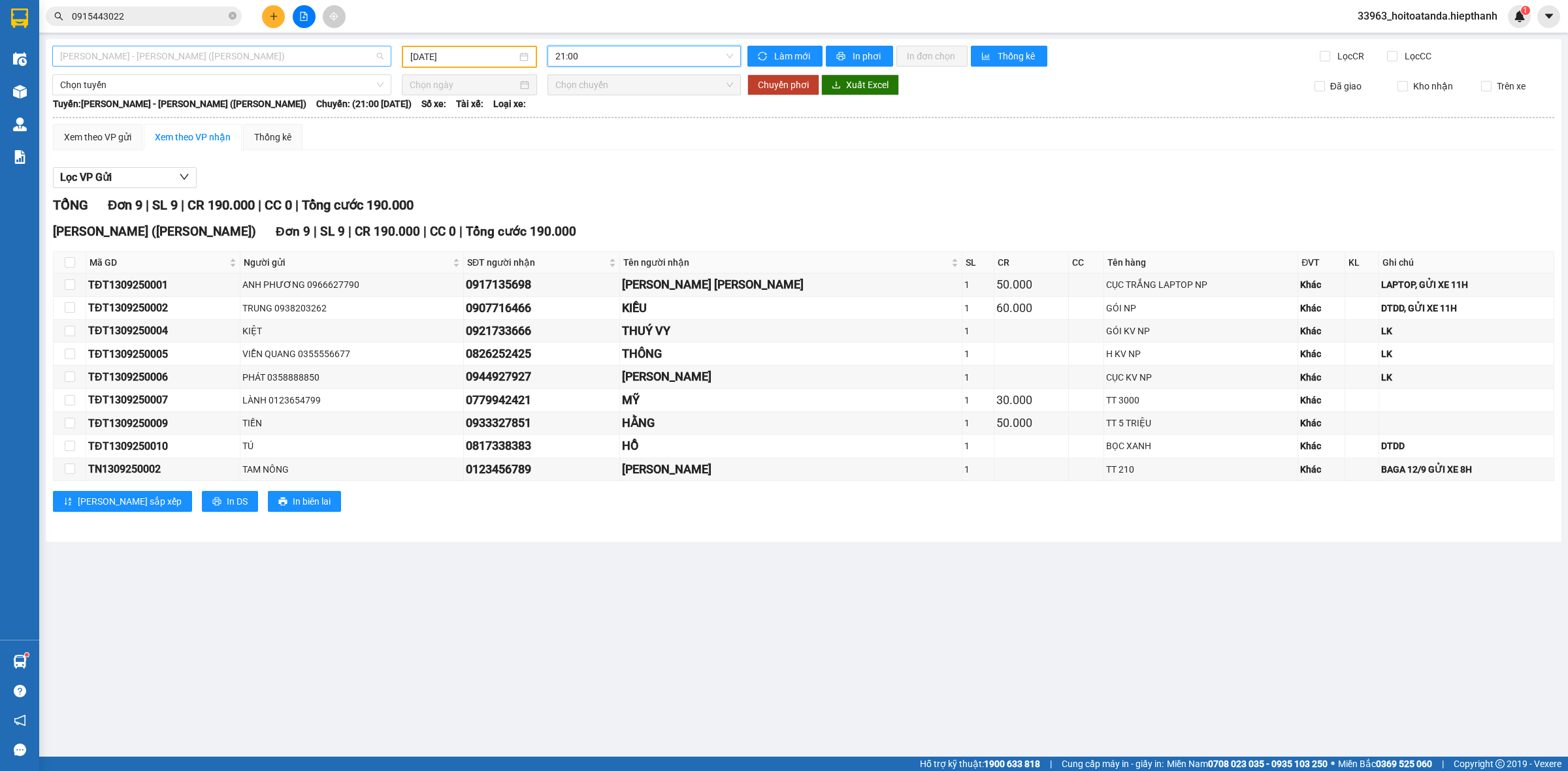
click at [225, 49] on span "[PERSON_NAME] - [PERSON_NAME] ([PERSON_NAME])" at bounding box center [222, 56] width 323 height 20
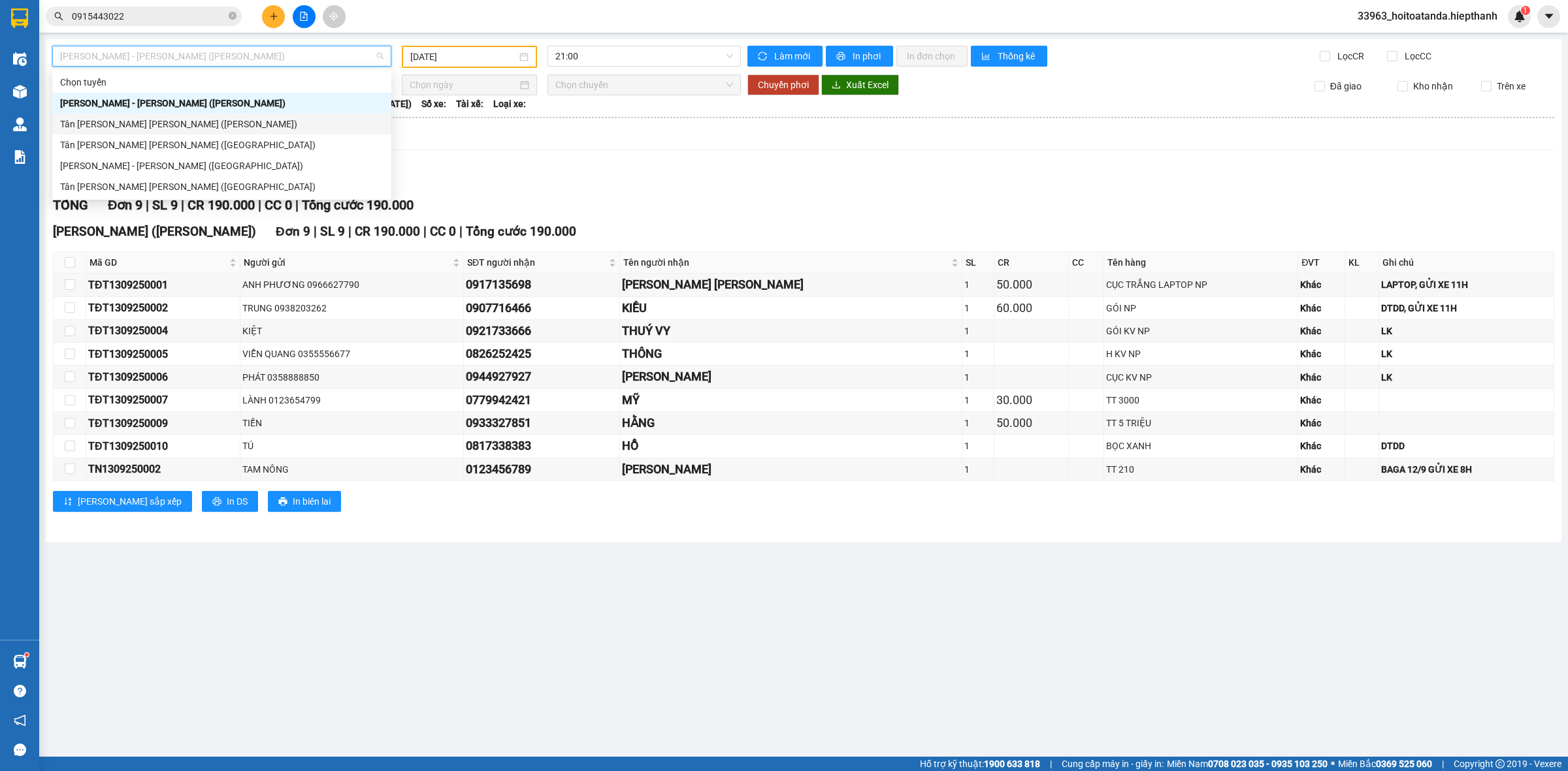
click at [225, 128] on div "Tân [PERSON_NAME] [PERSON_NAME] ([PERSON_NAME])" at bounding box center [222, 124] width 323 height 14
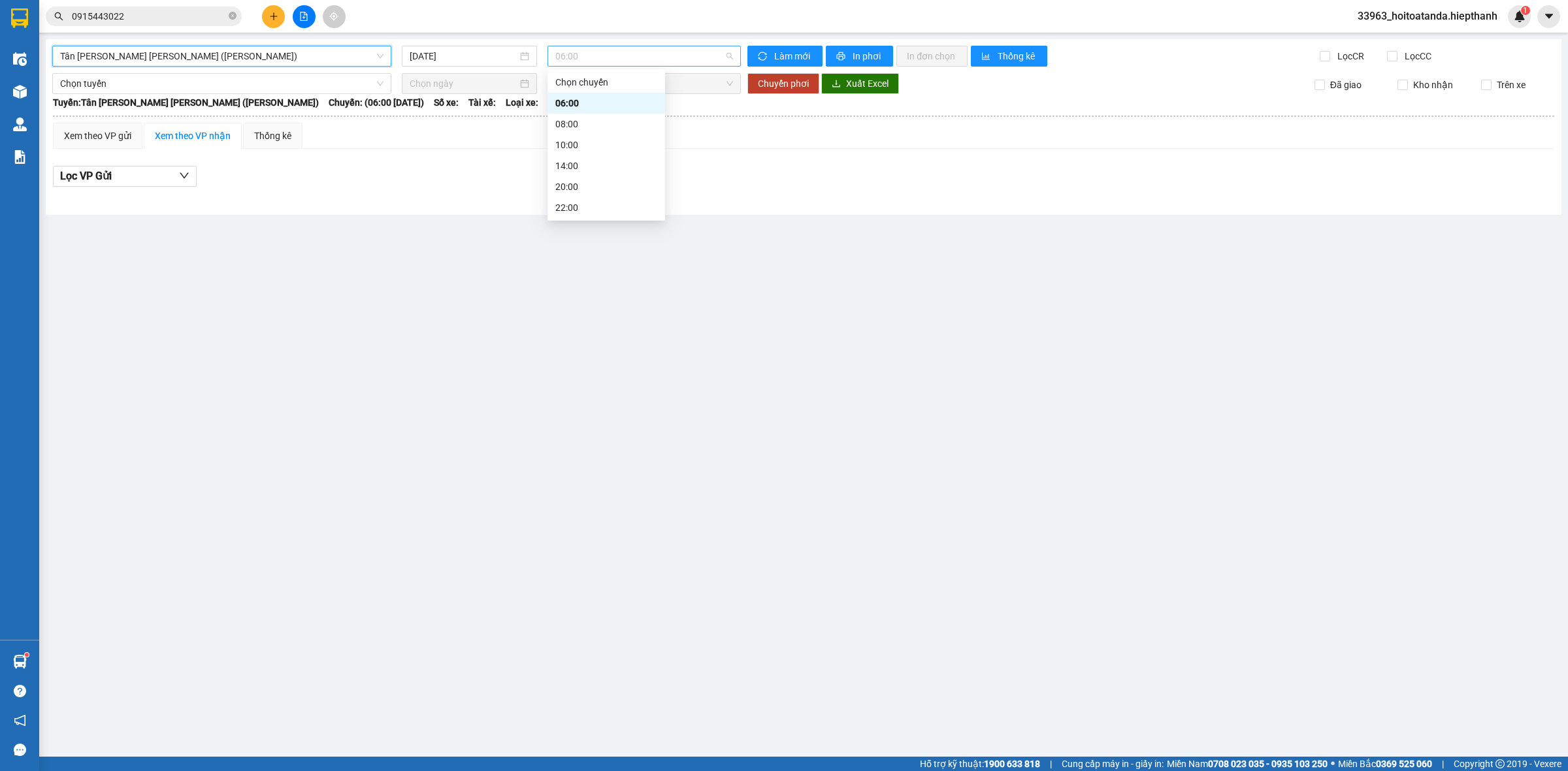
click at [637, 57] on span "06:00" at bounding box center [644, 56] width 178 height 20
click at [580, 208] on div "22:00" at bounding box center [606, 207] width 102 height 14
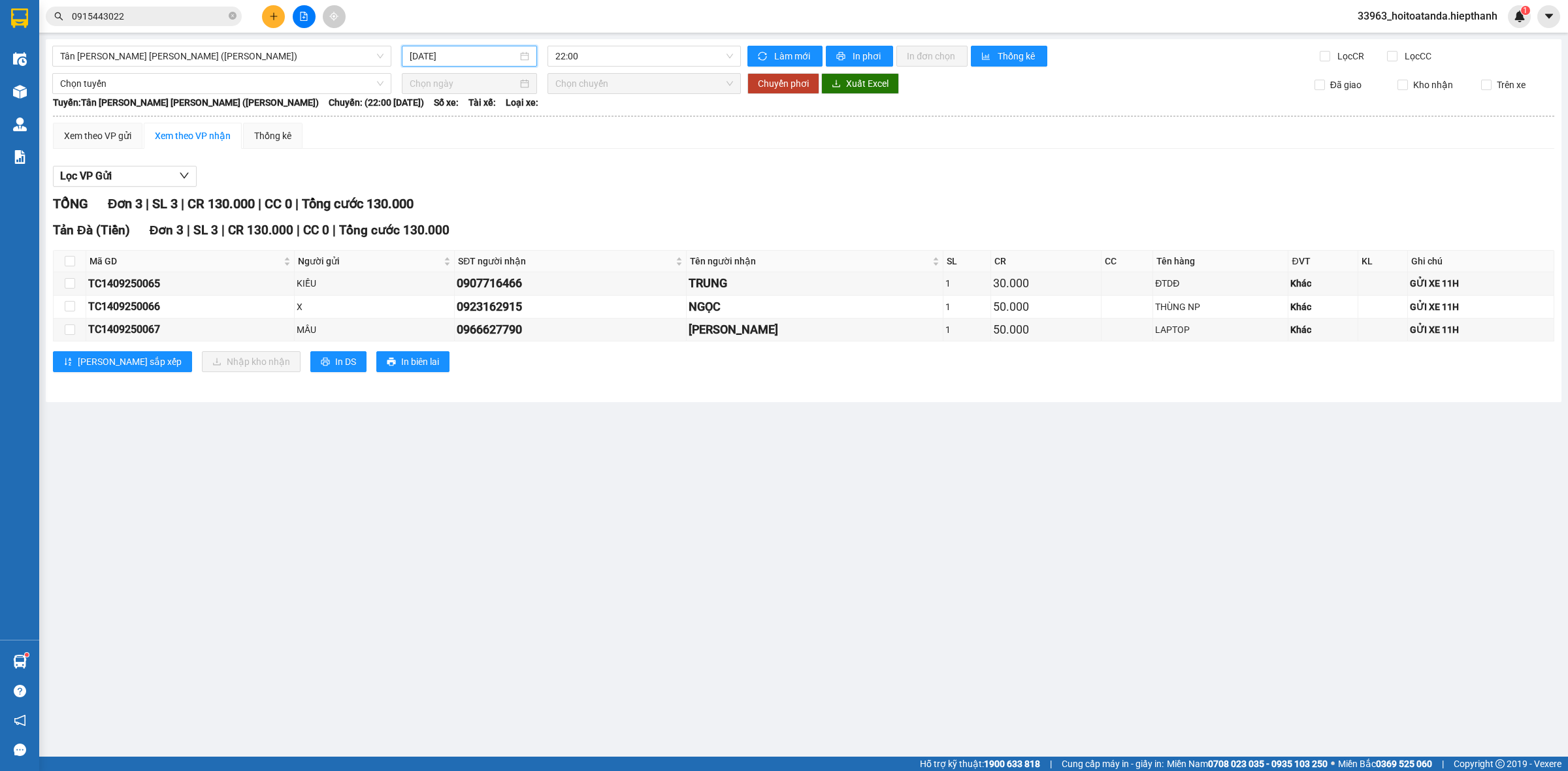
click at [474, 58] on input "[DATE]" at bounding box center [464, 56] width 108 height 14
click at [564, 151] on div "13" at bounding box center [562, 151] width 16 height 16
type input "[DATE]"
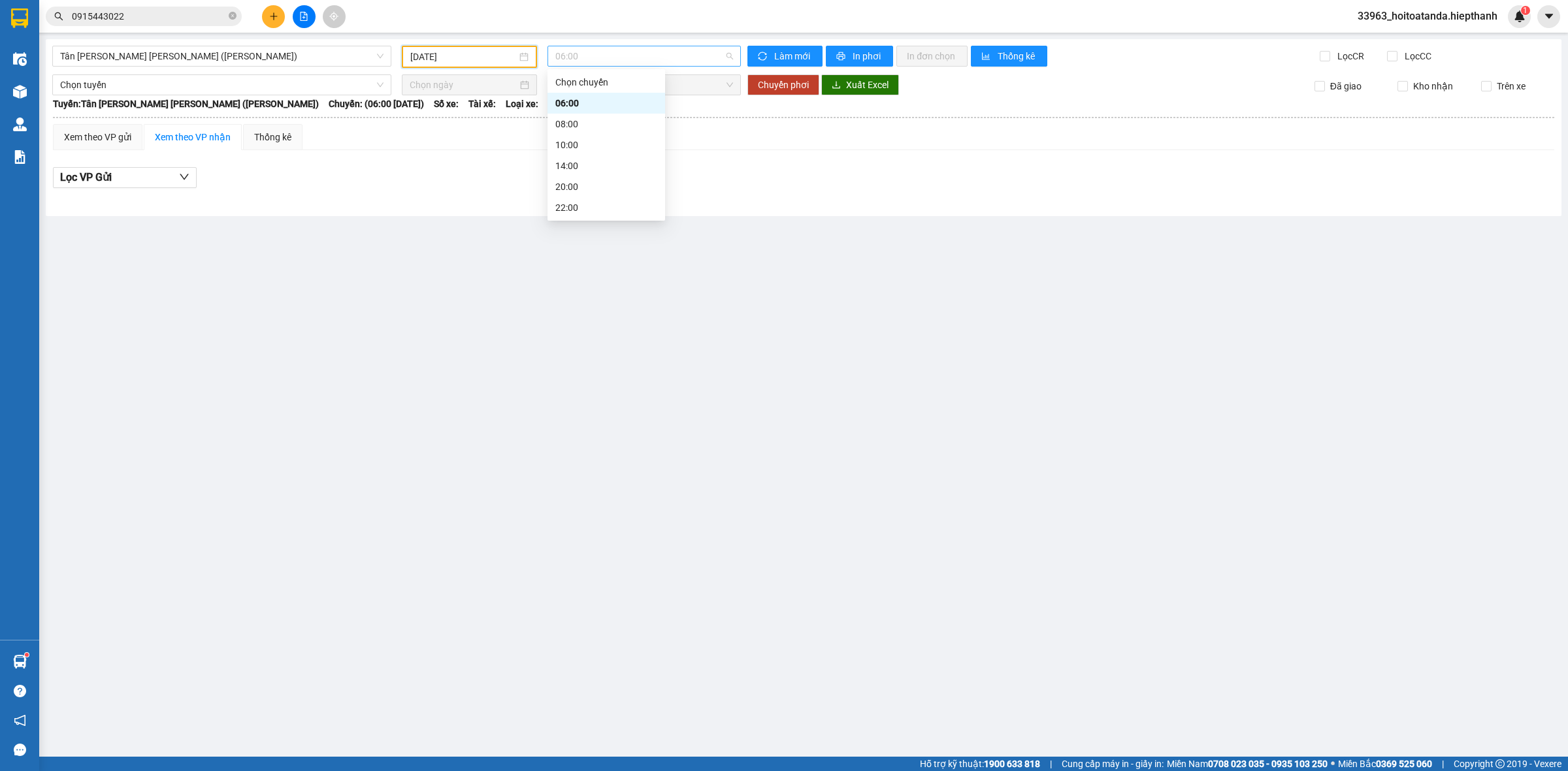
click at [590, 52] on span "06:00" at bounding box center [644, 56] width 178 height 20
click at [582, 210] on div "22:00" at bounding box center [606, 207] width 102 height 14
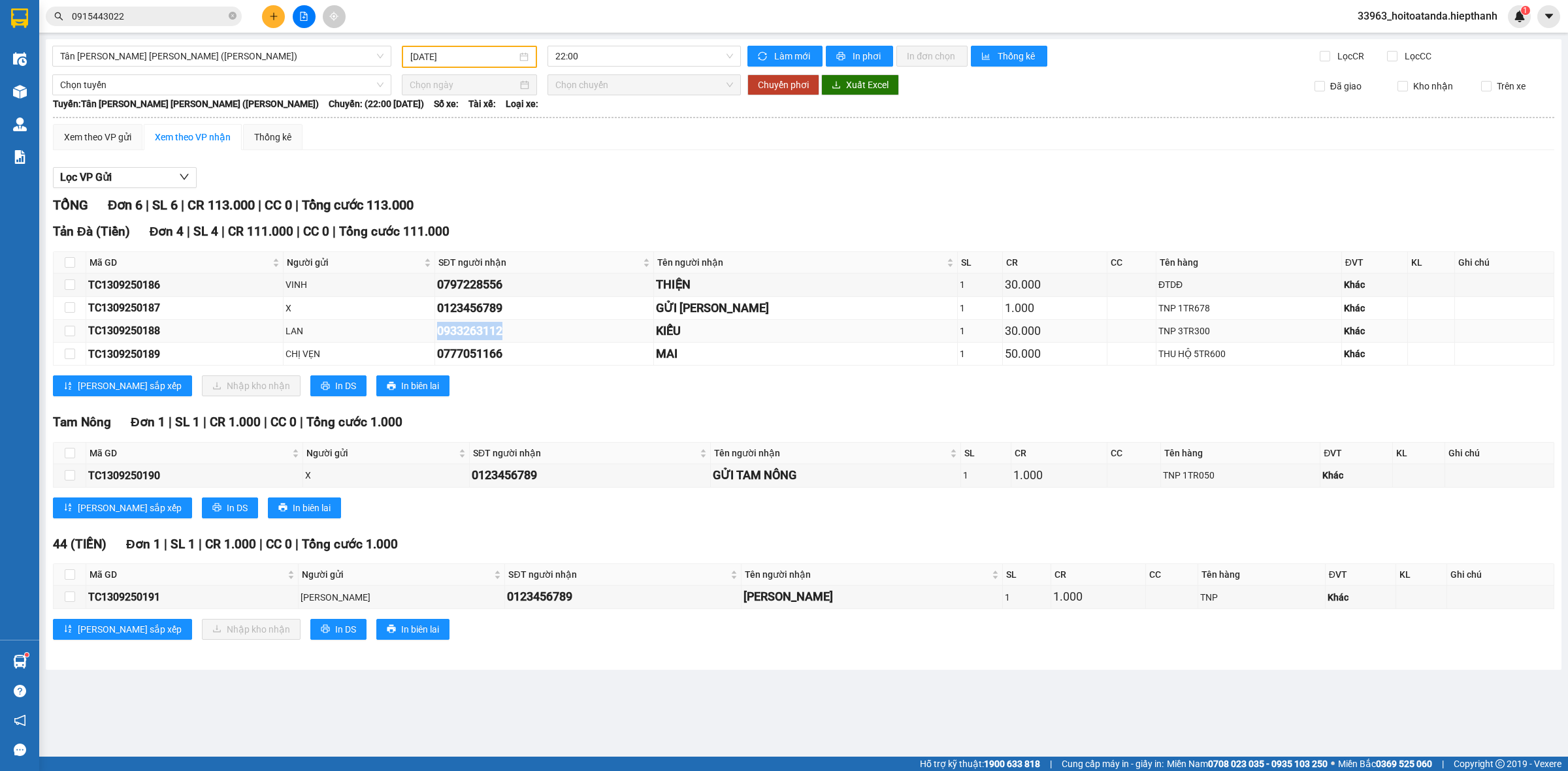
drag, startPoint x: 468, startPoint y: 330, endPoint x: 569, endPoint y: 333, distance: 101.0
click at [569, 333] on div "0933263112" at bounding box center [544, 331] width 215 height 19
click at [491, 331] on div "0933263112" at bounding box center [544, 331] width 215 height 19
drag, startPoint x: 468, startPoint y: 330, endPoint x: 556, endPoint y: 331, distance: 88.0
click at [559, 331] on div "0933263112" at bounding box center [544, 331] width 215 height 19
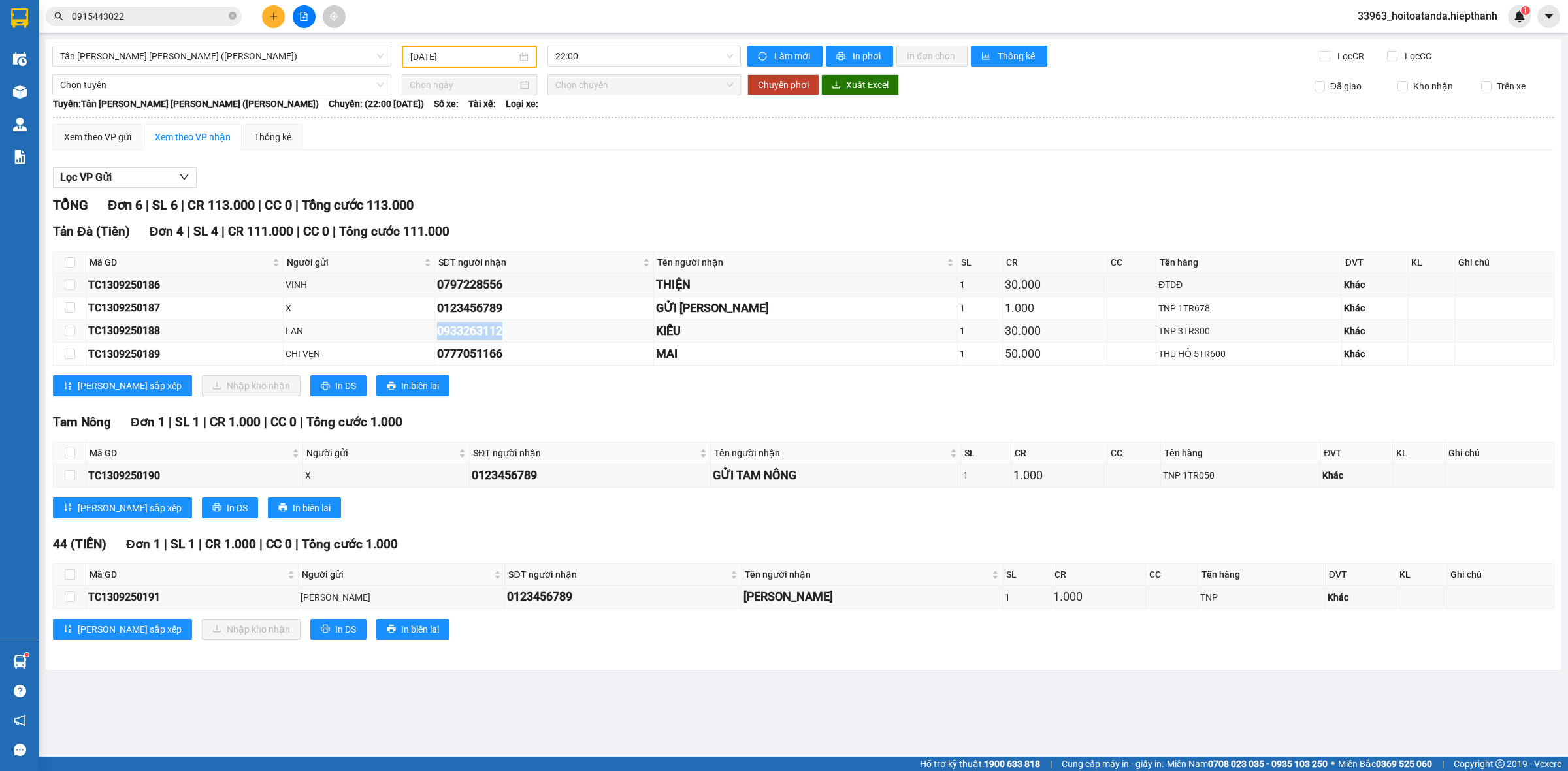
copy div "0933263112"
drag, startPoint x: 231, startPoint y: 10, endPoint x: 165, endPoint y: 13, distance: 66.1
click at [230, 10] on span at bounding box center [232, 16] width 7 height 12
click at [165, 13] on input "text" at bounding box center [148, 16] width 154 height 14
paste input "0933263112"
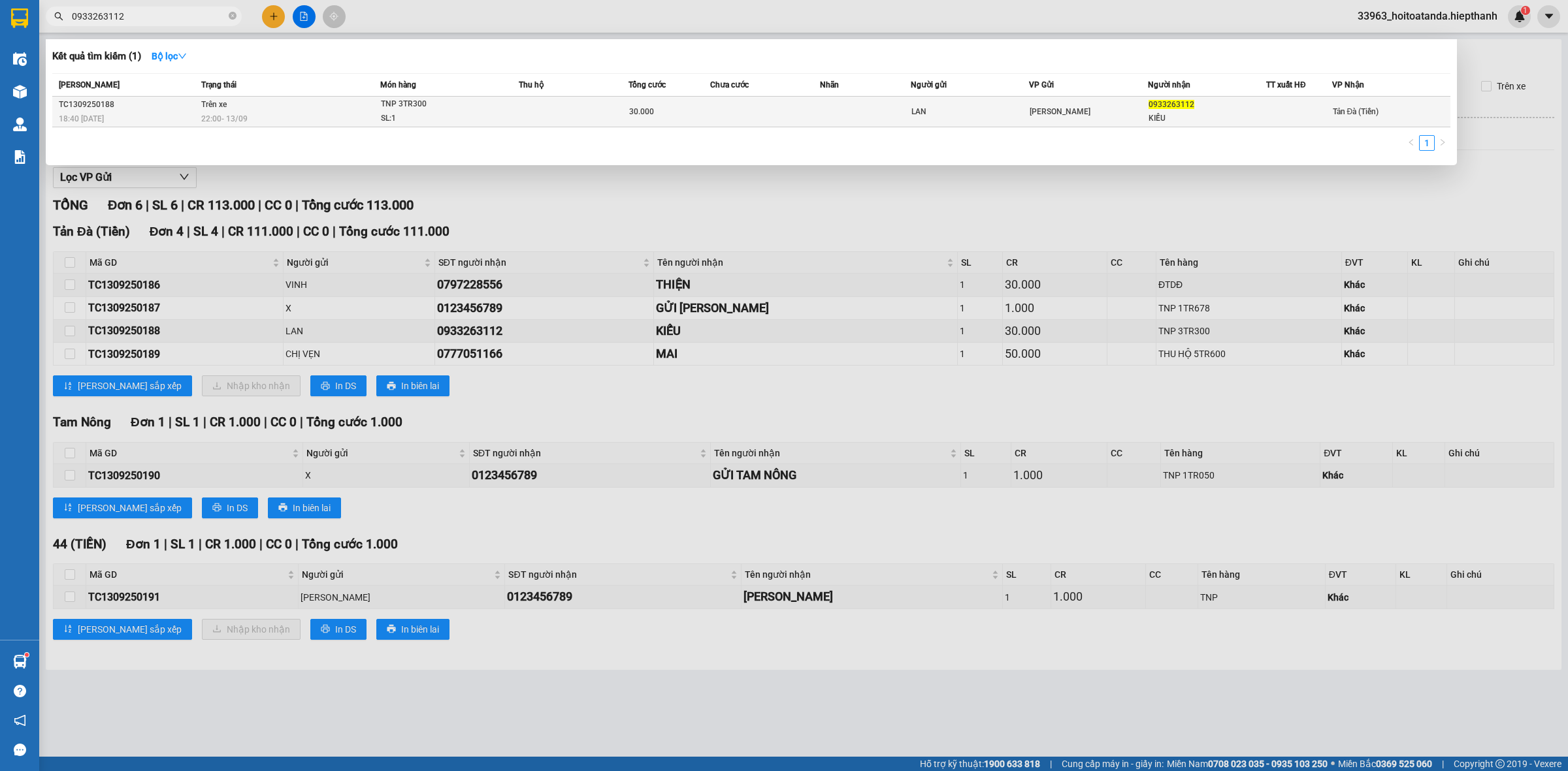
type input "0933263112"
click at [782, 112] on td at bounding box center [764, 112] width 109 height 31
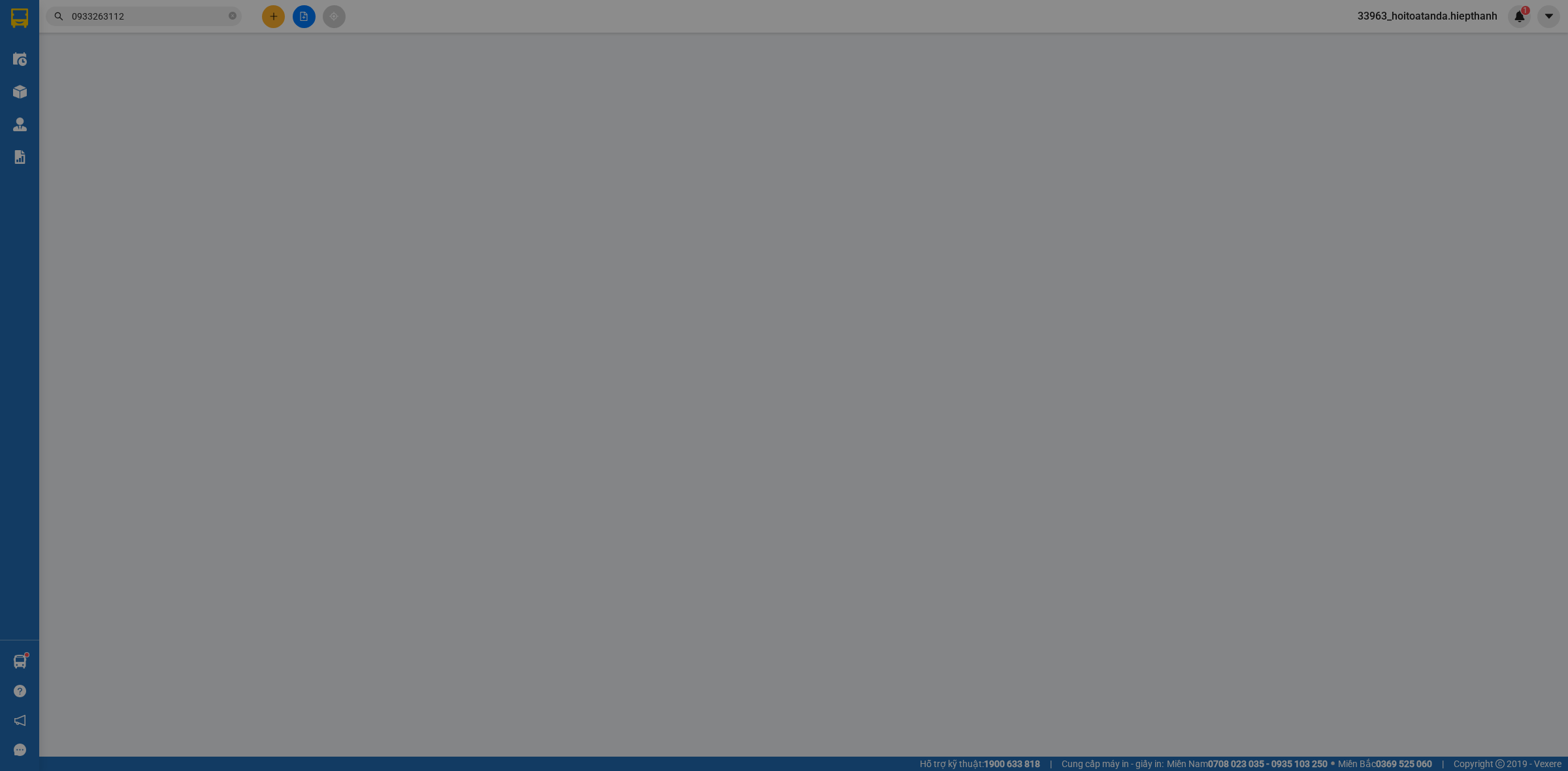
type input "LAN"
type input "0933263112"
type input "KIẾU"
type input "30.000"
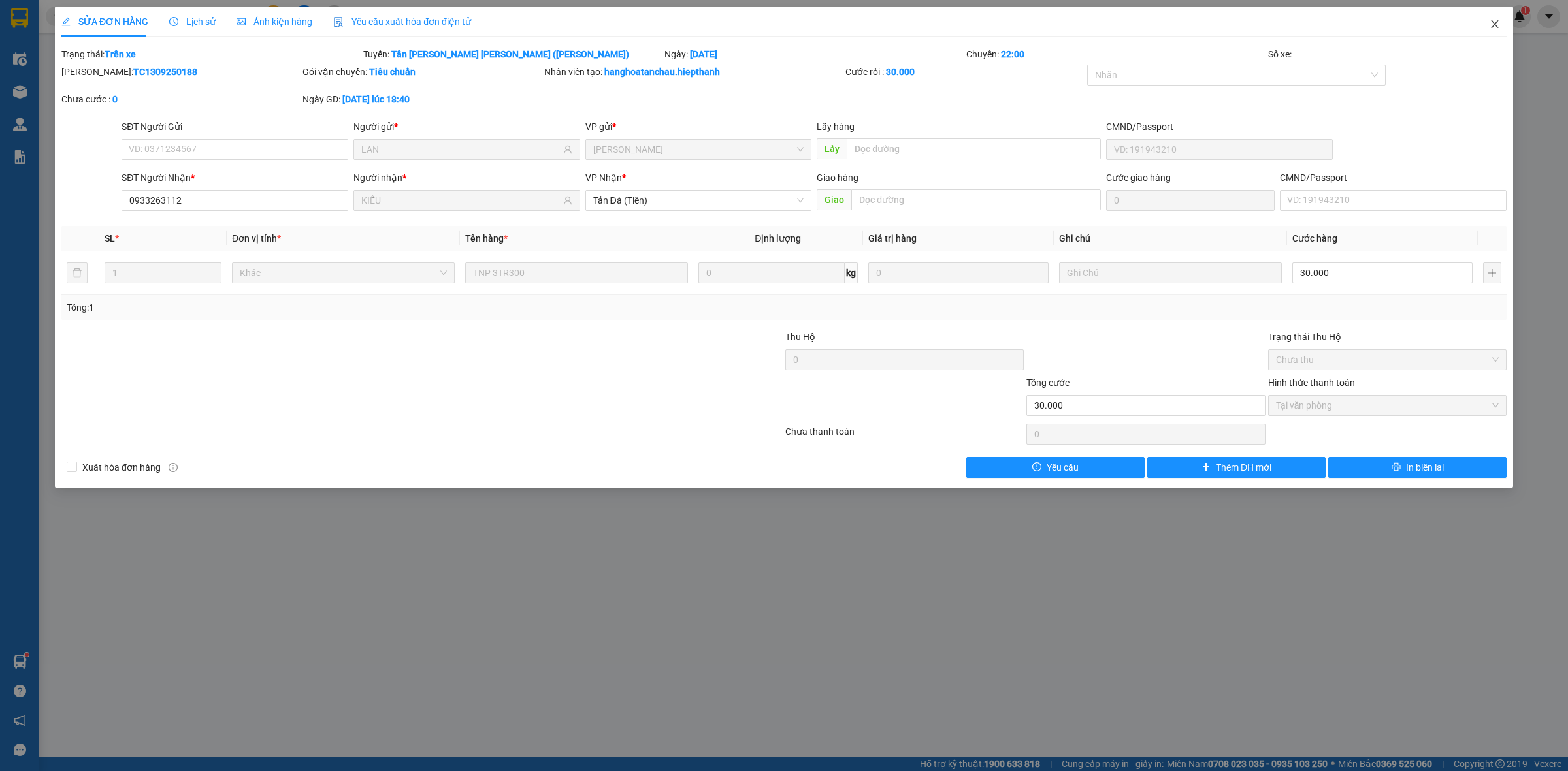
click at [1494, 20] on icon "close" at bounding box center [1494, 23] width 10 height 10
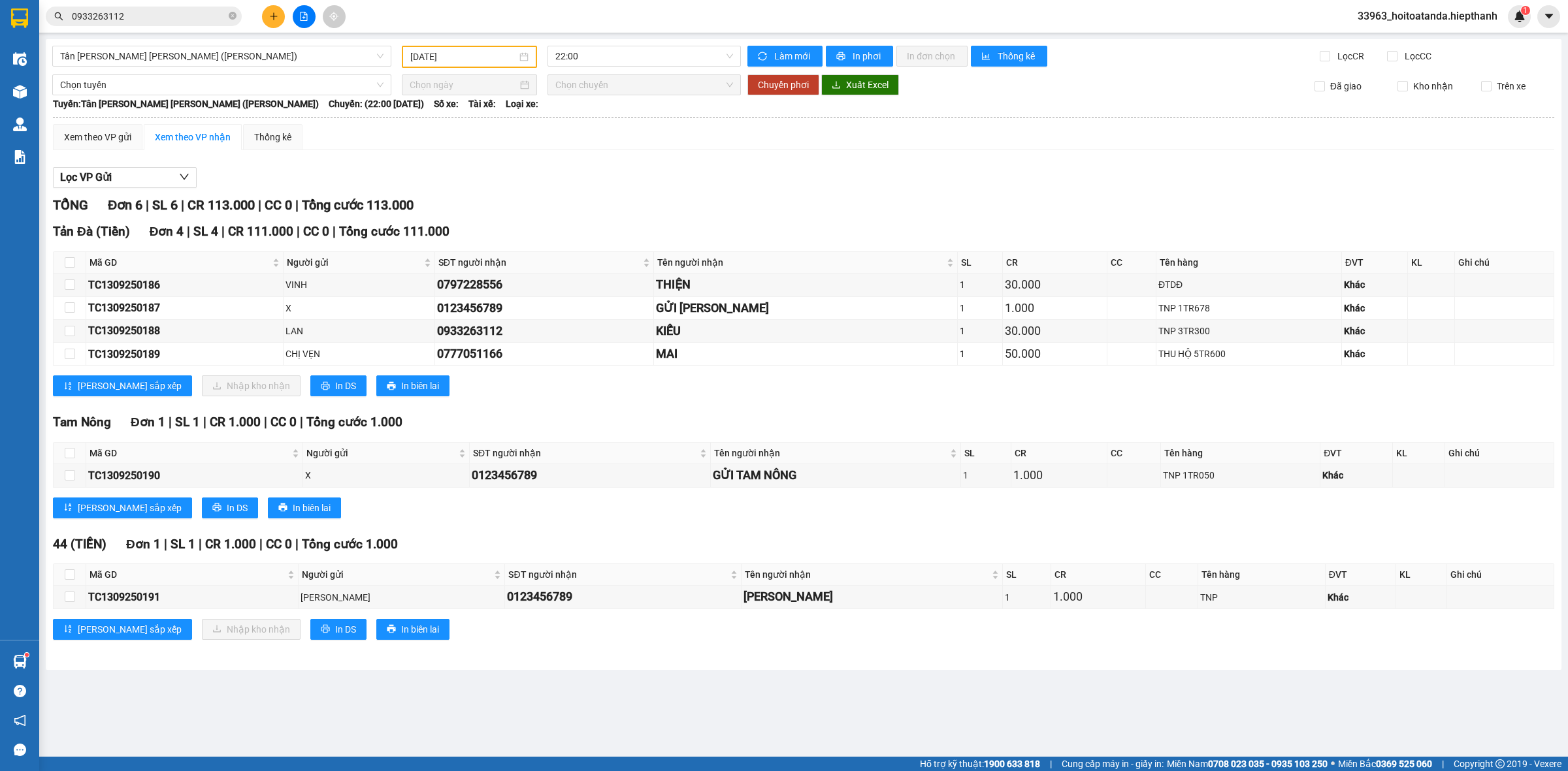
click at [836, 228] on div "Tản Đà (Tiền) Đơn 4 | SL 4 | CR 111.000 | CC 0 | [PERSON_NAME] 111.000" at bounding box center [803, 231] width 1501 height 20
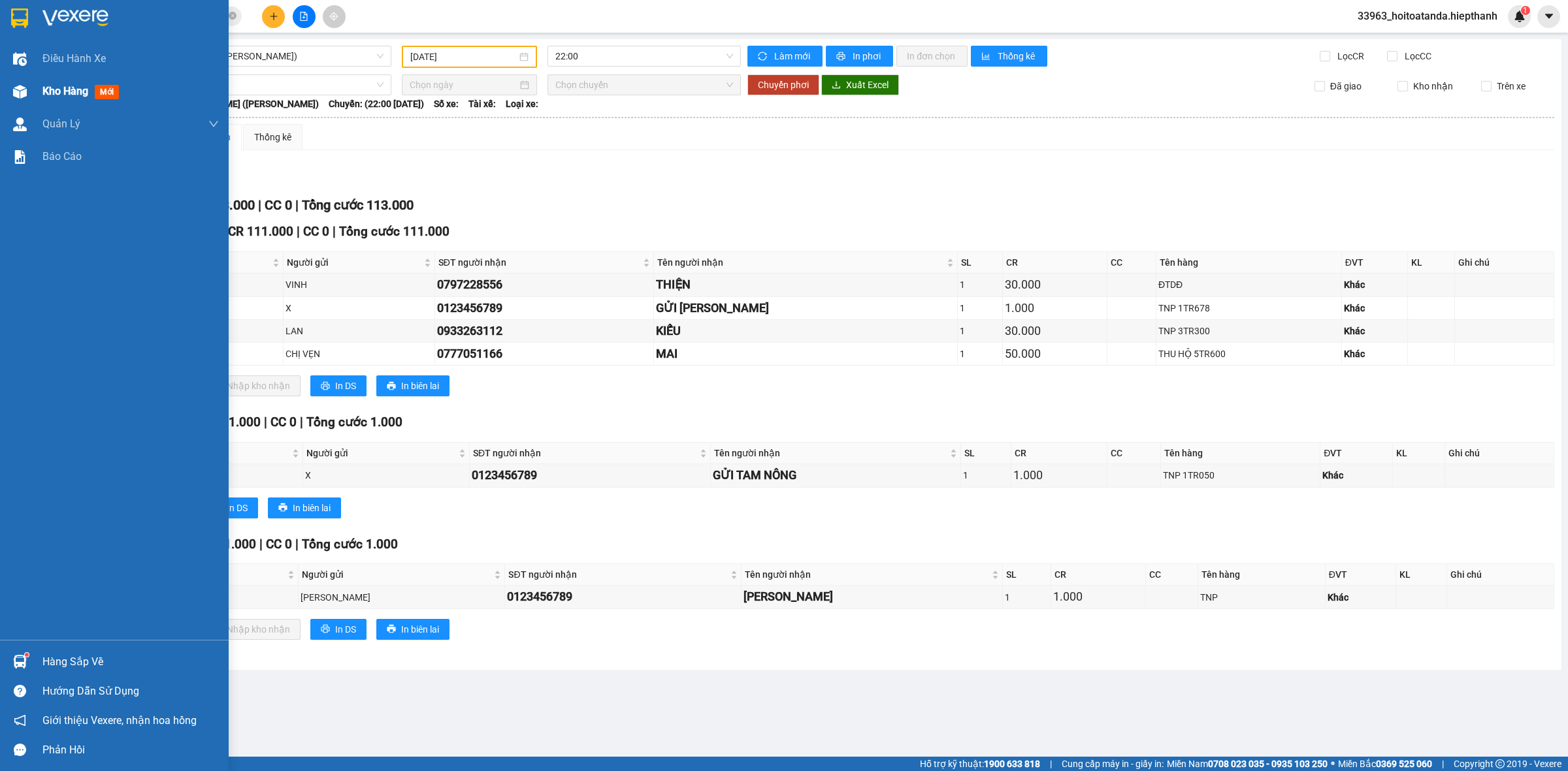
click at [28, 83] on div at bounding box center [20, 91] width 23 height 23
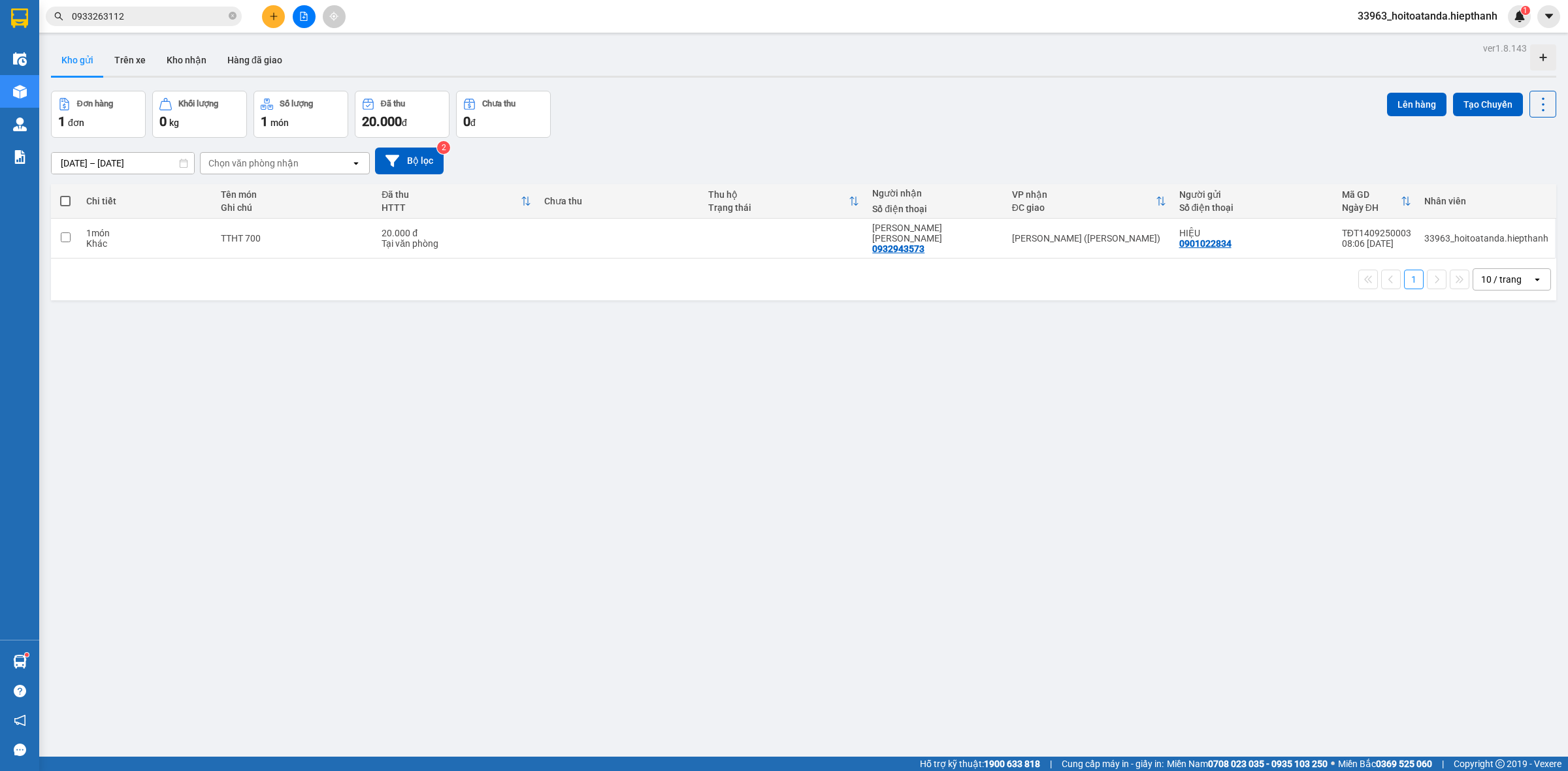
click at [910, 130] on div "Đơn hàng 1 đơn Khối lượng 0 kg Số lượng 1 món Đã thu 20.000 đ Chưa thu 0 đ Lên …" at bounding box center [803, 114] width 1505 height 47
click at [1153, 449] on div "ver 1.8.143 Kho gửi Trên xe [PERSON_NAME] Hàng đã [PERSON_NAME] hàng 1 đơn [PER…" at bounding box center [803, 425] width 1516 height 771
click at [1497, 273] on div "10 / trang" at bounding box center [1501, 279] width 40 height 13
click at [1483, 358] on div "50 / trang" at bounding box center [1499, 368] width 78 height 23
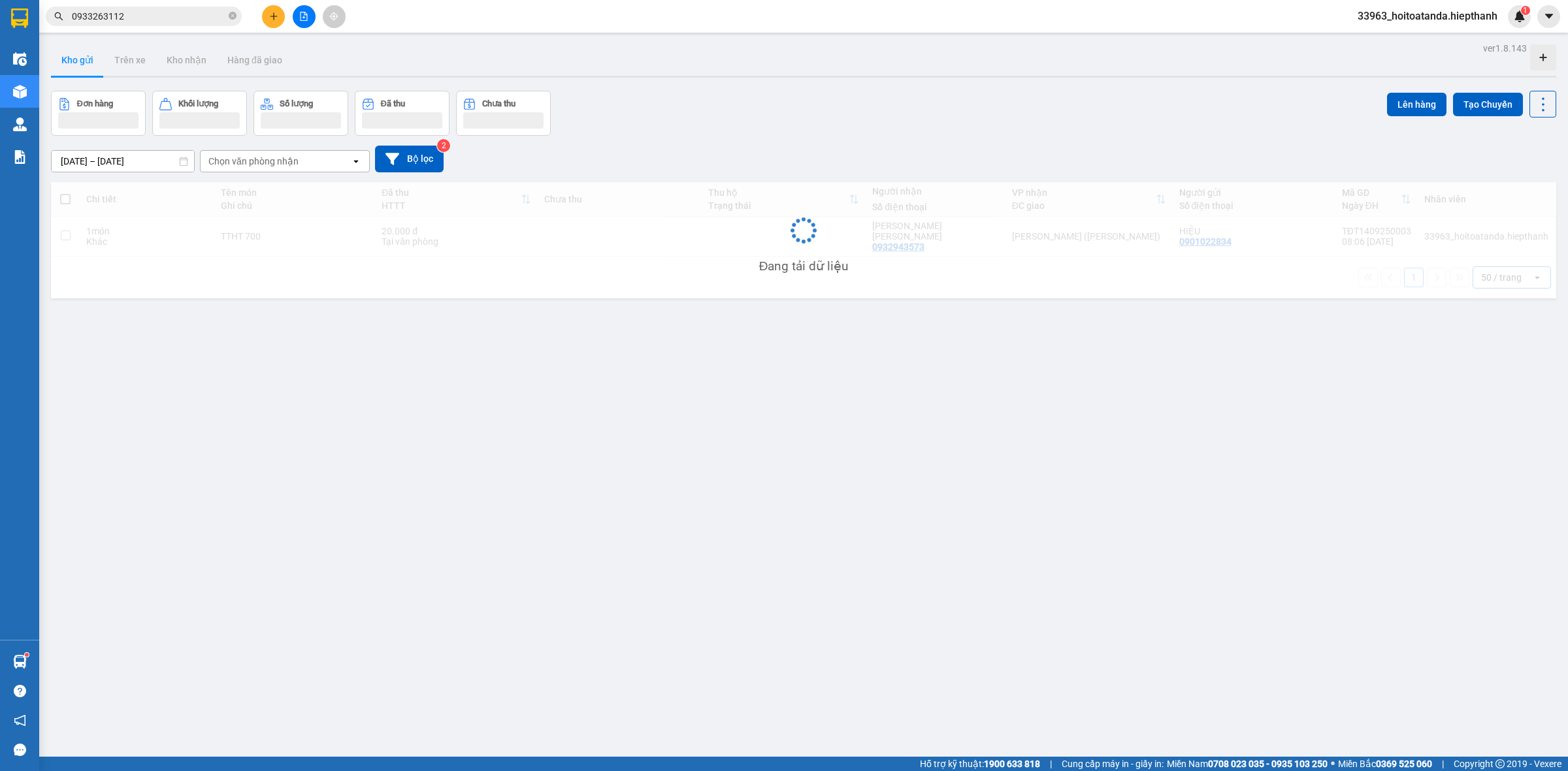
click at [991, 373] on div "ver 1.8.143 Kho gửi Trên xe [PERSON_NAME] Hàng đã [PERSON_NAME] hàng [PERSON_NA…" at bounding box center [803, 425] width 1516 height 771
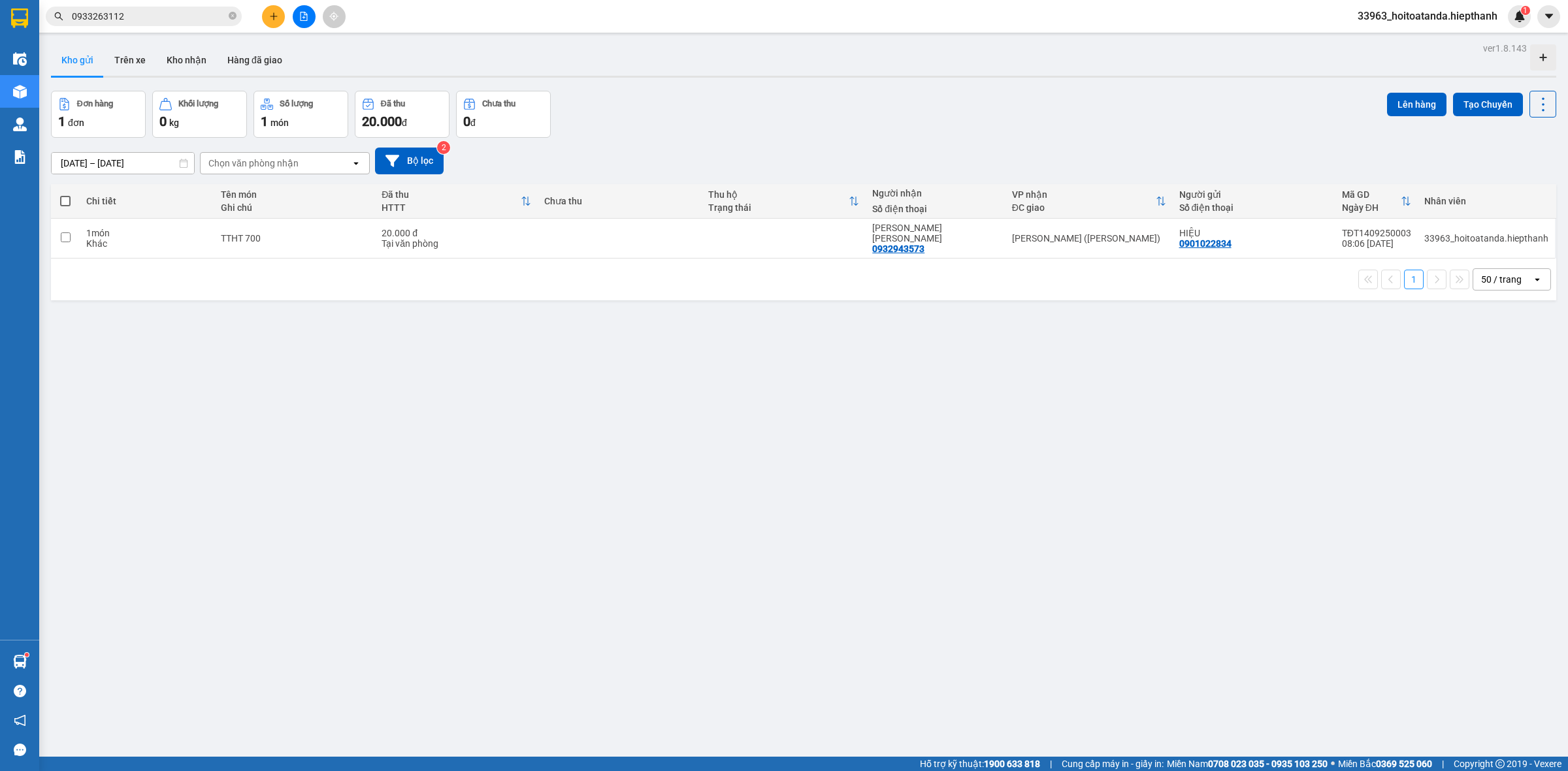
click at [668, 462] on div "ver 1.8.143 Kho gửi Trên xe [PERSON_NAME] Hàng đã [PERSON_NAME] hàng 1 đơn [PER…" at bounding box center [803, 425] width 1516 height 771
click at [1004, 423] on div "ver 1.8.143 Kho gửi Trên xe [PERSON_NAME] Hàng đã [PERSON_NAME] hàng 1 đơn [PER…" at bounding box center [803, 425] width 1516 height 771
click at [278, 15] on icon "plus" at bounding box center [274, 17] width 9 height 9
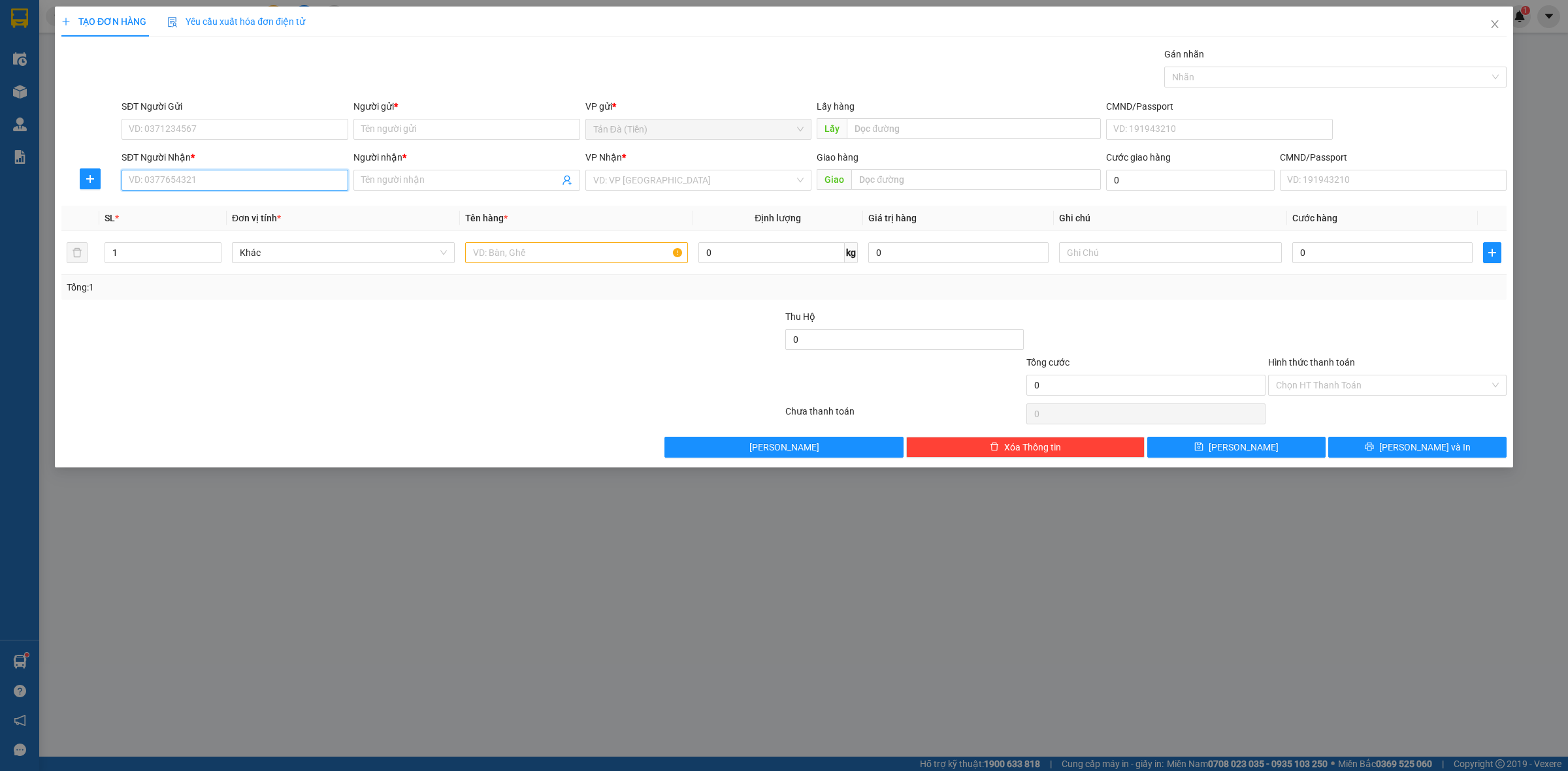
click at [240, 188] on input "SĐT Người Nhận *" at bounding box center [234, 180] width 226 height 20
click at [252, 182] on input "SĐT Người Nhận *" at bounding box center [234, 180] width 226 height 20
type input "0826252425"
click at [240, 212] on div "0826252425 - THÔNG" at bounding box center [235, 207] width 211 height 14
type input "THÔNG"
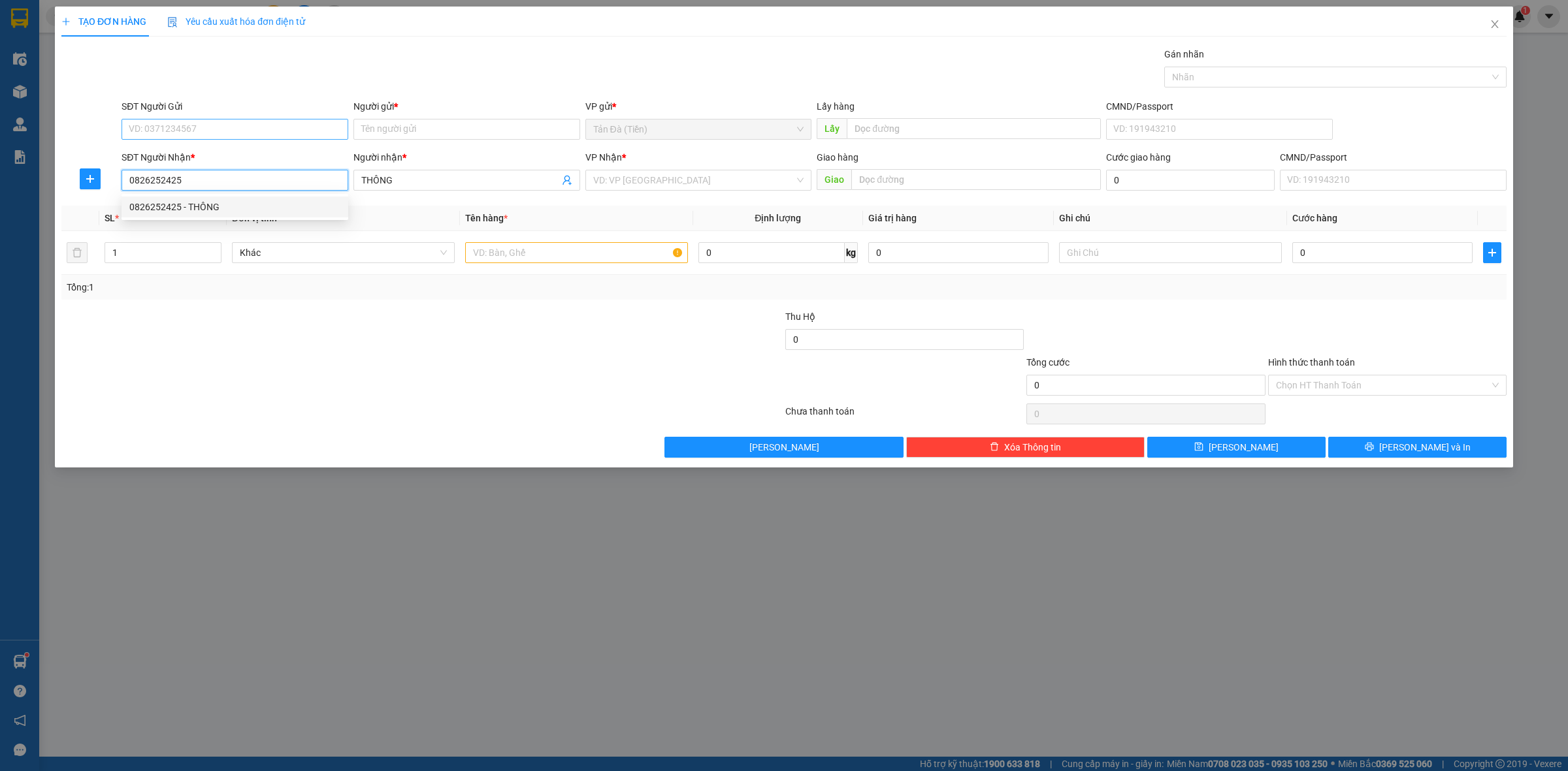
type input "0826252425"
click at [269, 119] on input "SĐT Người Gửi" at bounding box center [234, 129] width 226 height 20
click at [249, 151] on div "0355556677 - [PERSON_NAME]" at bounding box center [235, 156] width 211 height 14
type input "0355556677"
type input "[PERSON_NAME]"
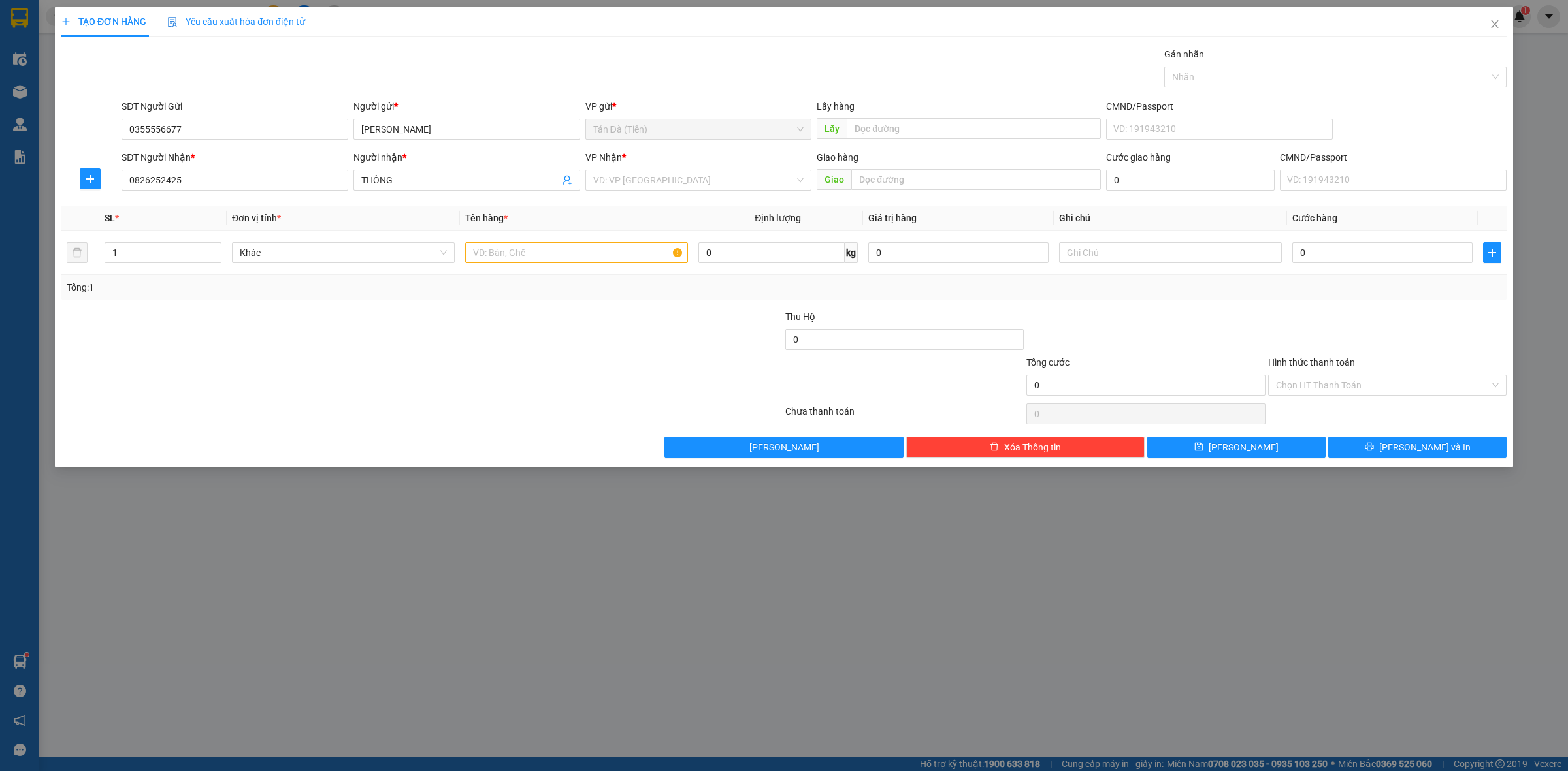
click at [675, 193] on div "[PERSON_NAME] * VD: VP [GEOGRAPHIC_DATA]" at bounding box center [698, 172] width 226 height 46
click at [671, 194] on div "[PERSON_NAME] * VD: VP [GEOGRAPHIC_DATA]" at bounding box center [698, 172] width 226 height 46
click at [675, 174] on input "search" at bounding box center [694, 180] width 202 height 20
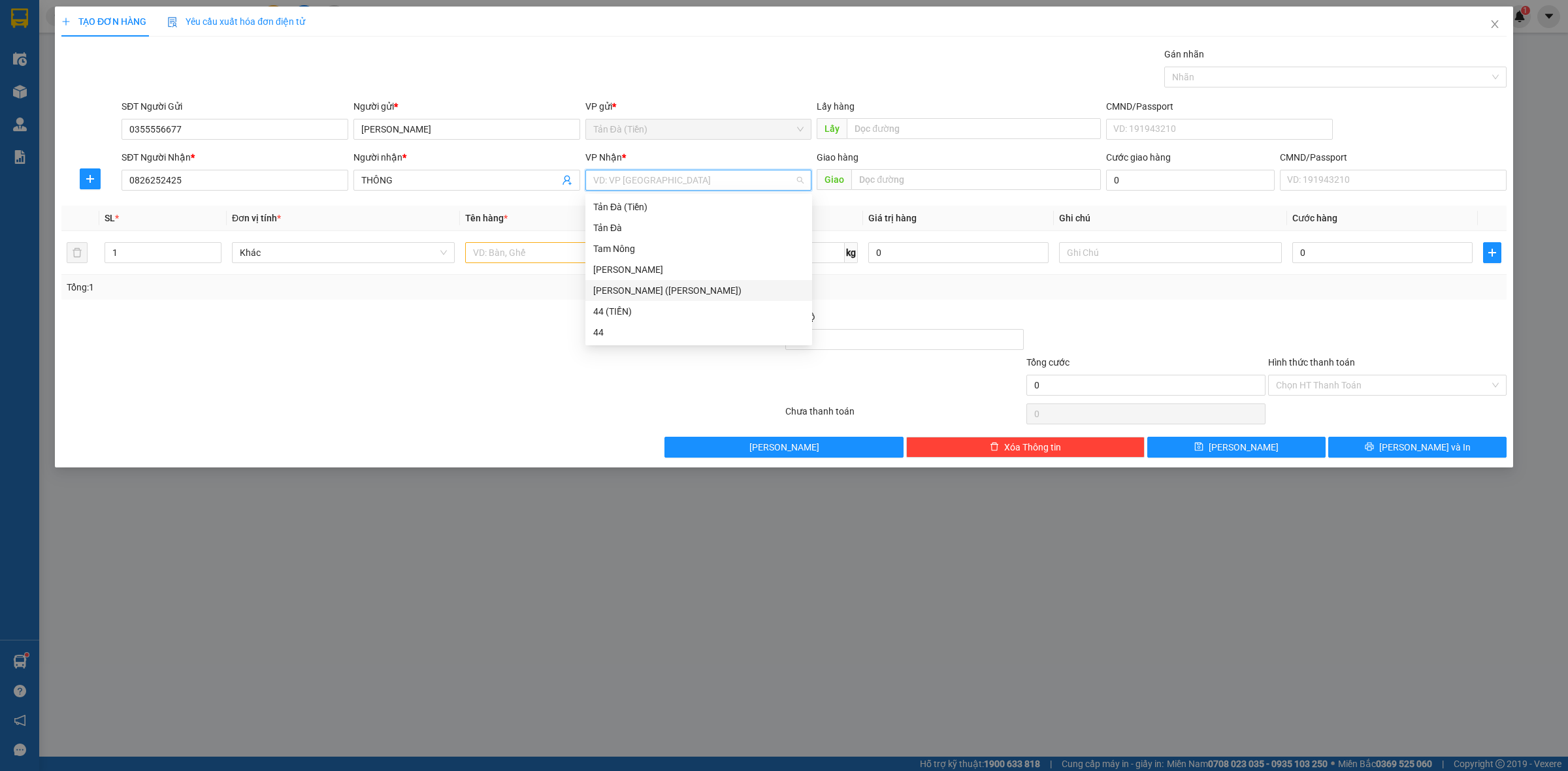
click at [637, 288] on div "[PERSON_NAME] ([PERSON_NAME])" at bounding box center [699, 290] width 211 height 14
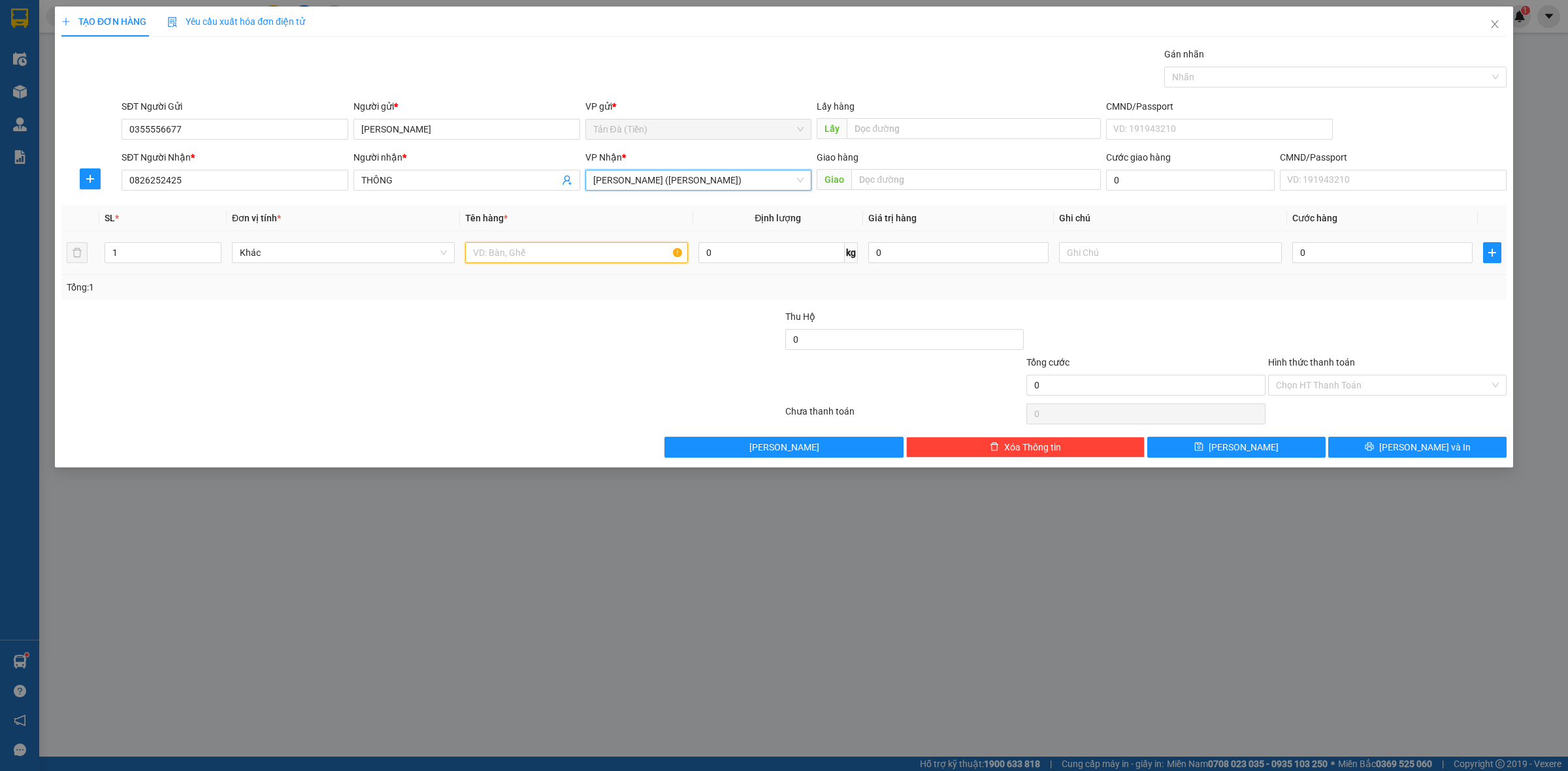
click at [510, 259] on input "text" at bounding box center [576, 252] width 223 height 20
type input "h"
type input "b"
type input "B"
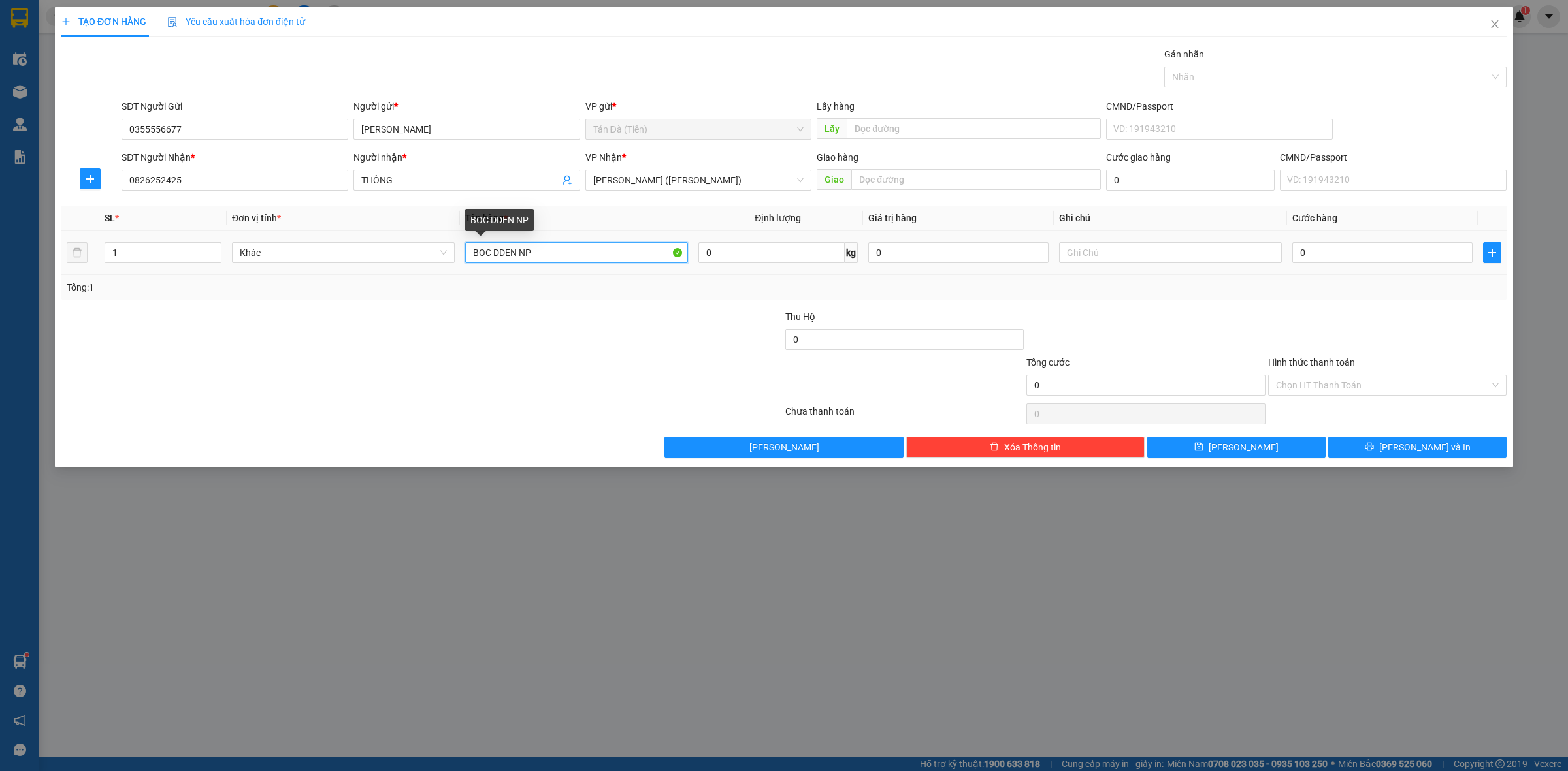
click at [498, 252] on input "BOC DDEN NP" at bounding box center [576, 252] width 223 height 20
type input "BOC DEN NP"
click at [981, 257] on input "0" at bounding box center [959, 252] width 181 height 20
click at [1093, 254] on input "text" at bounding box center [1170, 252] width 223 height 20
type input "LK"
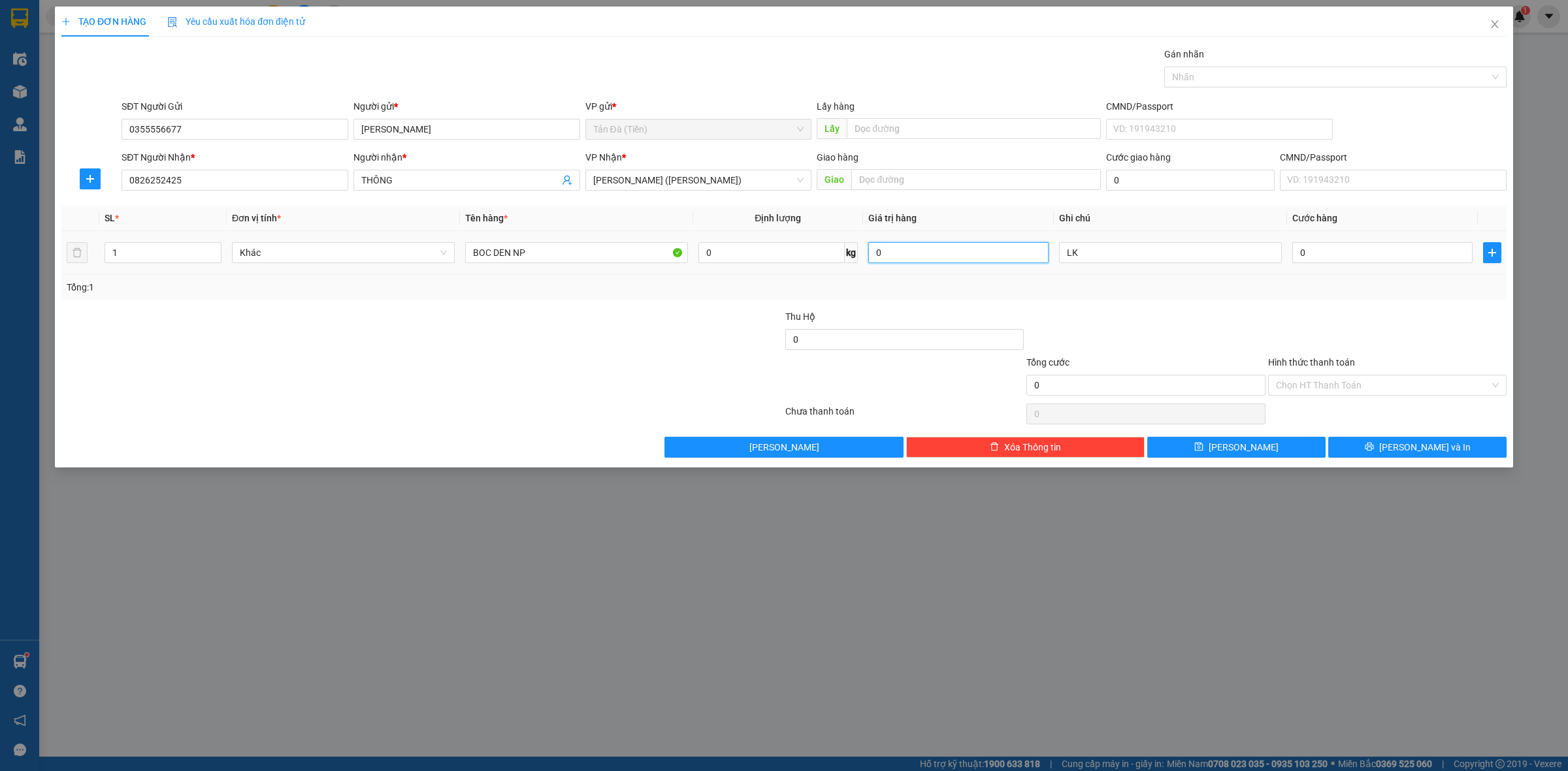
click at [956, 255] on input "0" at bounding box center [959, 252] width 181 height 20
type input "5.000.000"
drag, startPoint x: 1264, startPoint y: 309, endPoint x: 1271, endPoint y: 314, distance: 8.6
click at [1265, 309] on div "Transit Pickup Surcharge Ids Transit Deliver Surcharge Ids Transit Deliver Surc…" at bounding box center [784, 251] width 1445 height 411
click at [1374, 451] on icon "printer" at bounding box center [1370, 447] width 9 height 9
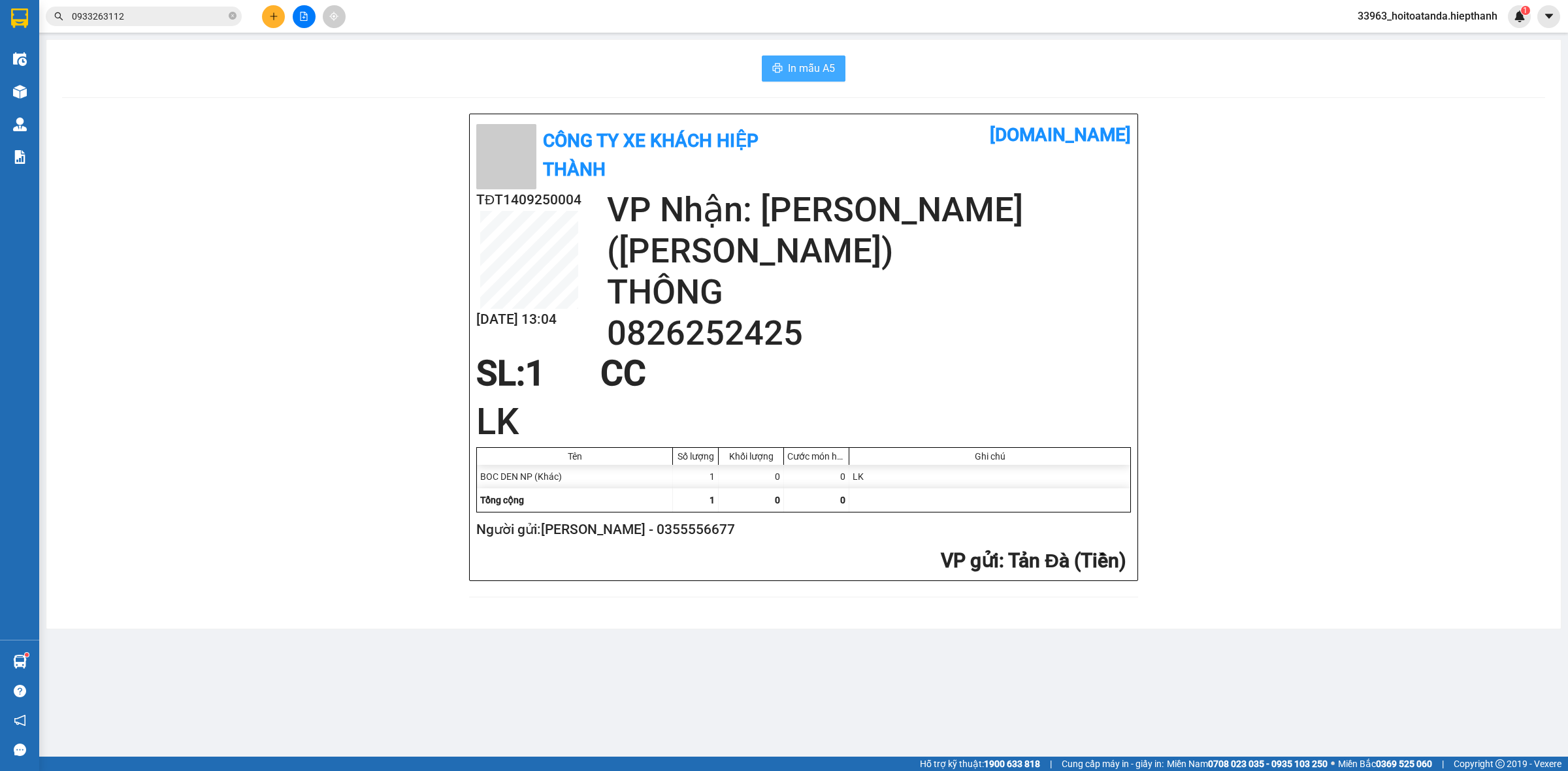
click at [808, 67] on span "In mẫu A5" at bounding box center [811, 69] width 47 height 17
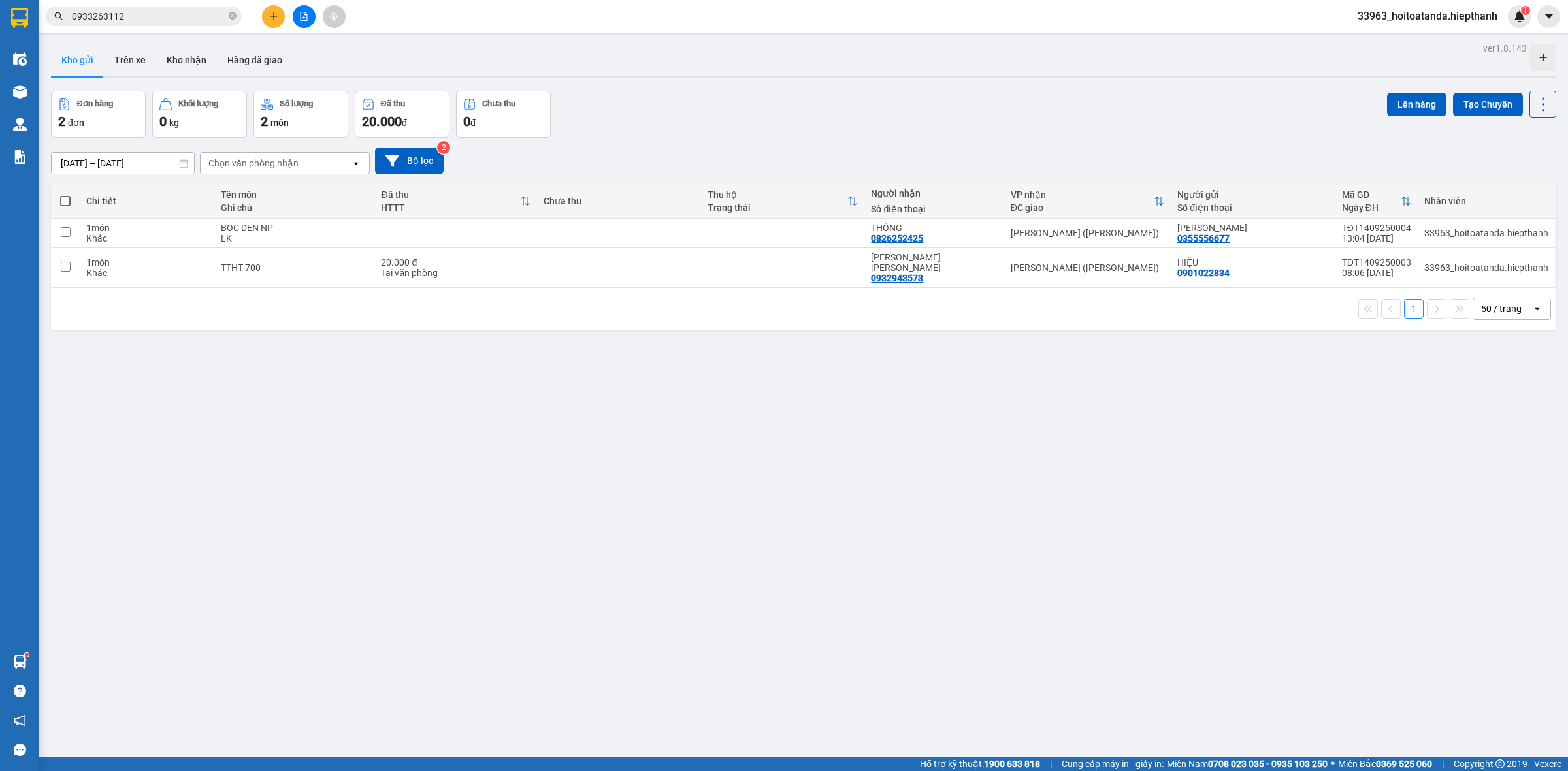
click at [749, 467] on div "ver 1.8.143 Kho gửi Trên xe [PERSON_NAME] Hàng đã [PERSON_NAME] hàng 2 đơn [PER…" at bounding box center [803, 425] width 1516 height 771
click at [233, 14] on icon "close-circle" at bounding box center [232, 16] width 7 height 7
click at [511, 461] on div "ver 1.8.143 Kho gửi Trên xe [PERSON_NAME] Hàng đã [PERSON_NAME] hàng 2 đơn [PER…" at bounding box center [803, 425] width 1516 height 771
click at [148, 21] on input "text" at bounding box center [148, 16] width 154 height 14
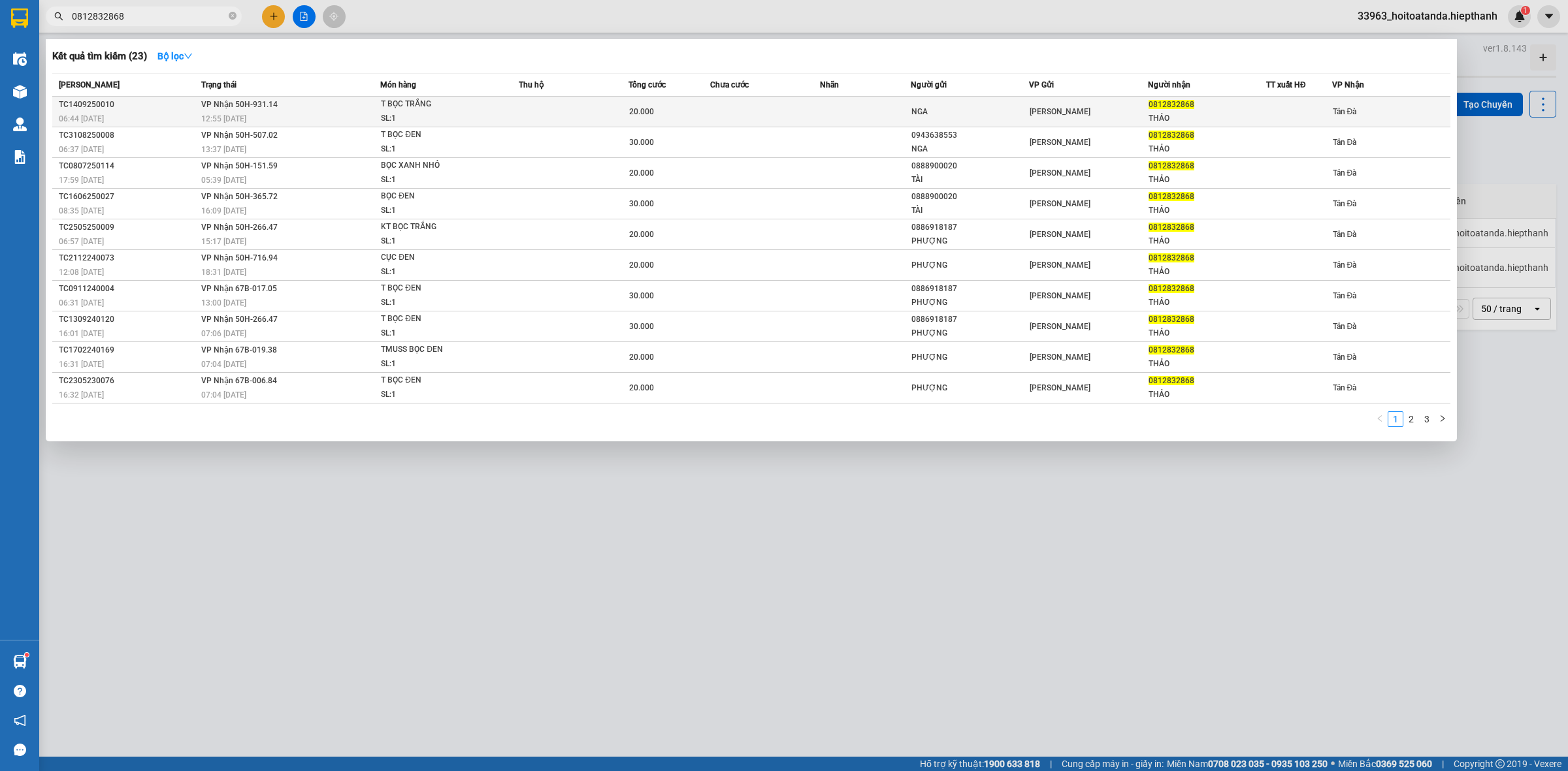
type input "0812832868"
click at [210, 110] on td "[PERSON_NAME] 50H-931.14 12:55 [DATE]" at bounding box center [289, 112] width 183 height 31
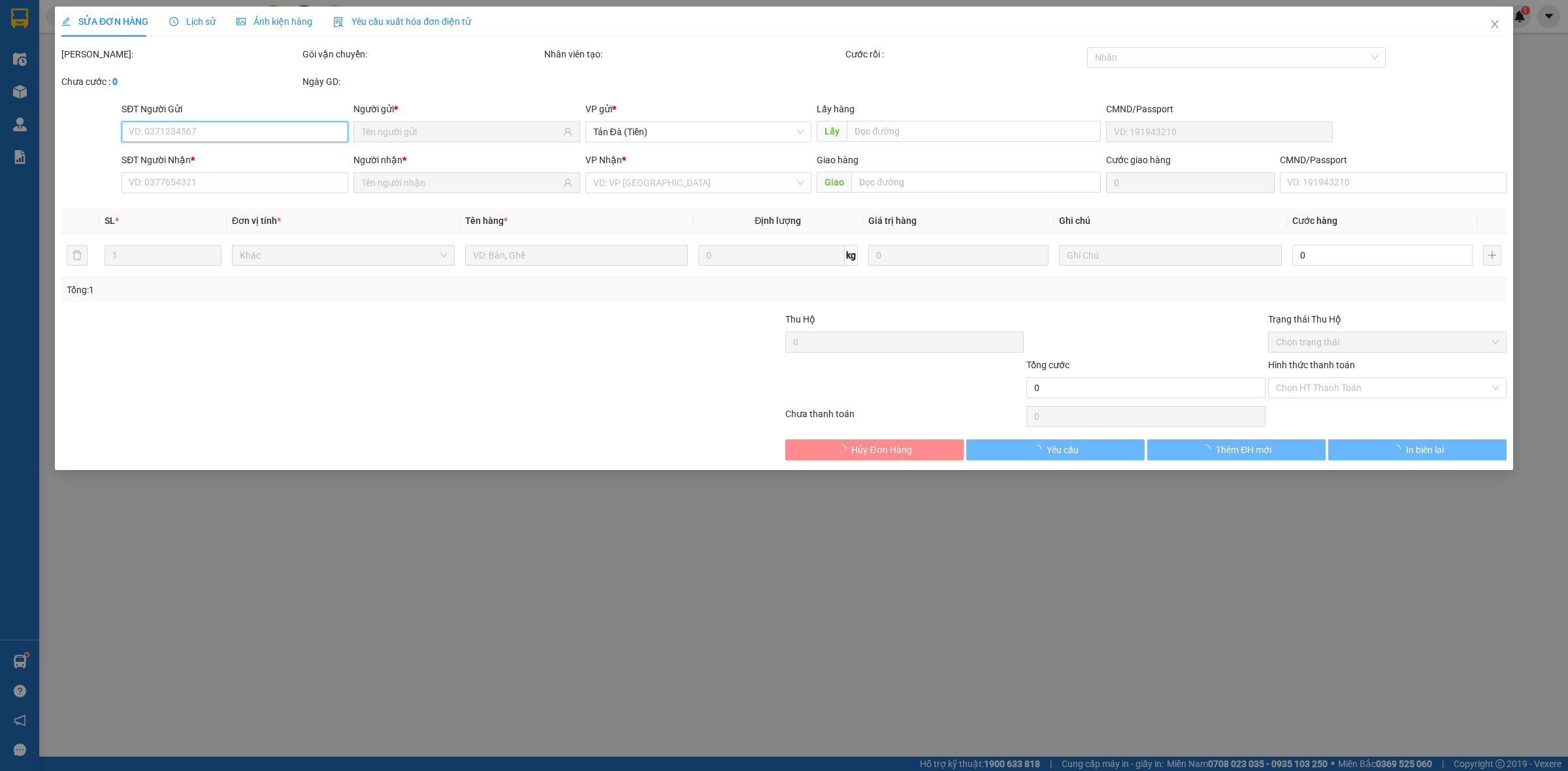
type input "NGA"
type input "0812832868"
type input "THẢO"
type input "20.000"
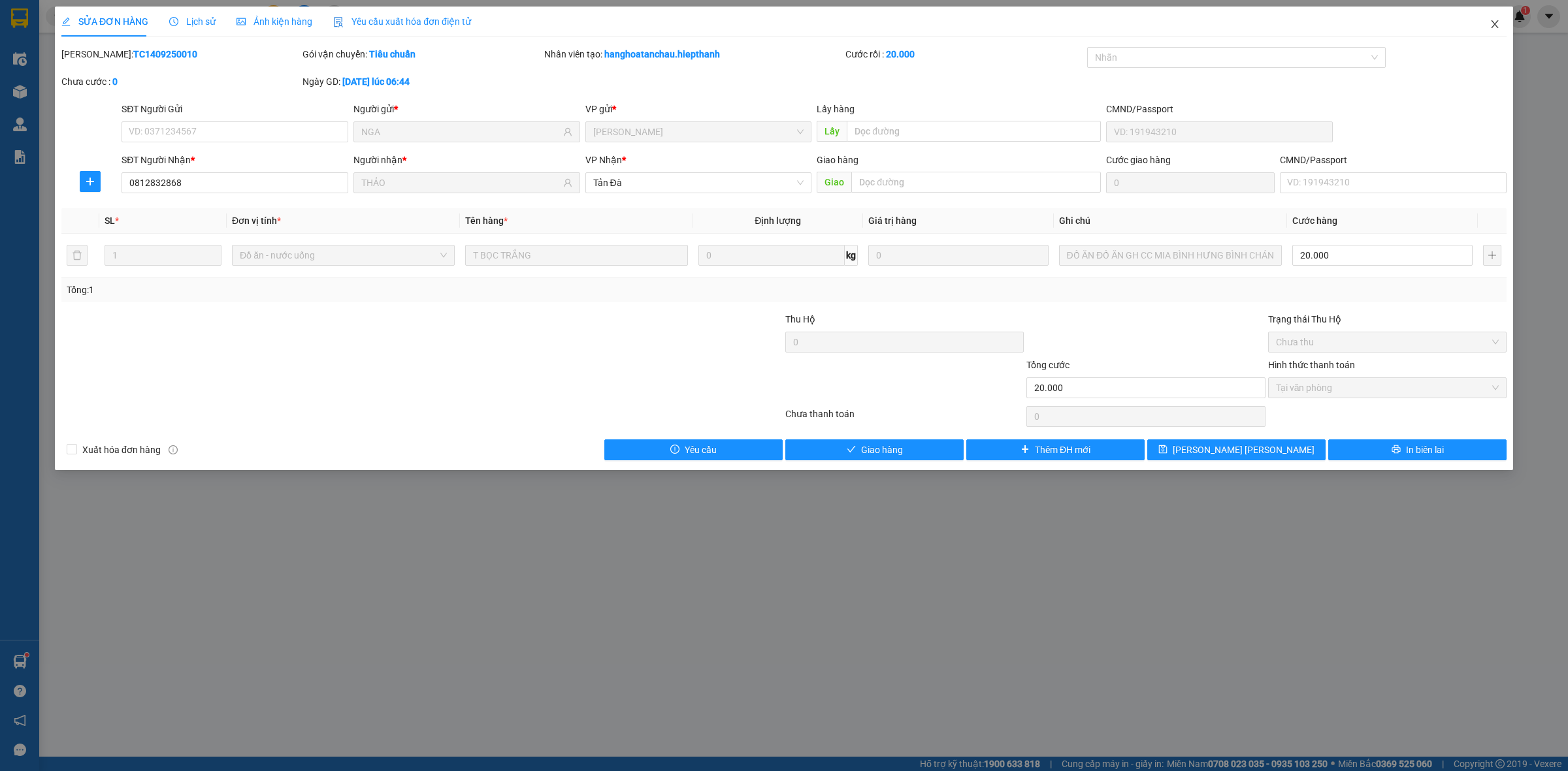
click at [1496, 25] on icon "close" at bounding box center [1494, 23] width 10 height 10
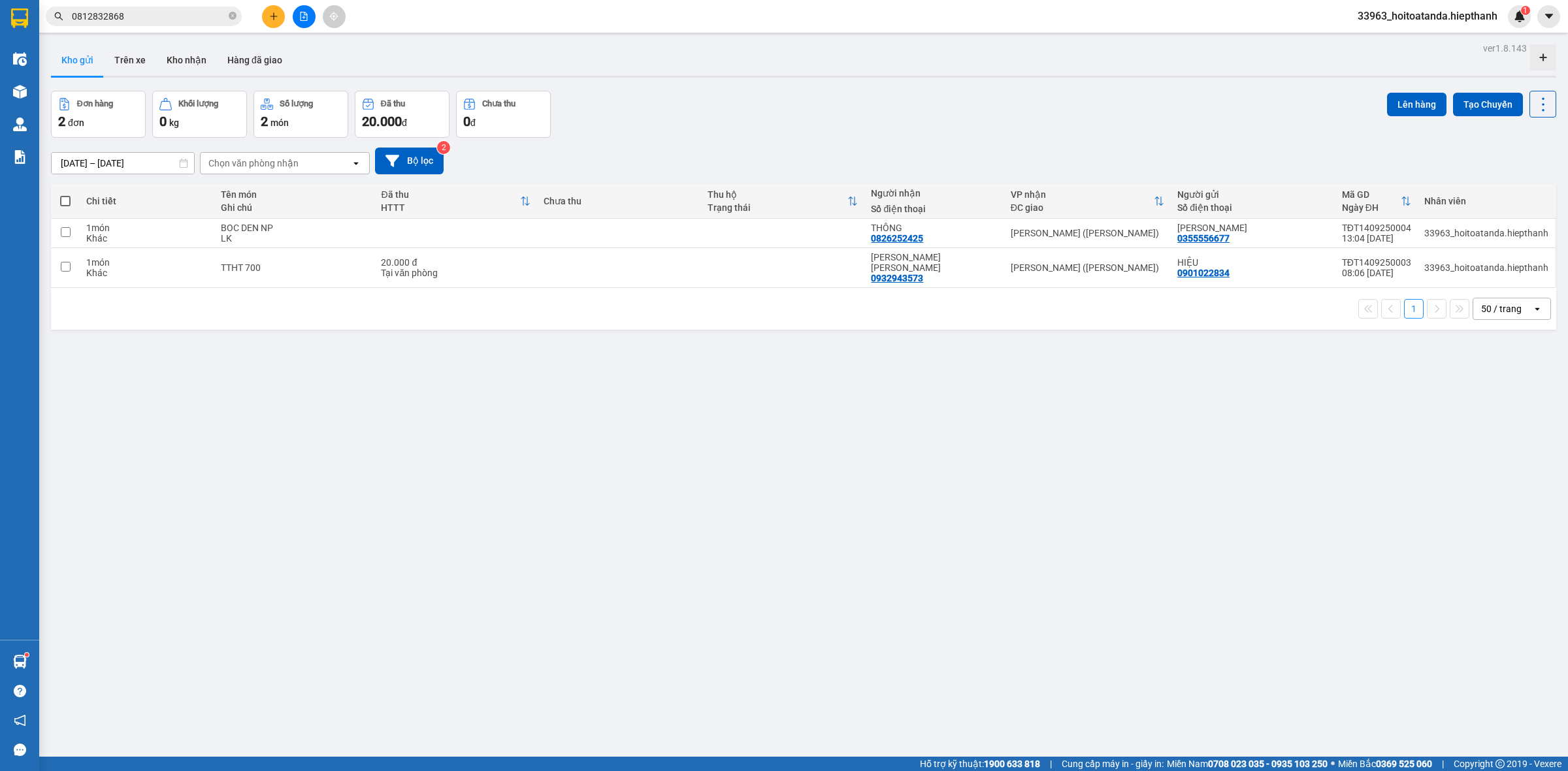
click at [835, 90] on div "Đơn hàng 2 đơn [PERSON_NAME] 0 kg Số [PERSON_NAME] 2 món Đã thu 20.000 [PERSON_…" at bounding box center [803, 114] width 1505 height 47
click at [740, 124] on div "Đơn hàng 2 đơn [PERSON_NAME] 0 kg Số [PERSON_NAME] 2 món Đã thu 20.000 [PERSON_…" at bounding box center [803, 114] width 1505 height 47
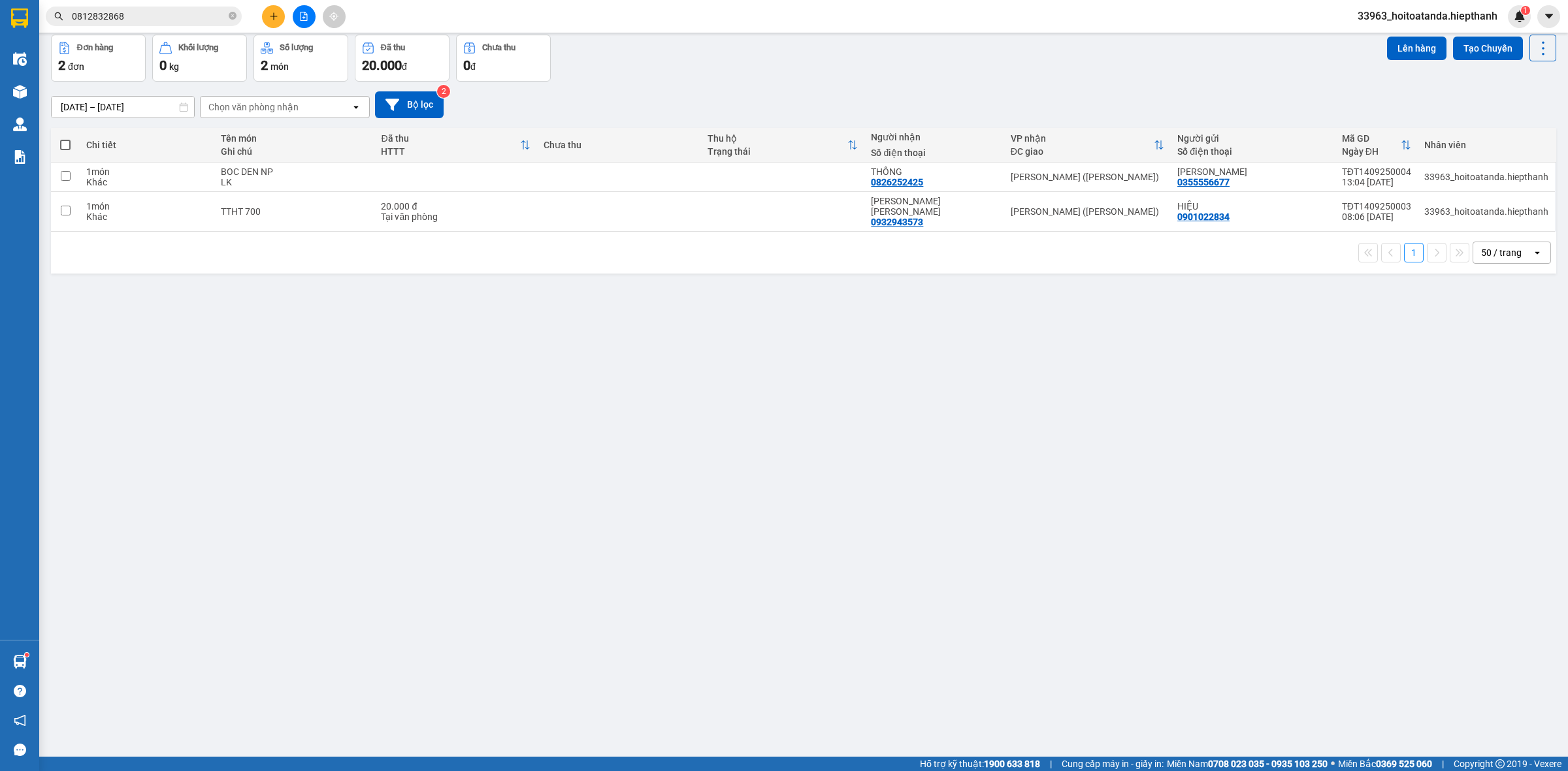
scroll to position [61, 0]
drag, startPoint x: 906, startPoint y: 351, endPoint x: 777, endPoint y: 335, distance: 130.0
click at [906, 351] on div "ver 1.8.143 Kho gửi Trên xe [PERSON_NAME] Hàng đã [PERSON_NAME] hàng 2 đơn [PER…" at bounding box center [803, 365] width 1516 height 771
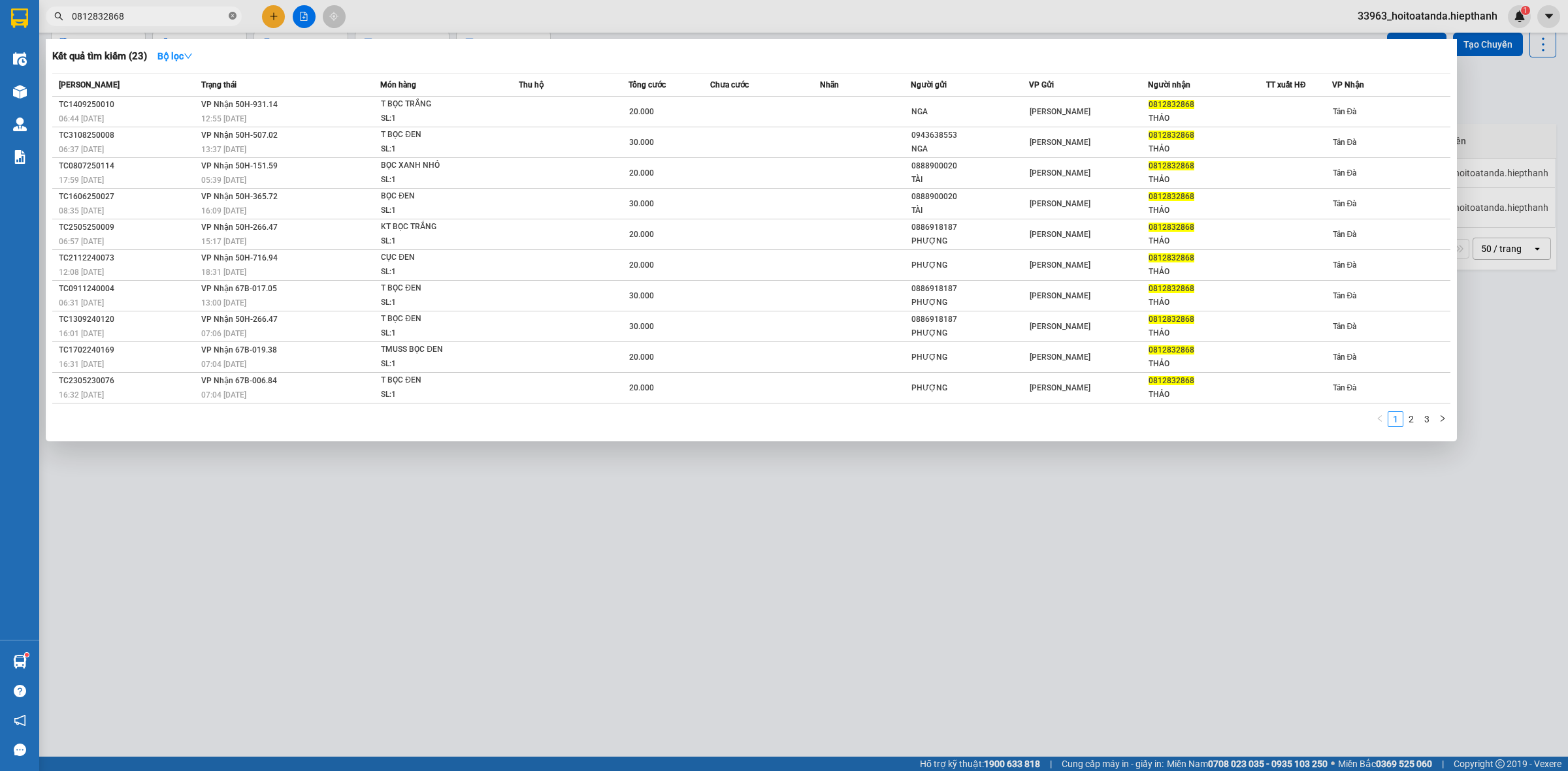
click at [234, 14] on icon "close-circle" at bounding box center [232, 16] width 7 height 7
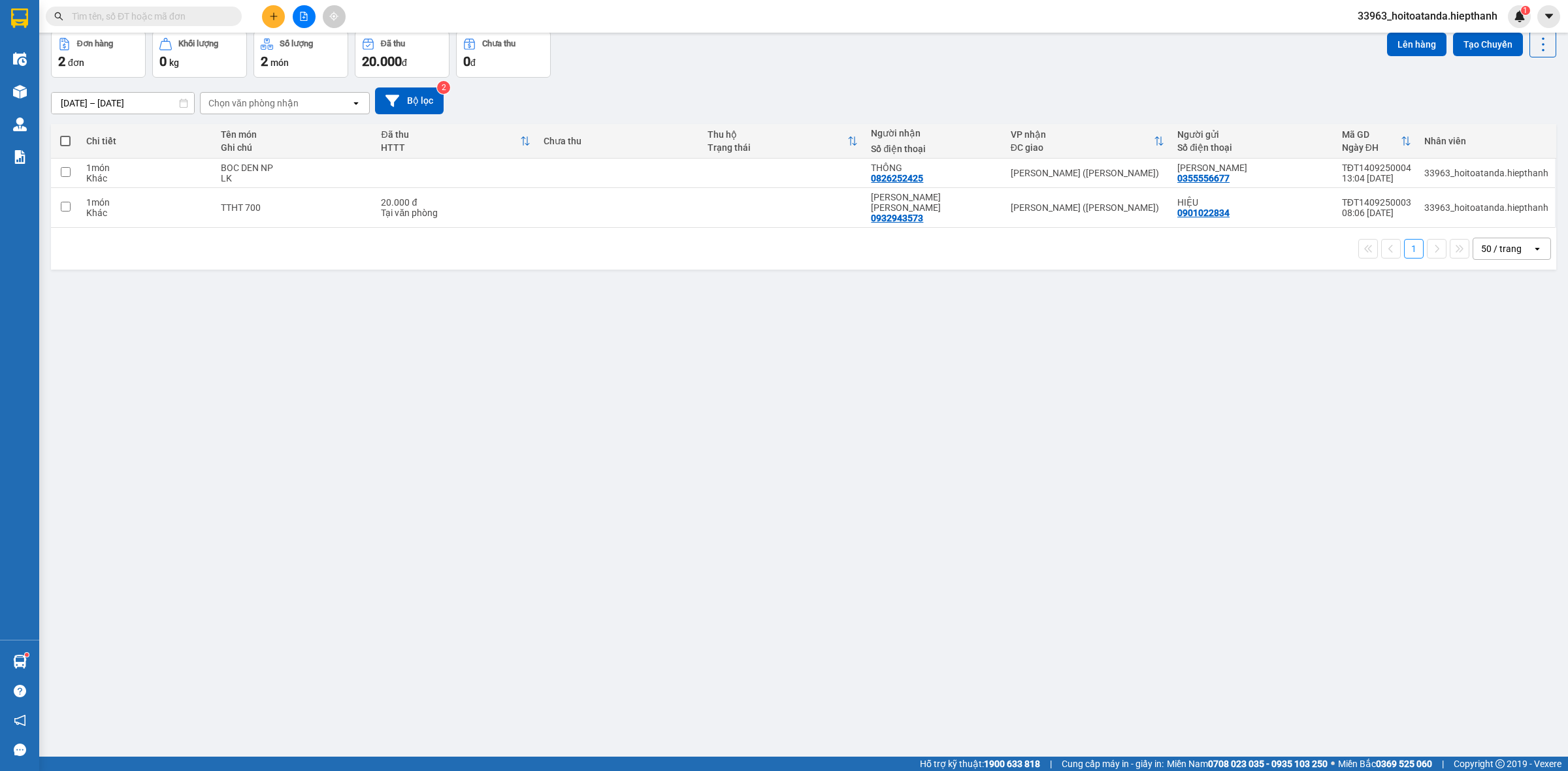
click at [215, 17] on input "text" at bounding box center [148, 16] width 154 height 14
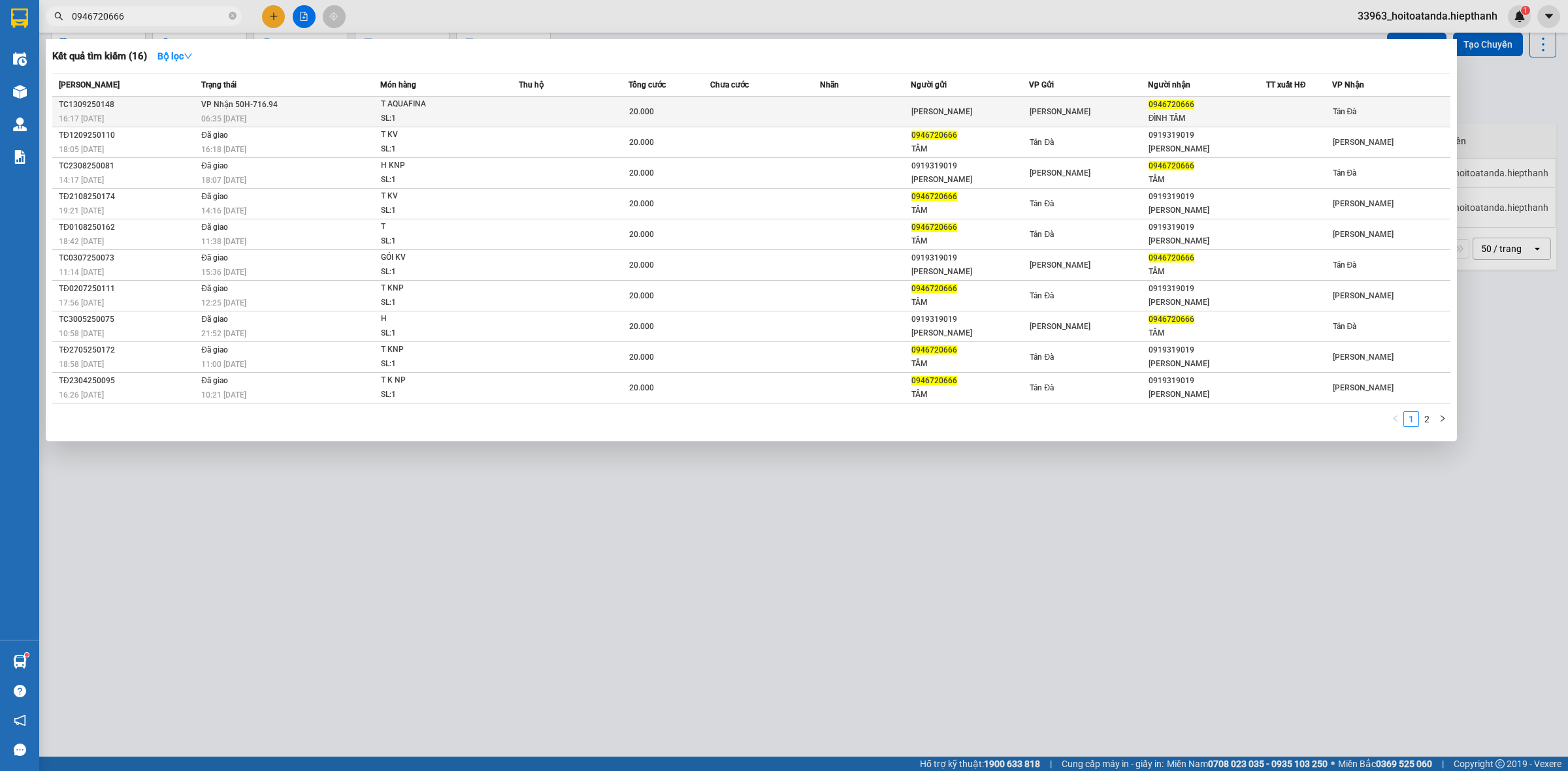
type input "0946720666"
click at [558, 109] on td at bounding box center [573, 112] width 109 height 31
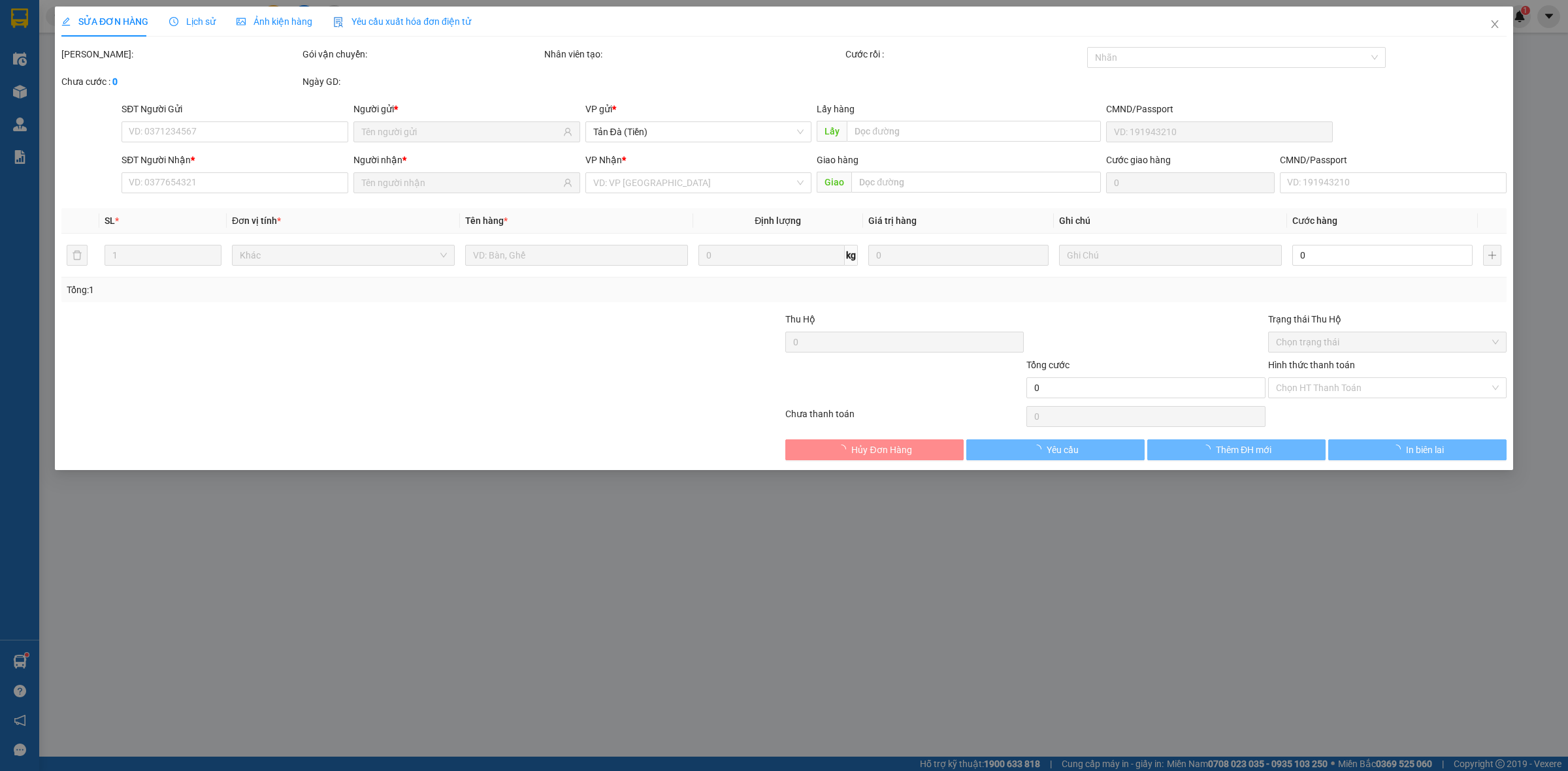
type input "[PERSON_NAME]"
type input "0946720666"
type input "ĐÌNH TÂM"
type input "20.000"
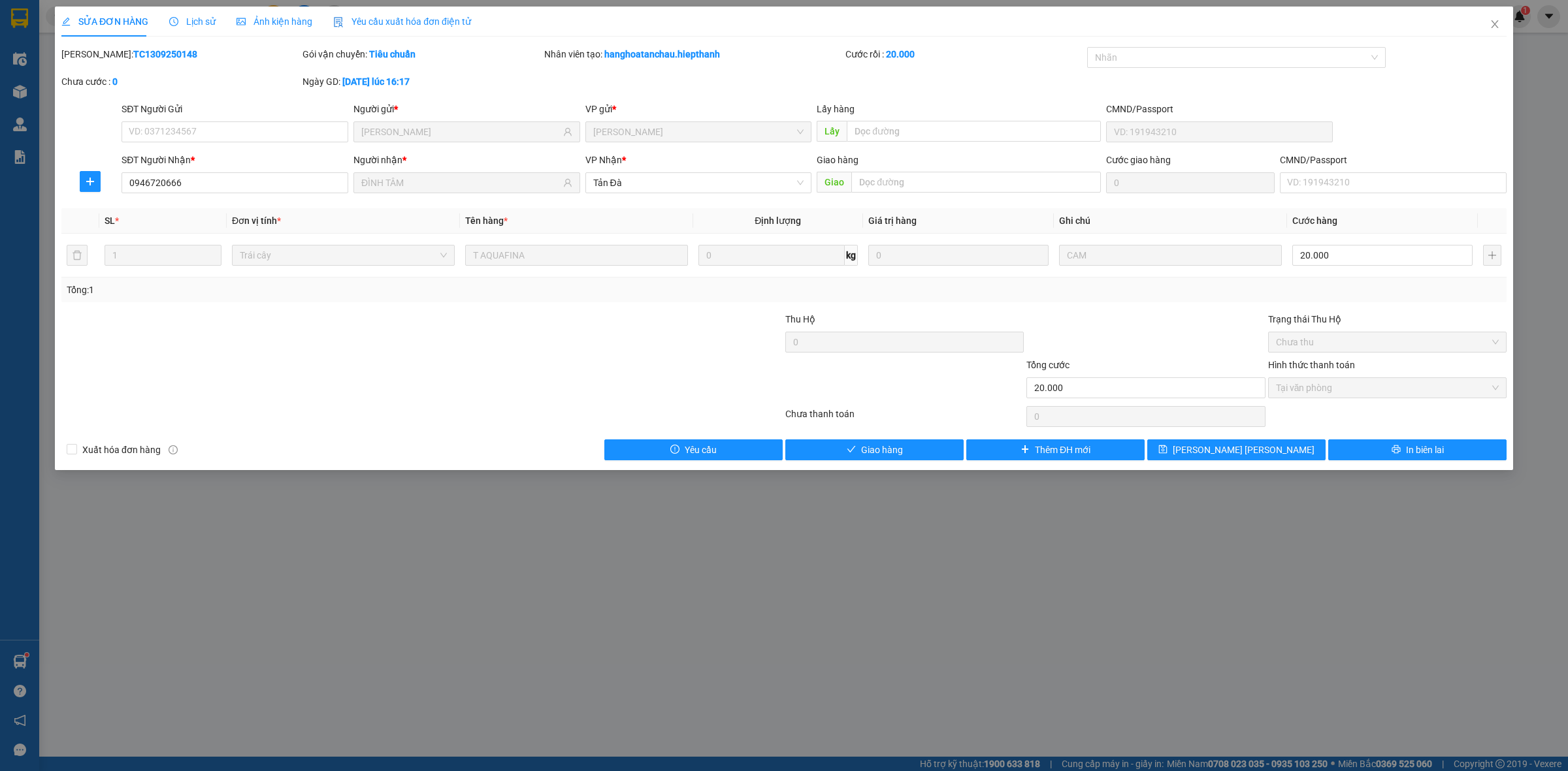
click at [572, 312] on div at bounding box center [663, 334] width 241 height 46
click at [834, 448] on button "Giao hàng" at bounding box center [874, 450] width 178 height 20
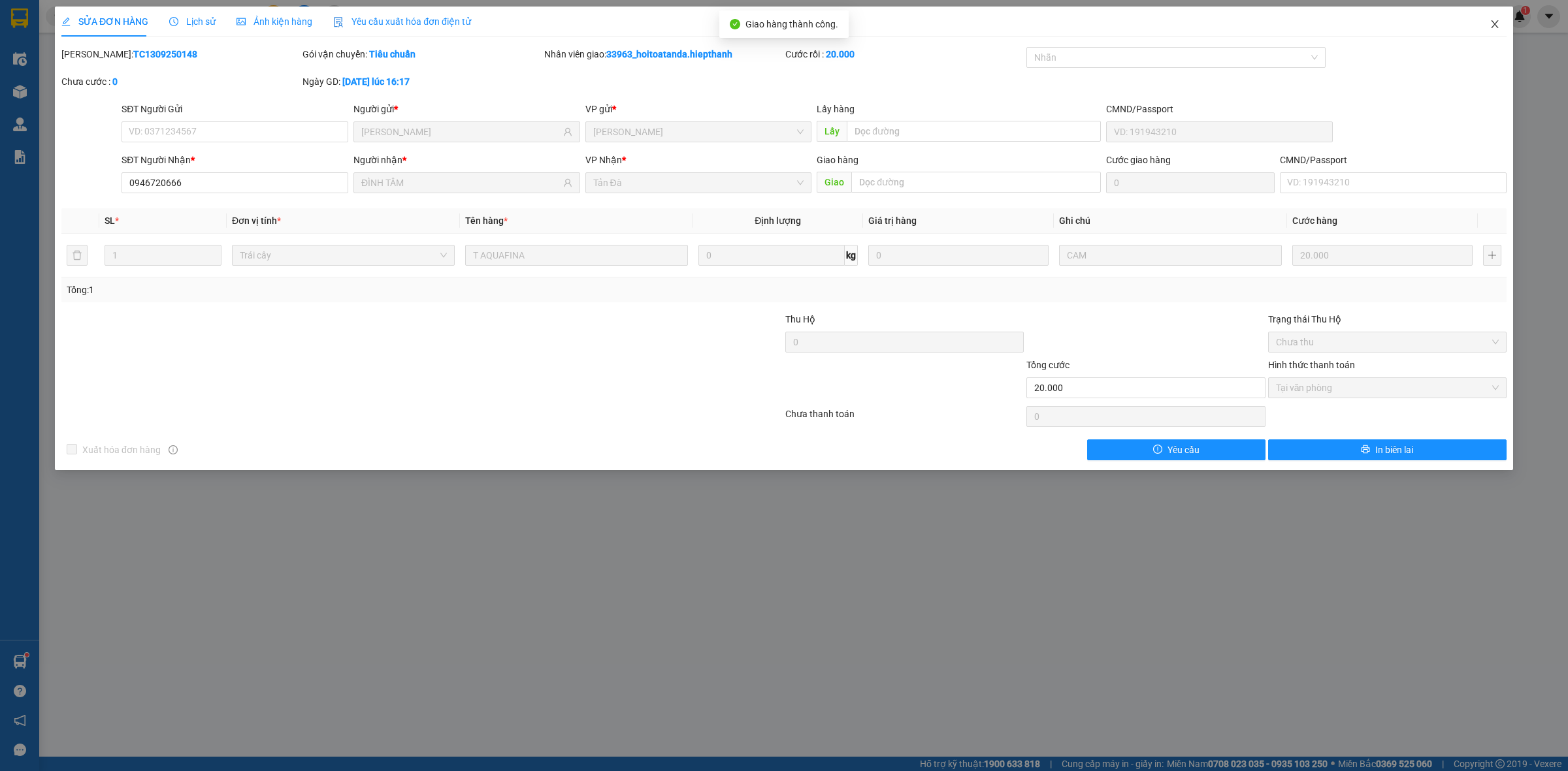
click at [1496, 23] on icon "close" at bounding box center [1494, 23] width 10 height 10
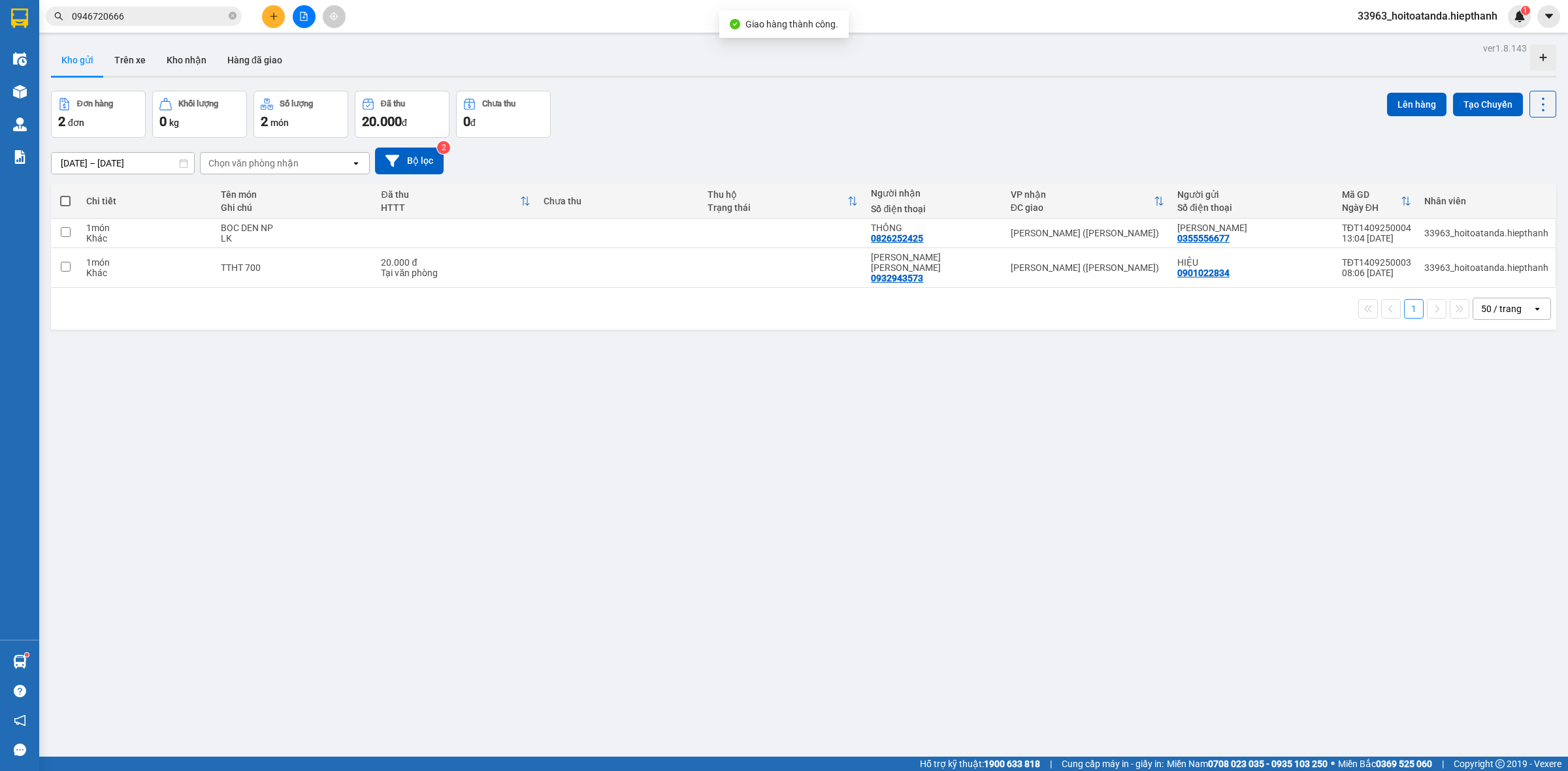
click at [841, 426] on div "ver 1.8.143 Kho gửi Trên xe [PERSON_NAME] Hàng đã [PERSON_NAME] hàng 2 đơn [PER…" at bounding box center [803, 425] width 1516 height 771
click at [799, 375] on div "ver 1.8.143 Kho gửi Trên xe [PERSON_NAME] Hàng đã [PERSON_NAME] hàng 2 đơn [PER…" at bounding box center [803, 425] width 1516 height 771
